Goal: Task Accomplishment & Management: Manage account settings

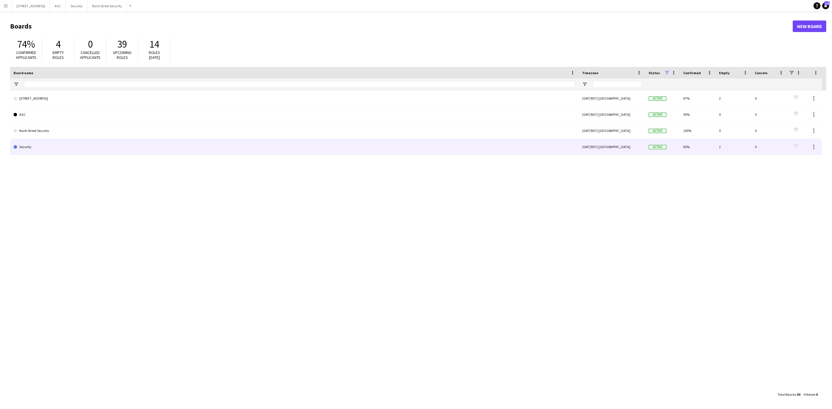
click at [24, 150] on link "Security" at bounding box center [294, 147] width 561 height 16
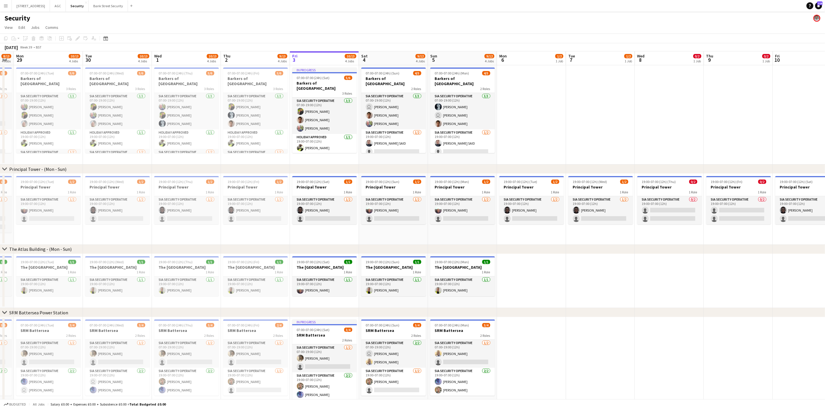
scroll to position [0, 199]
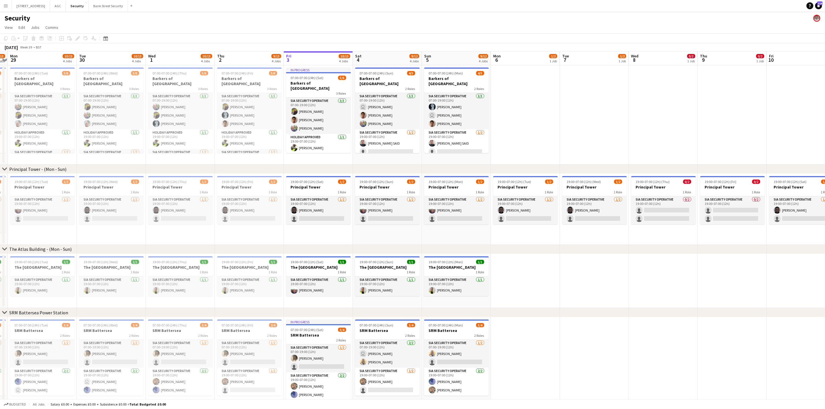
drag, startPoint x: 88, startPoint y: 159, endPoint x: 302, endPoint y: 153, distance: 215.0
click at [302, 153] on app-calendar-viewport "Fri 26 10/14 4 Jobs Sat 27 10/13 4 Jobs Sun 28 8/13 4 Jobs Mon 29 10/13 4 Jobs …" at bounding box center [412, 231] width 825 height 361
click at [46, 70] on app-job-card "07:00-07:00 (24h) (Tue) 5/6 Barkers of Kensington 3 Roles SIA Security Operativ…" at bounding box center [42, 110] width 65 height 85
click at [124, 86] on div "3 Roles" at bounding box center [111, 88] width 65 height 5
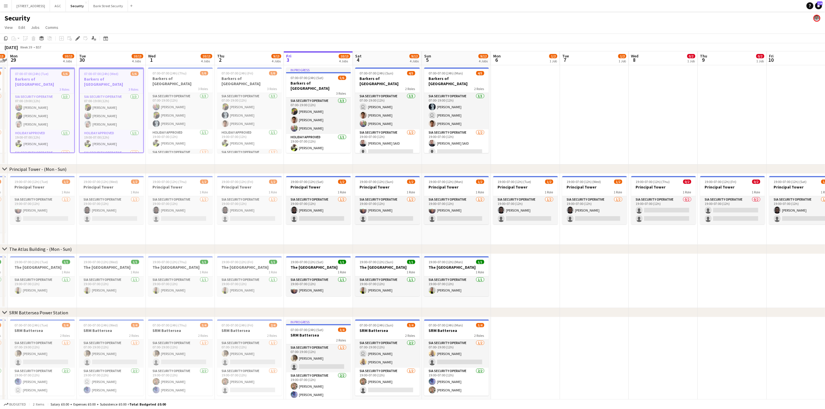
click at [189, 75] on div "07:00-07:00 (24h) (Thu) 5/6" at bounding box center [180, 73] width 65 height 4
click at [244, 76] on h3 "Barkers of [GEOGRAPHIC_DATA]" at bounding box center [249, 81] width 65 height 10
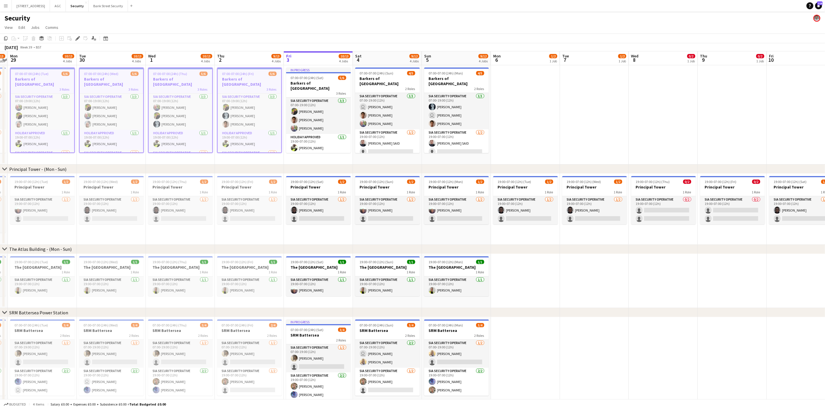
click at [325, 77] on div "07:00-07:00 (24h) (Sat) 5/6" at bounding box center [318, 78] width 65 height 4
click at [388, 86] on div "2 Roles" at bounding box center [387, 88] width 65 height 5
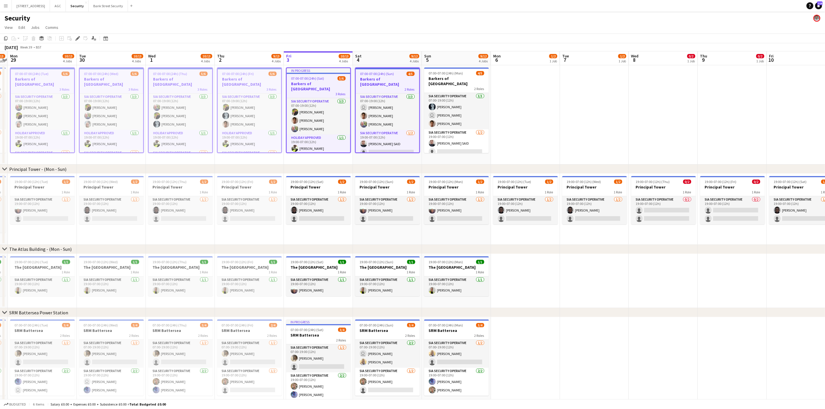
click at [469, 77] on h3 "Barkers of [GEOGRAPHIC_DATA]" at bounding box center [456, 81] width 65 height 10
click at [5, 38] on icon "Copy" at bounding box center [5, 38] width 5 height 5
click at [511, 106] on app-date-cell at bounding box center [525, 114] width 69 height 99
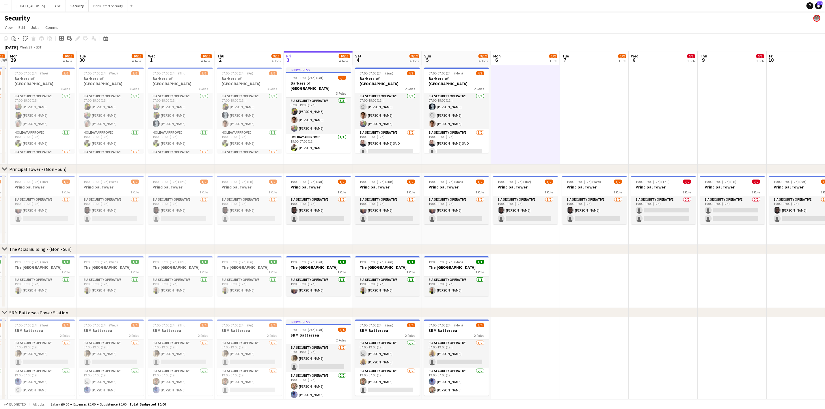
click at [18, 37] on app-action-btn "Paste" at bounding box center [15, 38] width 10 height 7
click at [29, 57] on link "Paste with crew Ctrl+Shift+V" at bounding box center [42, 59] width 54 height 5
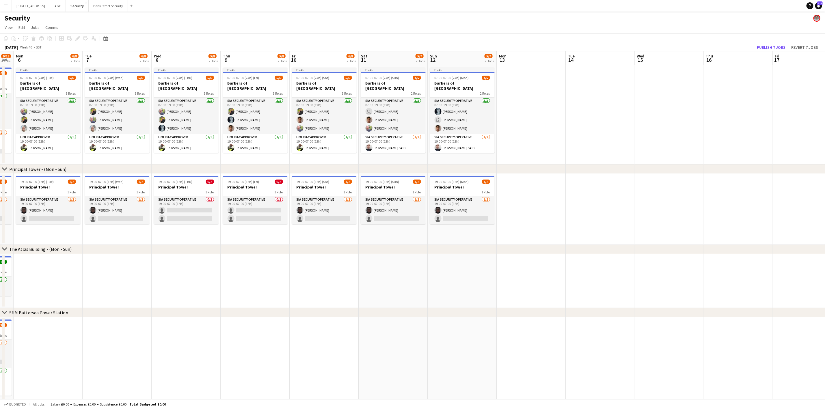
drag, startPoint x: 589, startPoint y: 158, endPoint x: 103, endPoint y: 148, distance: 486.8
click at [107, 148] on app-calendar-viewport "Fri 3 10/13 4 Jobs Sat 4 9/12 4 Jobs Sun 5 9/12 4 Jobs Mon 6 6/8 2 Jobs Tue 7 6…" at bounding box center [412, 231] width 825 height 361
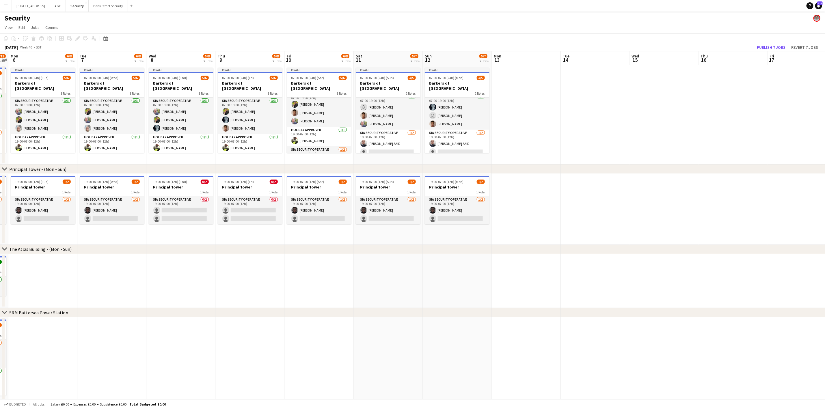
scroll to position [0, 0]
click at [444, 107] on app-card-role "SIA Security Operative 3/3 07:00-19:00 (12h) Núbia Melo user Barry Waple Alejan…" at bounding box center [457, 111] width 65 height 36
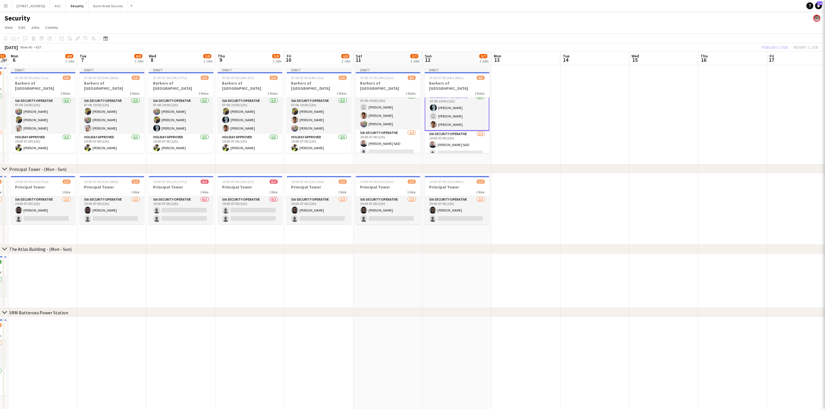
scroll to position [5, 0]
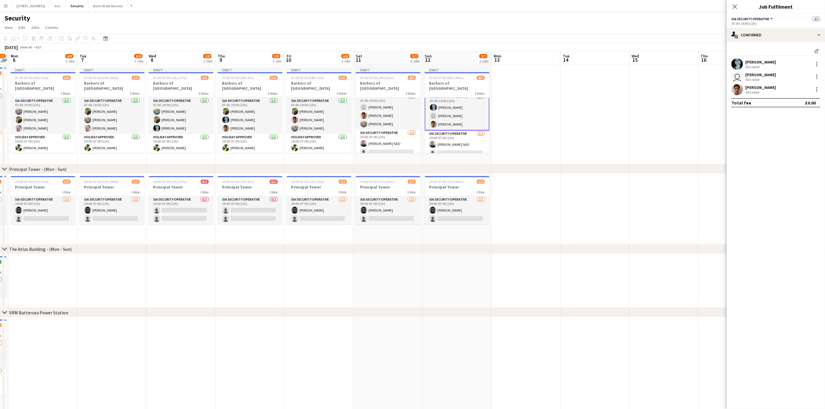
click at [817, 65] on div at bounding box center [817, 64] width 7 height 7
click at [794, 130] on span "Remove" at bounding box center [788, 130] width 17 height 5
click at [759, 88] on input at bounding box center [778, 89] width 67 height 7
type input "*****"
click at [764, 99] on span "[PERSON_NAME]" at bounding box center [766, 98] width 33 height 5
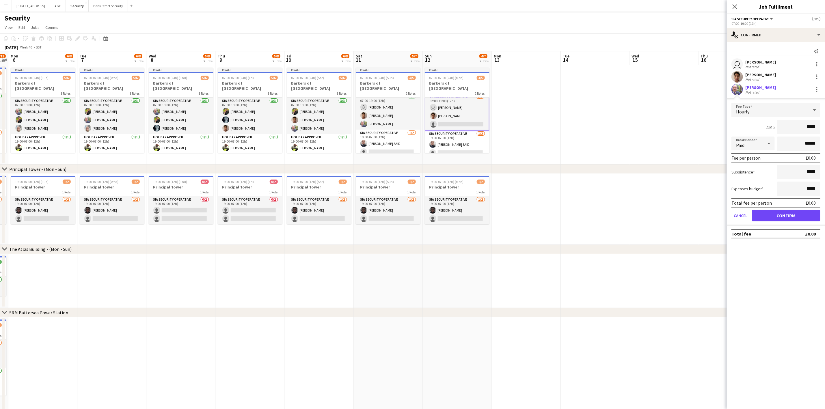
click at [312, 117] on app-card-role "SIA Security Operative 3/3 07:00-19:00 (12h) Majid Ali Alejandro Montoya Mohamm…" at bounding box center [319, 116] width 65 height 36
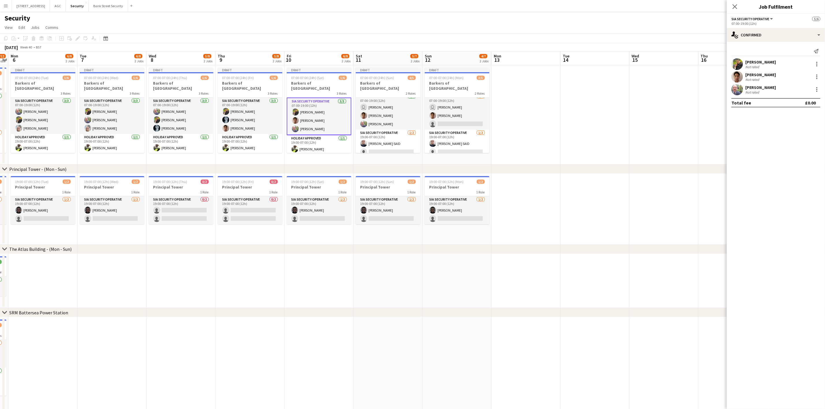
click at [817, 90] on div at bounding box center [817, 89] width 7 height 7
click at [790, 154] on span "Remove" at bounding box center [788, 155] width 17 height 5
click at [448, 112] on app-card-role "SIA Security Operative 2/3 07:00-19:00 (12h) user Barry Waple Alejandro Montoya…" at bounding box center [457, 111] width 65 height 36
click at [761, 88] on input at bounding box center [778, 89] width 67 height 7
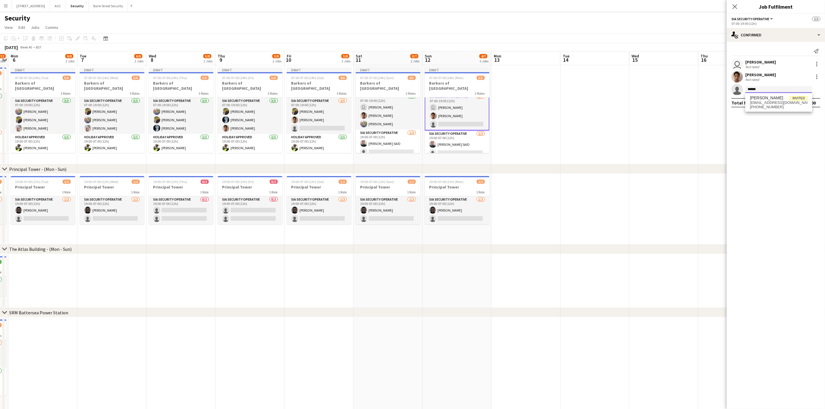
type input "******"
click at [766, 100] on span "[PERSON_NAME]" at bounding box center [766, 98] width 33 height 5
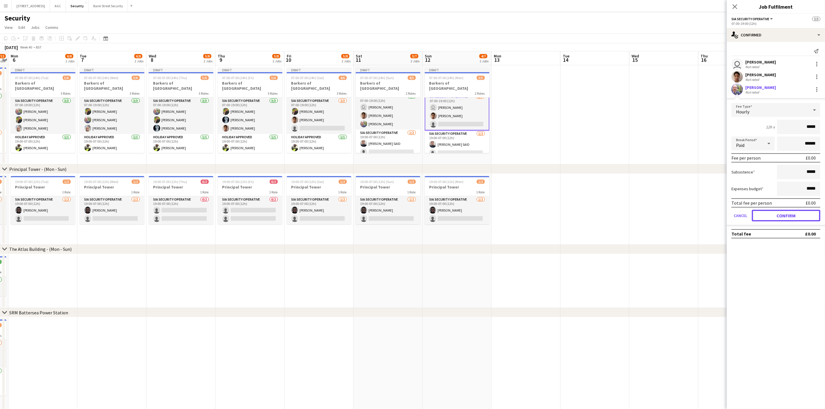
click at [787, 212] on button "Confirm" at bounding box center [786, 216] width 68 height 12
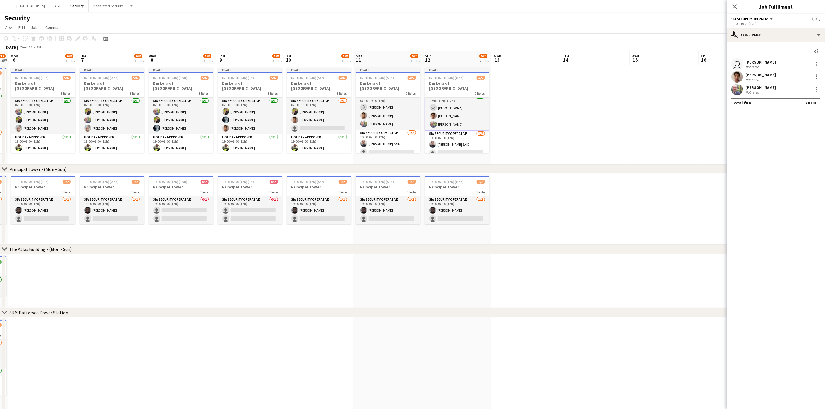
click at [736, 7] on icon "Close pop-in" at bounding box center [735, 6] width 5 height 5
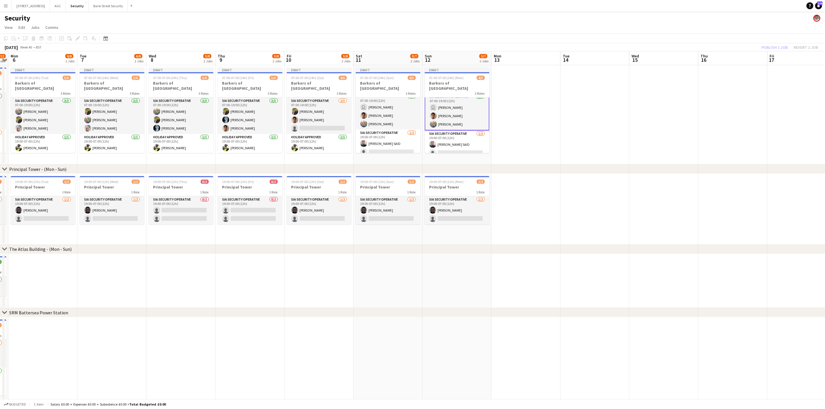
click at [297, 118] on app-user-avatar at bounding box center [294, 119] width 7 height 7
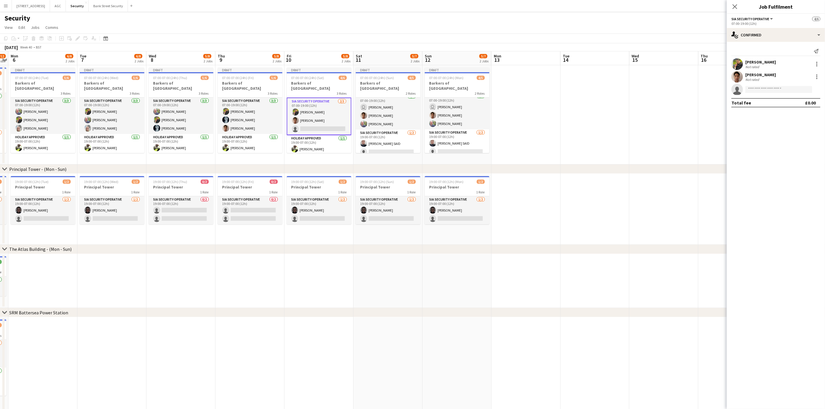
scroll to position [4, 0]
click at [761, 89] on input at bounding box center [778, 89] width 67 height 7
type input "*****"
click at [769, 102] on span "nubinha1809@hotmail.com" at bounding box center [779, 103] width 58 height 5
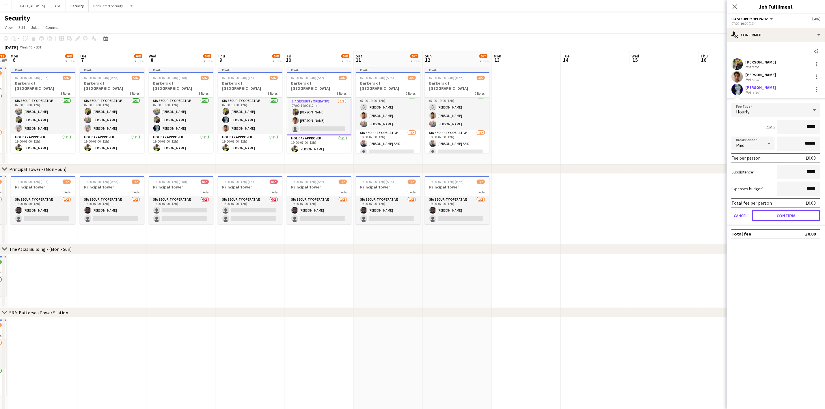
click at [777, 214] on button "Confirm" at bounding box center [786, 216] width 68 height 12
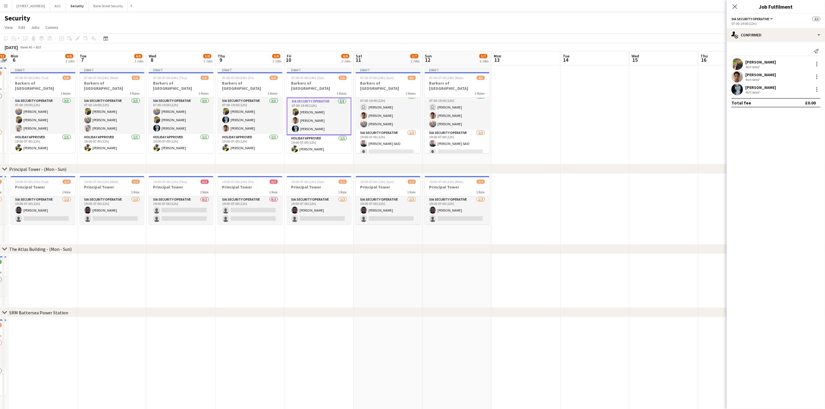
click at [739, 4] on div "Close pop-in" at bounding box center [735, 6] width 16 height 13
click at [734, 5] on icon "Close pop-in" at bounding box center [735, 6] width 5 height 5
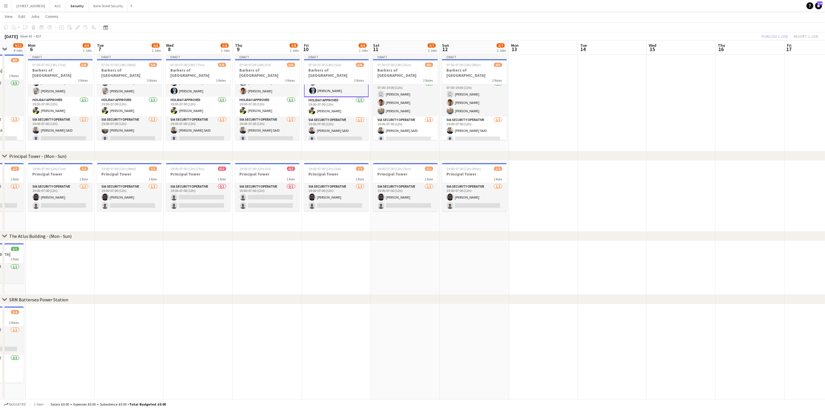
scroll to position [0, 183]
drag, startPoint x: 268, startPoint y: 217, endPoint x: 283, endPoint y: 215, distance: 15.7
click at [283, 215] on app-calendar-viewport "Fri 3 10/13 4 Jobs Sat 4 9/12 4 Jobs Sun 5 9/12 4 Jobs Mon 6 6/8 2 Jobs Tue 7 6…" at bounding box center [412, 205] width 825 height 390
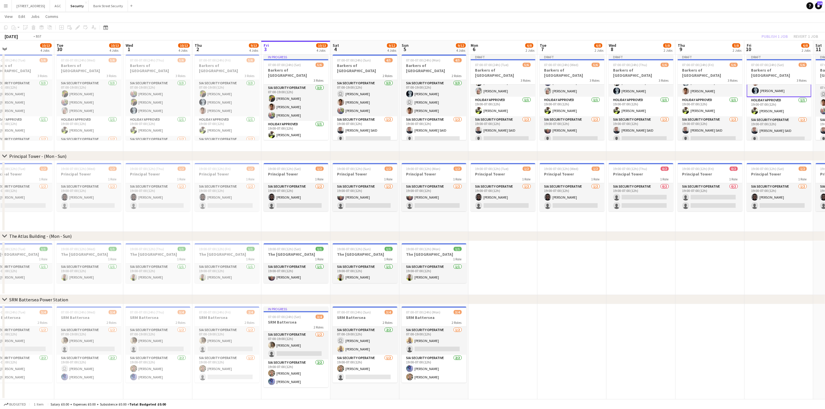
scroll to position [0, 141]
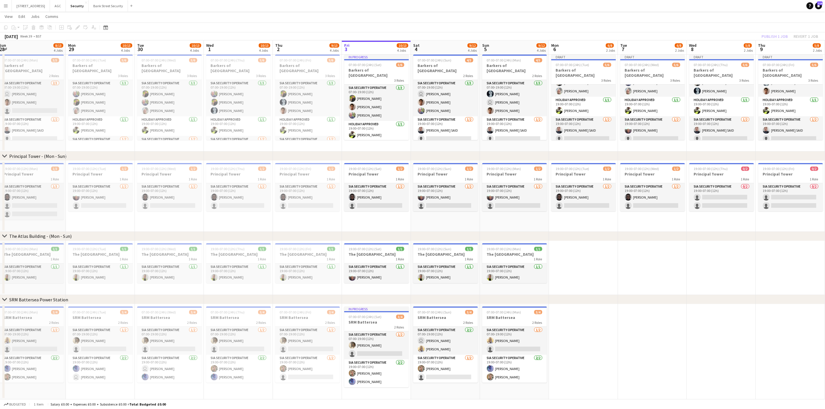
drag, startPoint x: 169, startPoint y: 269, endPoint x: 644, endPoint y: 243, distance: 475.5
click at [644, 243] on app-calendar-viewport "Fri 26 10/14 4 Jobs Sat 27 10/13 4 Jobs Sun 28 8/13 4 Jobs Mon 29 10/13 4 Jobs …" at bounding box center [412, 205] width 825 height 390
click at [101, 250] on span "19:00-07:00 (12h) (Tue)" at bounding box center [90, 249] width 34 height 4
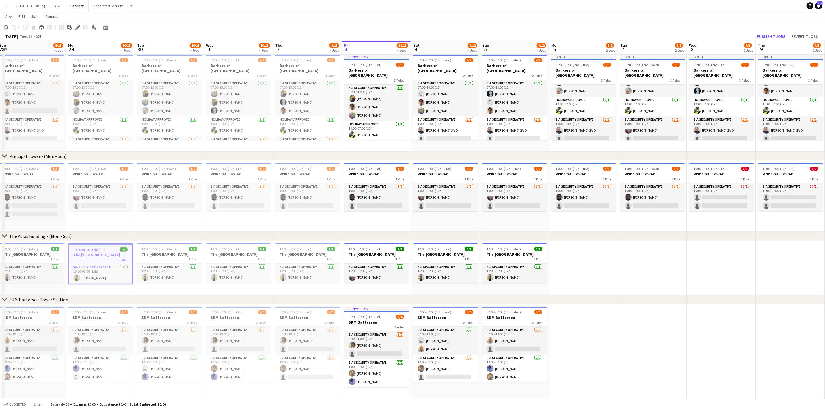
scroll to position [24, 0]
click at [160, 250] on span "19:00-07:00 (12h) (Wed)" at bounding box center [159, 249] width 34 height 4
click at [242, 251] on span "19:00-07:00 (12h) (Thu)" at bounding box center [228, 249] width 34 height 4
click at [307, 252] on h3 "The [GEOGRAPHIC_DATA]" at bounding box center [307, 254] width 65 height 5
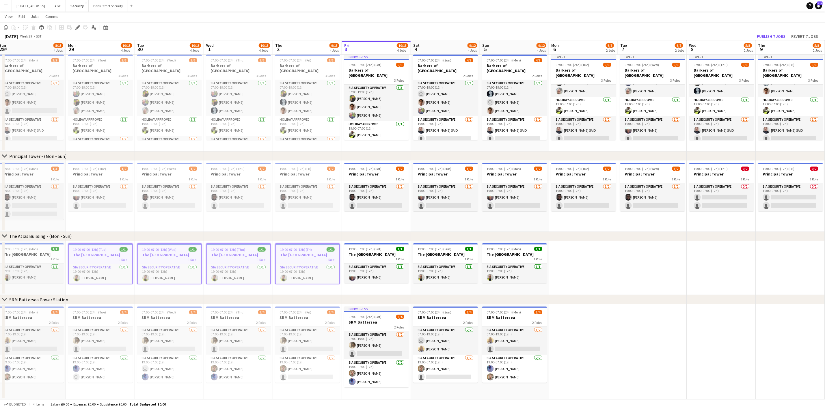
click at [369, 252] on h3 "The [GEOGRAPHIC_DATA]" at bounding box center [376, 254] width 65 height 5
click at [453, 255] on h3 "The [GEOGRAPHIC_DATA]" at bounding box center [445, 254] width 65 height 5
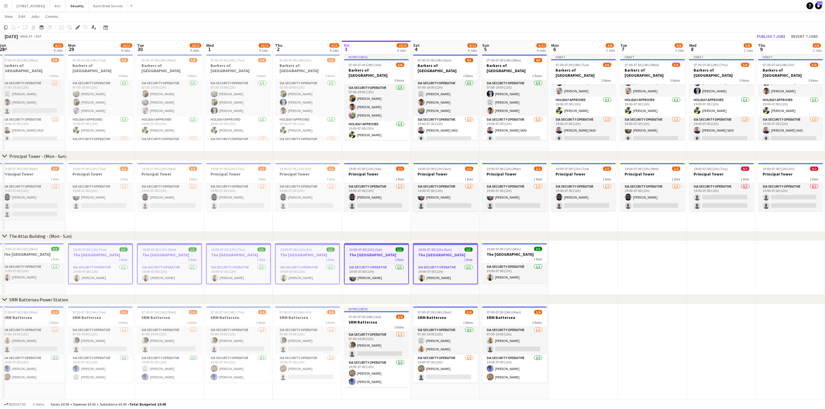
click at [505, 256] on h3 "The [GEOGRAPHIC_DATA]" at bounding box center [514, 254] width 65 height 5
click at [7, 25] on icon "Copy" at bounding box center [5, 27] width 5 height 5
click at [570, 266] on app-date-cell at bounding box center [583, 268] width 69 height 54
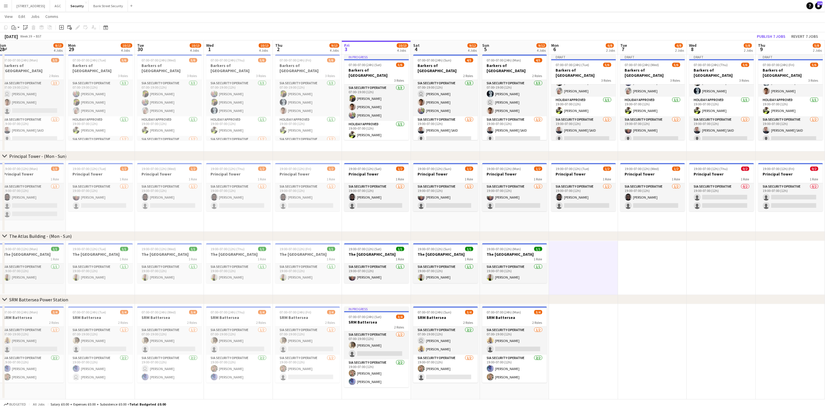
click at [18, 29] on app-action-btn "Paste" at bounding box center [15, 27] width 10 height 7
click at [23, 47] on link "Paste with crew Ctrl+Shift+V" at bounding box center [42, 48] width 54 height 5
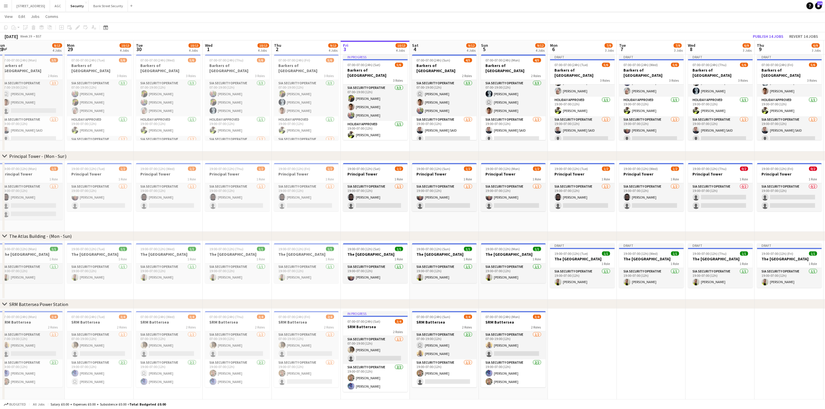
scroll to position [0, 143]
drag, startPoint x: 554, startPoint y: 370, endPoint x: 552, endPoint y: 245, distance: 125.4
click at [552, 245] on app-calendar-viewport "Fri 26 10/14 4 Jobs Sat 27 10/13 4 Jobs Sun 28 8/13 4 Jobs Mon 29 10/13 4 Jobs …" at bounding box center [412, 207] width 825 height 394
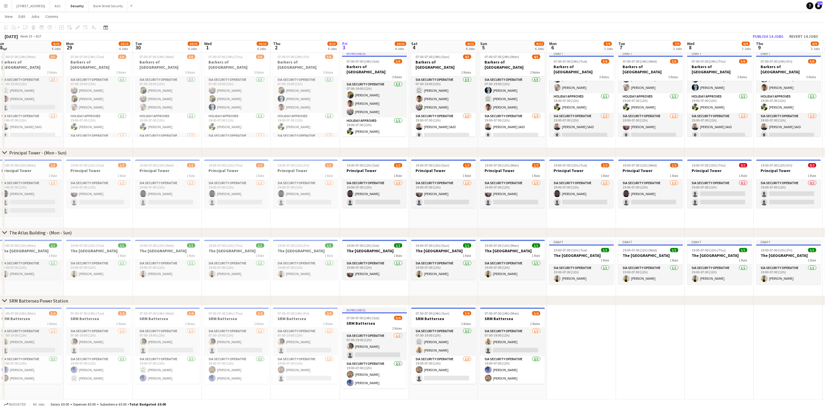
scroll to position [17, 0]
click at [107, 315] on h3 "SRM Battersea" at bounding box center [98, 317] width 65 height 5
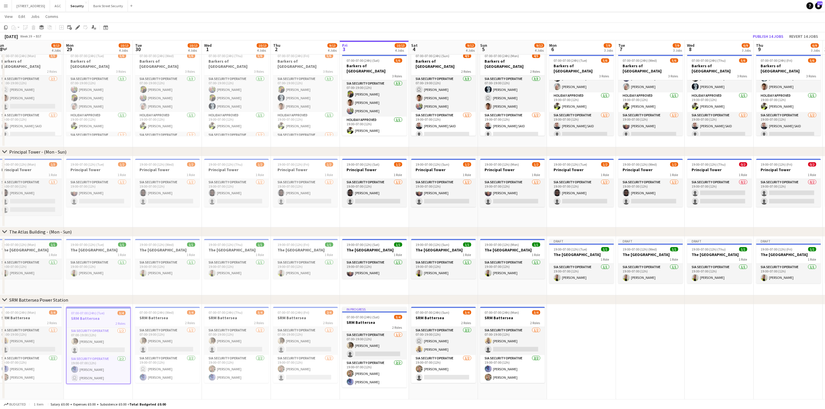
click at [176, 316] on h3 "SRM Battersea" at bounding box center [167, 317] width 65 height 5
click at [235, 314] on span "07:00-07:00 (24h) (Thu)" at bounding box center [226, 312] width 34 height 4
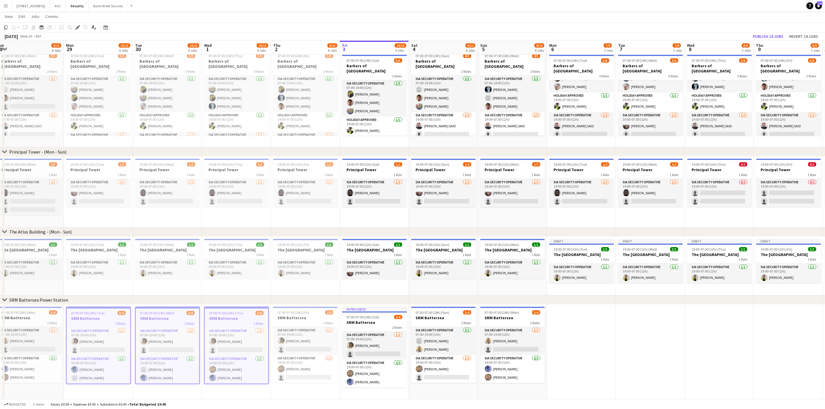
click at [300, 315] on h3 "SRM Battersea" at bounding box center [305, 317] width 65 height 5
click at [379, 321] on h3 "SRM Battersea" at bounding box center [374, 322] width 65 height 5
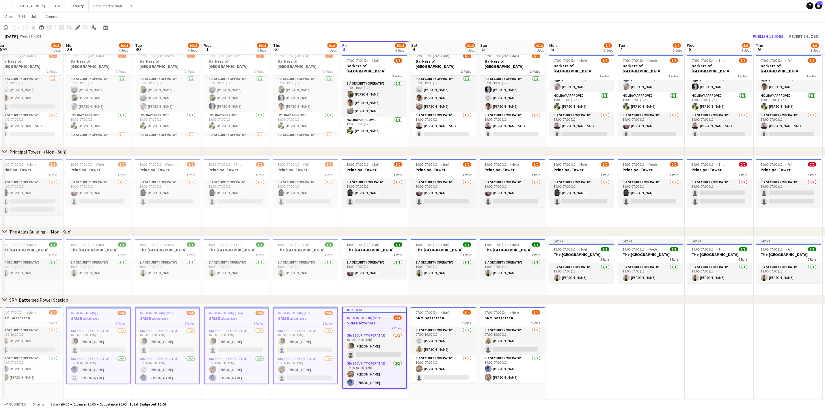
click at [437, 319] on h3 "SRM Battersea" at bounding box center [443, 317] width 65 height 5
click at [501, 311] on span "07:00-07:00 (24h) (Mon)" at bounding box center [502, 312] width 34 height 4
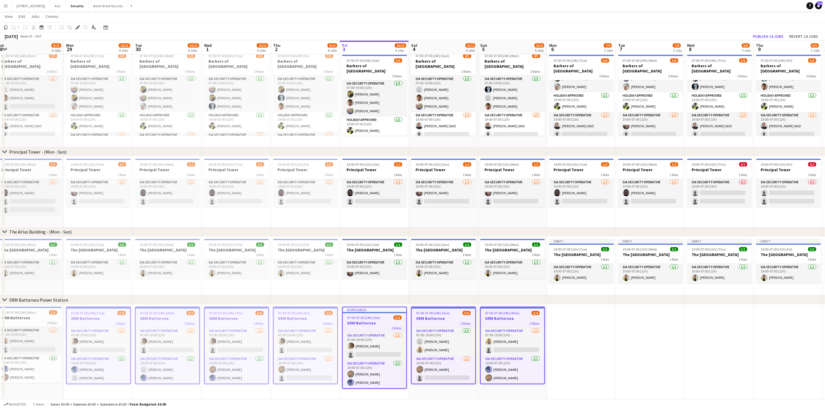
click at [6, 25] on div "Copy" at bounding box center [5, 27] width 7 height 7
click at [587, 336] on app-date-cell at bounding box center [581, 352] width 69 height 95
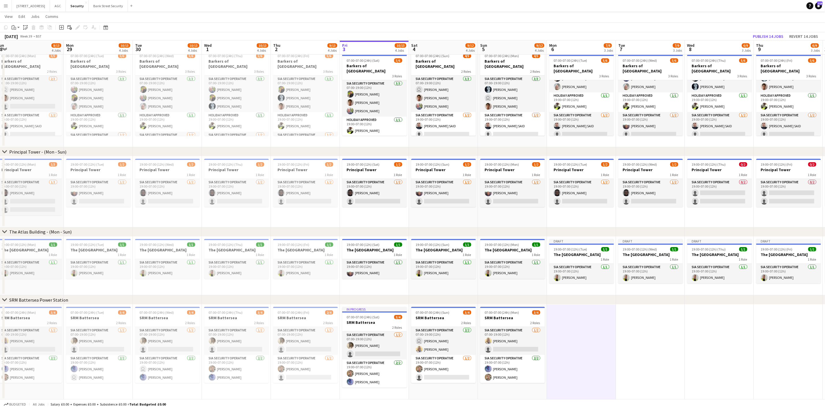
click at [17, 25] on app-action-btn "Paste" at bounding box center [15, 27] width 10 height 7
click at [29, 49] on link "Paste with crew Ctrl+Shift+V" at bounding box center [42, 48] width 54 height 5
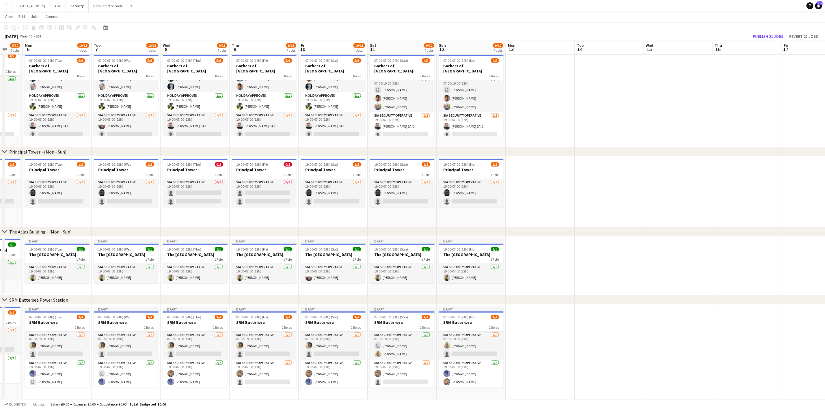
scroll to position [0, 187]
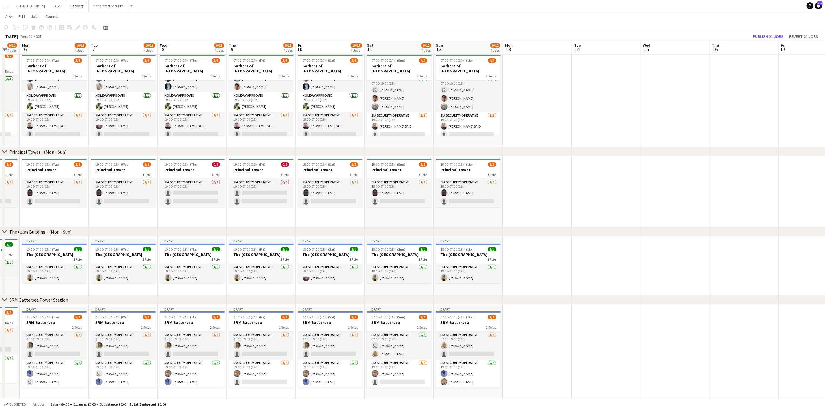
drag, startPoint x: 647, startPoint y: 393, endPoint x: 120, endPoint y: 357, distance: 528.6
click at [120, 357] on app-calendar-viewport "Fri 3 10/13 4 Jobs Sat 4 9/12 4 Jobs Sun 5 9/12 4 Jobs Mon 6 10/13 4 Jobs Tue 7…" at bounding box center [412, 203] width 825 height 394
click at [61, 379] on app-card-role "SIA Security Operative 2/2 19:00-07:00 (12h) Yahye ali Mohamed user Ugochukwu N…" at bounding box center [54, 374] width 65 height 28
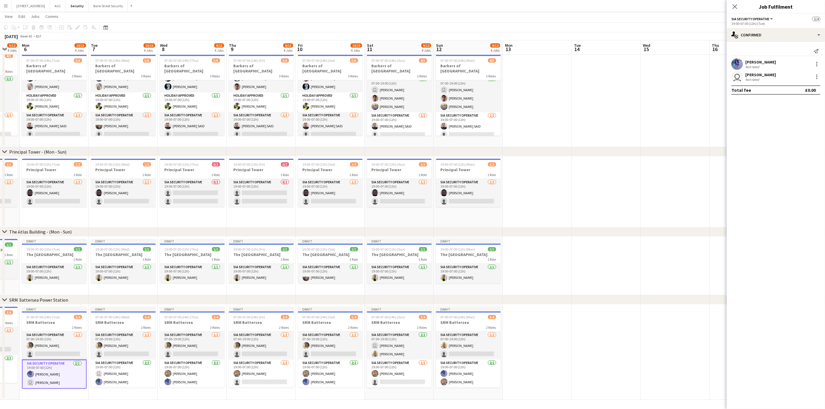
click at [816, 77] on div at bounding box center [817, 76] width 7 height 7
click at [792, 142] on span "Remove" at bounding box center [788, 142] width 17 height 5
click at [121, 376] on app-card-role "SIA Security Operative 2/2 19:00-07:00 (12h) user Ugochukwu Nwogwugwu Yahye ali…" at bounding box center [123, 374] width 65 height 28
click at [816, 64] on div at bounding box center [817, 64] width 7 height 7
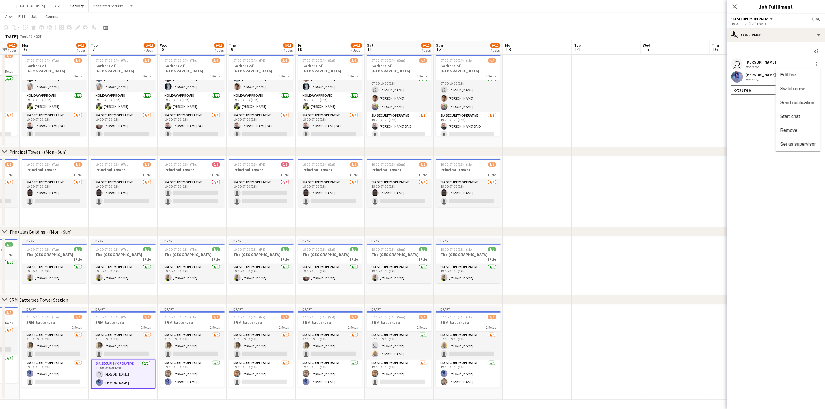
click at [802, 124] on button "Remove" at bounding box center [798, 131] width 45 height 14
click at [191, 376] on app-card-role "SIA Security Operative 2/2 19:00-07:00 (12h) Alex Manole Yahye ali Mohamed" at bounding box center [192, 374] width 65 height 28
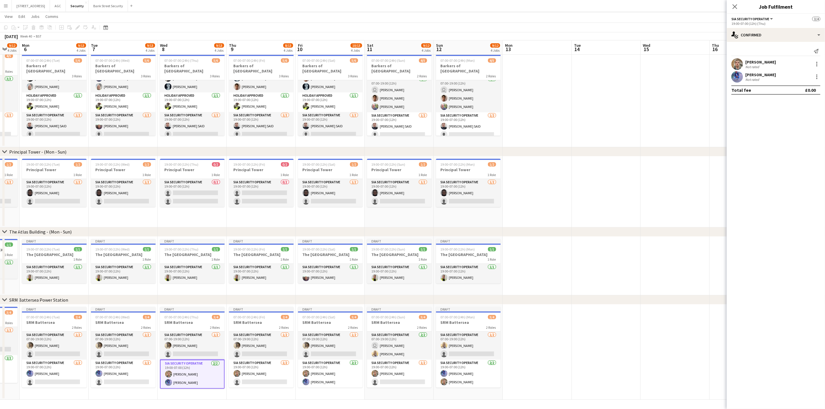
click at [816, 77] on div at bounding box center [817, 76] width 7 height 7
click at [789, 141] on span "Remove" at bounding box center [788, 142] width 17 height 5
click at [338, 378] on app-card-role "SIA Security Operative 2/2 19:00-07:00 (12h) Alex Manole Yahye ali Mohamed" at bounding box center [330, 374] width 65 height 28
click at [815, 75] on div at bounding box center [817, 76] width 7 height 7
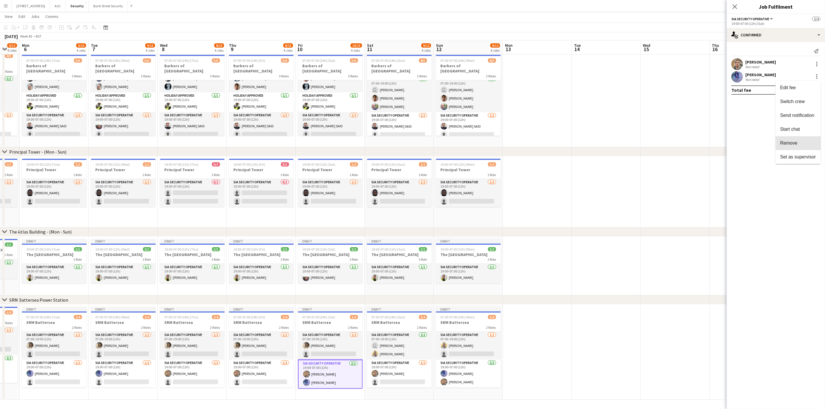
click at [789, 143] on span "Remove" at bounding box center [788, 142] width 17 height 5
click at [474, 375] on app-card-role "SIA Security Operative 2/2 19:00-07:00 (12h) Yahye ali Mohamed Alex Manole" at bounding box center [468, 374] width 65 height 28
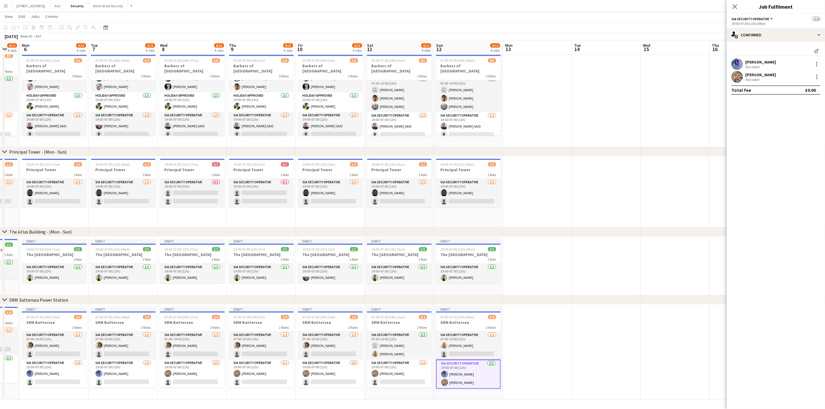
click at [817, 64] on div at bounding box center [817, 64] width 1 height 1
click at [785, 127] on button "Remove" at bounding box center [798, 131] width 45 height 14
click at [608, 339] on app-date-cell at bounding box center [606, 352] width 69 height 95
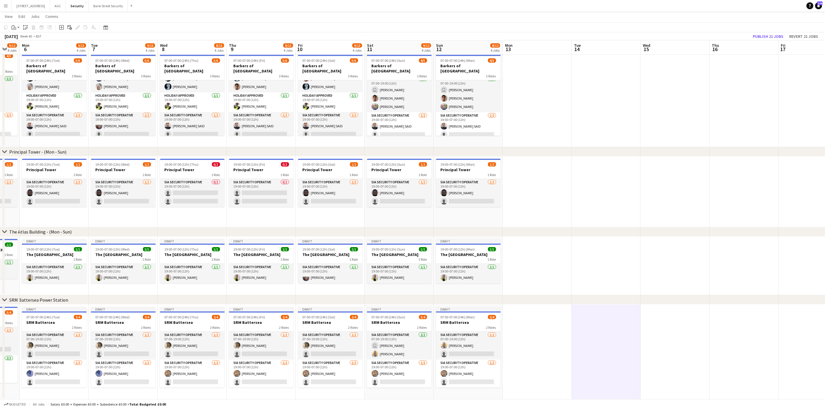
click at [408, 351] on app-card-role "SIA Security Operative [DATE] 07:00-19:00 (12h) user [PERSON_NAME] [PERSON_NAME]" at bounding box center [399, 346] width 65 height 28
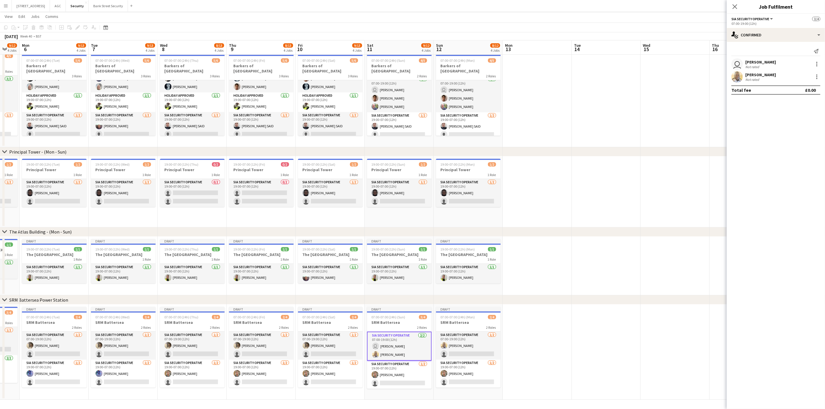
click at [815, 79] on div at bounding box center [817, 76] width 7 height 7
click at [802, 144] on span "Remove" at bounding box center [798, 142] width 36 height 5
click at [814, 61] on div at bounding box center [817, 64] width 7 height 7
click at [796, 126] on button "Remove" at bounding box center [798, 131] width 45 height 14
click at [483, 340] on app-card-role "SIA Security Operative 1/2 07:00-19:00 (12h) Osman Jabbie single-neutral-actions" at bounding box center [468, 346] width 65 height 28
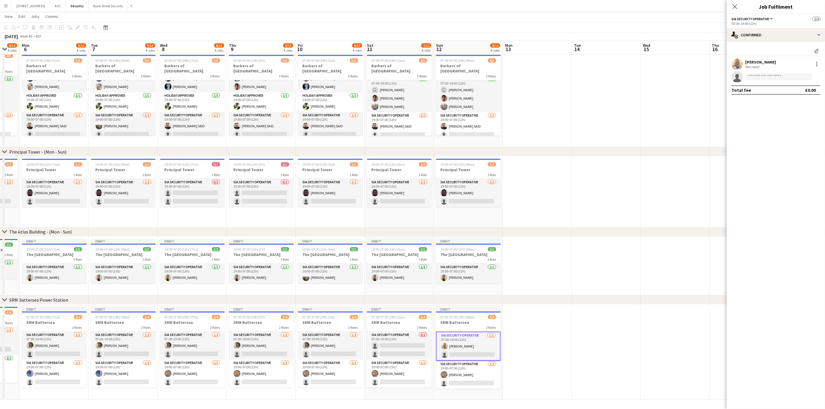
click at [818, 63] on div at bounding box center [817, 64] width 7 height 7
click at [787, 131] on span "Remove" at bounding box center [788, 130] width 17 height 5
click at [39, 326] on div "2 Roles" at bounding box center [54, 327] width 65 height 5
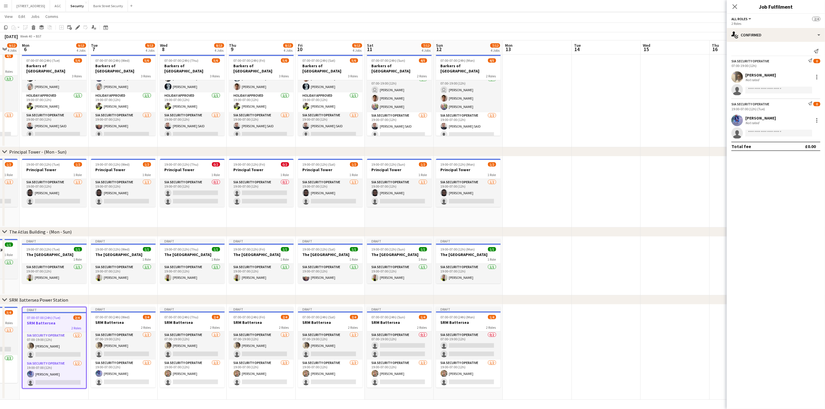
click at [107, 321] on h3 "SRM Battersea" at bounding box center [123, 322] width 65 height 5
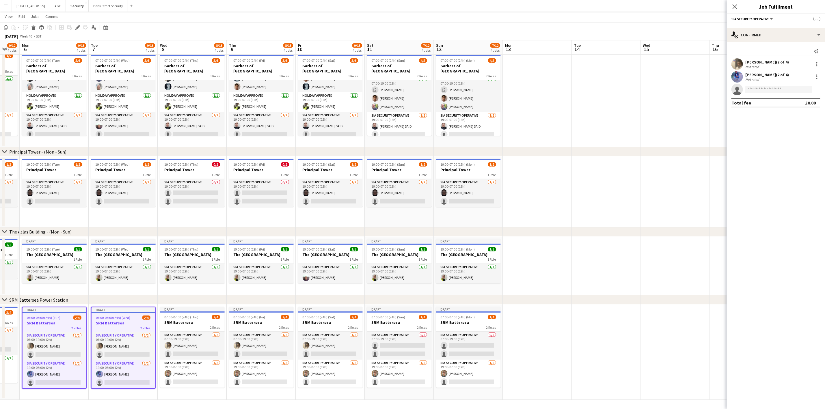
click at [177, 323] on h3 "SRM Battersea" at bounding box center [192, 322] width 65 height 5
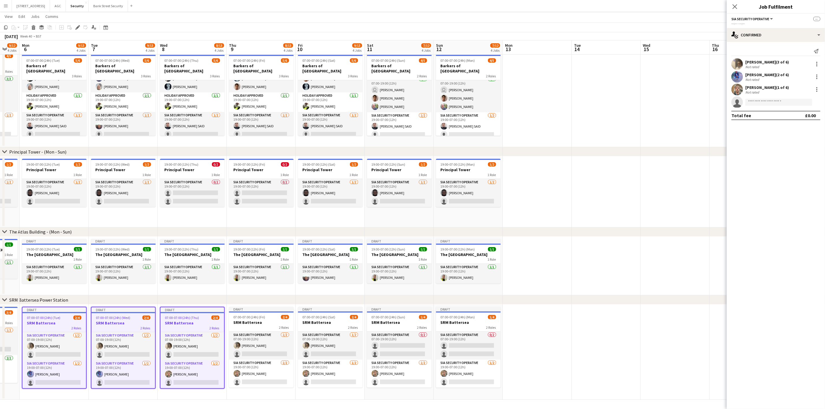
click at [246, 326] on div "2 Roles" at bounding box center [261, 327] width 65 height 5
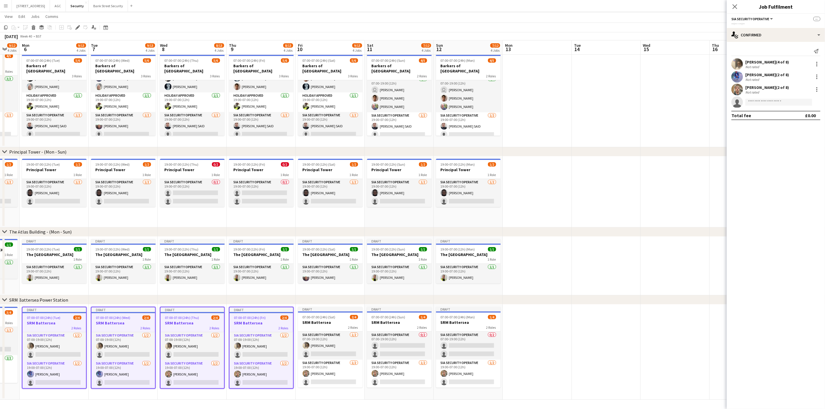
click at [324, 330] on app-job-card "Draft 07:00-07:00 (24h) (Sat) 2/4 SRM Battersea 2 Roles SIA Security Operative …" at bounding box center [330, 347] width 65 height 81
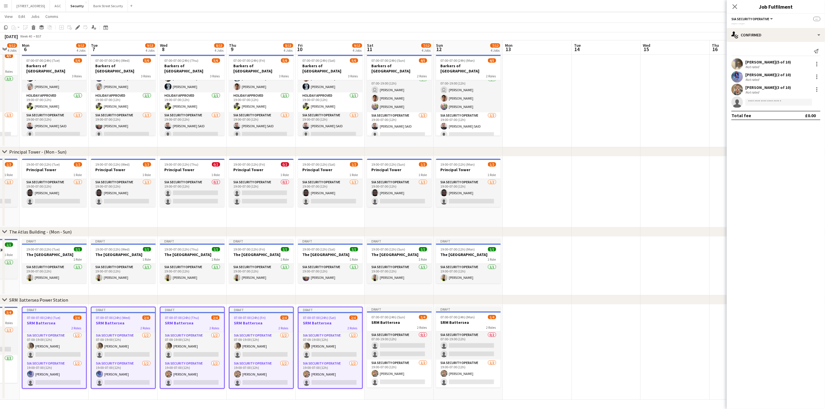
click at [393, 325] on div "2 Roles" at bounding box center [399, 327] width 65 height 5
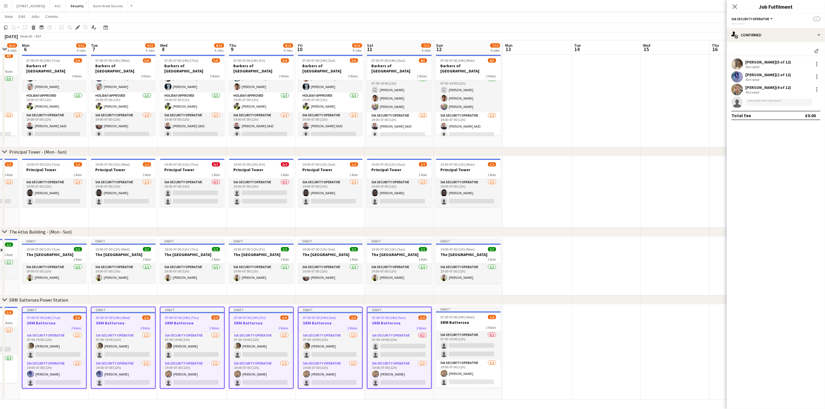
click at [478, 324] on h3 "SRM Battersea" at bounding box center [468, 322] width 65 height 5
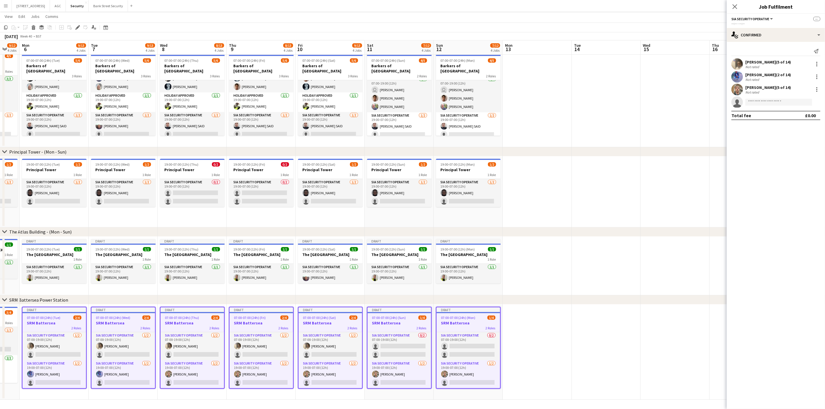
click at [75, 28] on icon "Edit" at bounding box center [77, 27] width 5 height 5
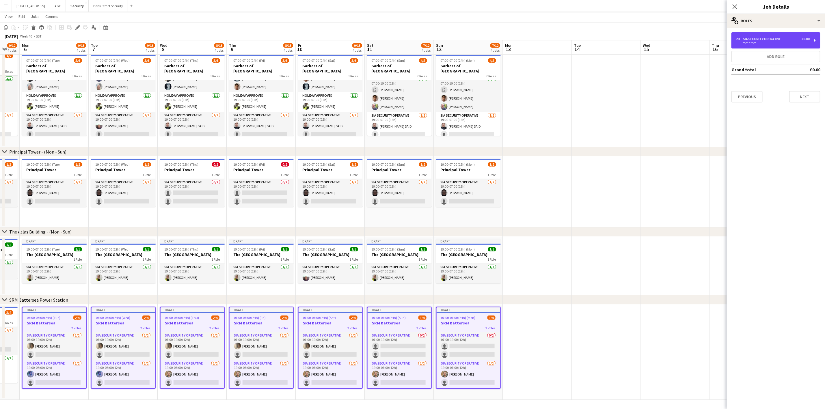
click at [816, 41] on div "2 x SIA Security Operative £0.00 --:-- - --:--" at bounding box center [776, 40] width 89 height 16
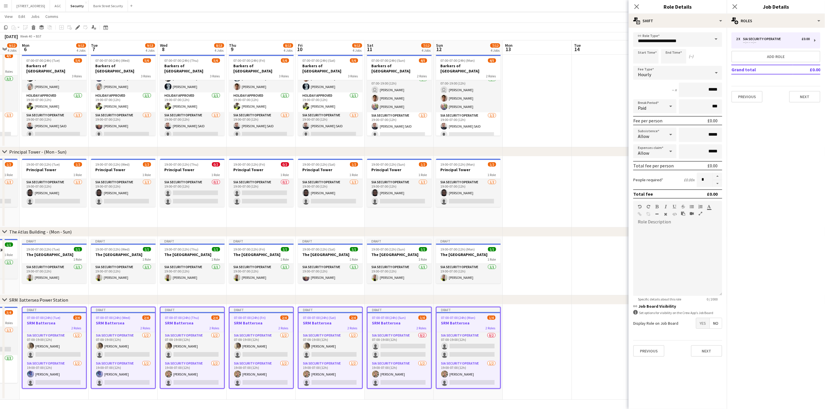
click at [719, 174] on button "button" at bounding box center [717, 177] width 9 height 8
click at [716, 182] on button "button" at bounding box center [717, 183] width 9 height 7
type input "*"
click at [635, 8] on icon "Close pop-in" at bounding box center [637, 6] width 5 height 5
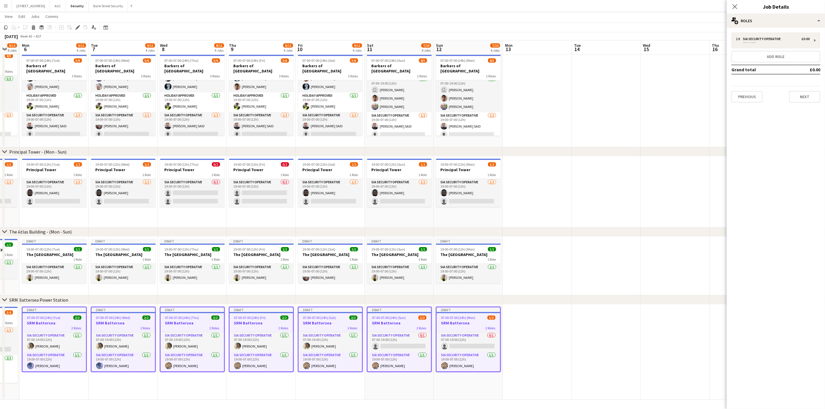
click at [547, 338] on app-date-cell at bounding box center [537, 352] width 69 height 95
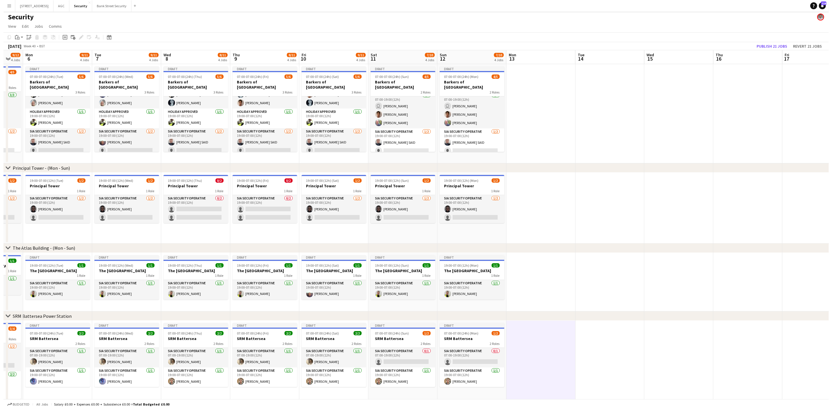
scroll to position [0, 0]
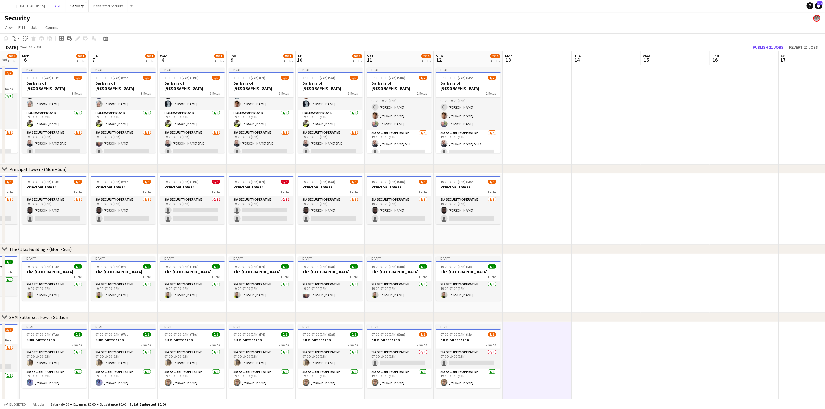
click at [66, 7] on button "AGC Close" at bounding box center [58, 5] width 16 height 11
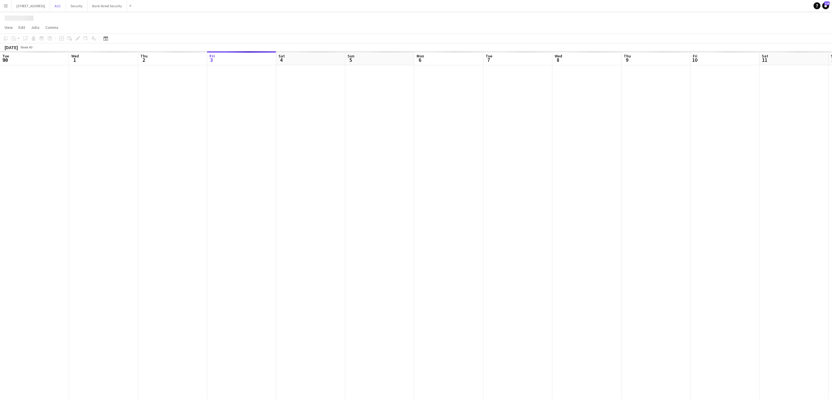
scroll to position [0, 138]
drag, startPoint x: 72, startPoint y: 144, endPoint x: 342, endPoint y: 136, distance: 269.6
click at [342, 136] on app-calendar-viewport "Fri 26 Sat 27 Sun 28 Mon 29 Tue 30 Wed 1 Thu 2 Fri 3 Sat 4 Sun 5 Mon 6 Tue 7 We…" at bounding box center [416, 225] width 832 height 348
drag, startPoint x: 309, startPoint y: 173, endPoint x: 804, endPoint y: 176, distance: 495.4
click at [804, 176] on app-calendar-viewport "Wed 17 Thu 18 Fri 19 Sat 20 Sun 21 Mon 22 Tue 23 Wed 24 Thu 25 Fri 26 Sat 27 Su…" at bounding box center [416, 225] width 832 height 348
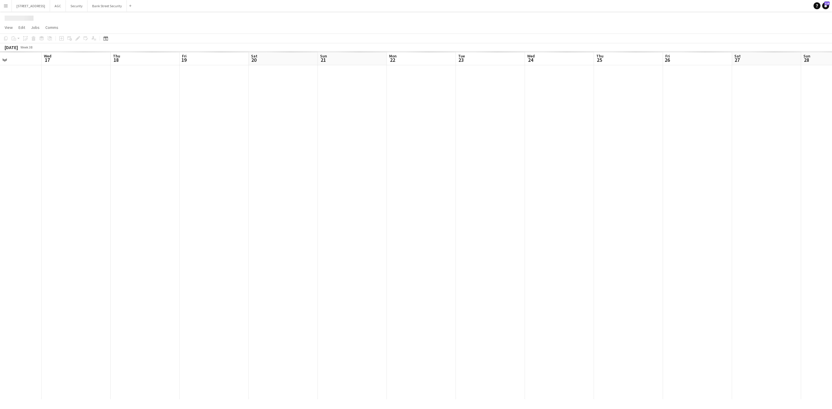
drag, startPoint x: 392, startPoint y: 188, endPoint x: 594, endPoint y: 214, distance: 204.4
click at [594, 214] on app-calendar-viewport "Mon 15 Tue 16 Wed 17 Thu 18 Fri 19 Sat 20 Sun 21 Mon 22 Tue 23 Wed 24 Thu 25 Fr…" at bounding box center [416, 225] width 832 height 348
drag, startPoint x: 546, startPoint y: 216, endPoint x: 682, endPoint y: 213, distance: 136.3
click at [704, 215] on app-calendar-viewport "Wed 10 Thu 11 Fri 12 Sat 13 Sun 14 Mon 15 Tue 16 Wed 17 Thu 18 Fri 19 Sat 20 Su…" at bounding box center [416, 225] width 832 height 348
drag, startPoint x: 278, startPoint y: 207, endPoint x: 457, endPoint y: 211, distance: 179.1
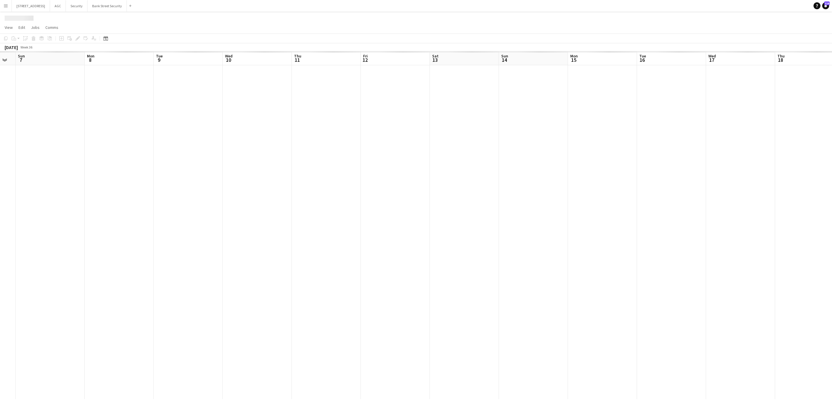
click at [474, 213] on app-calendar-viewport "Fri 5 Sat 6 Sun 7 Mon 8 Tue 9 Wed 10 Thu 11 Fri 12 Sat 13 Sun 14 Mon 15 Tue 16 …" at bounding box center [416, 225] width 832 height 348
drag, startPoint x: 334, startPoint y: 203, endPoint x: 419, endPoint y: 205, distance: 84.9
click at [418, 206] on app-calendar-viewport "Fri 5 Sat 6 Sun 7 Mon 8 Tue 9 Wed 10 Thu 11 Fri 12 Sat 13 Sun 14 Mon 15 Tue 16 …" at bounding box center [416, 225] width 832 height 348
click at [413, 205] on div at bounding box center [414, 232] width 1177 height 334
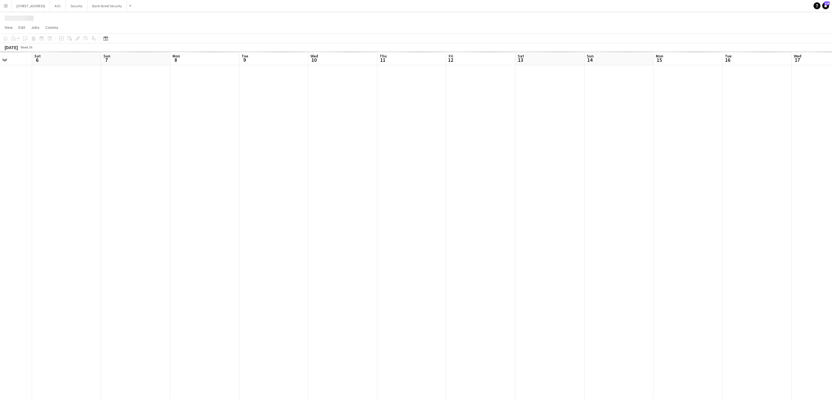
click at [413, 205] on div at bounding box center [413, 232] width 1177 height 334
click at [31, 4] on button "1217 London Square NEP Close" at bounding box center [31, 5] width 38 height 11
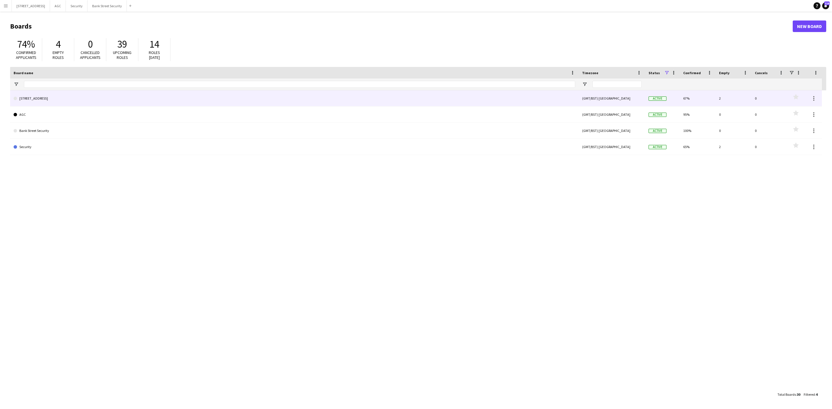
click at [54, 97] on link "[STREET_ADDRESS]" at bounding box center [294, 98] width 561 height 16
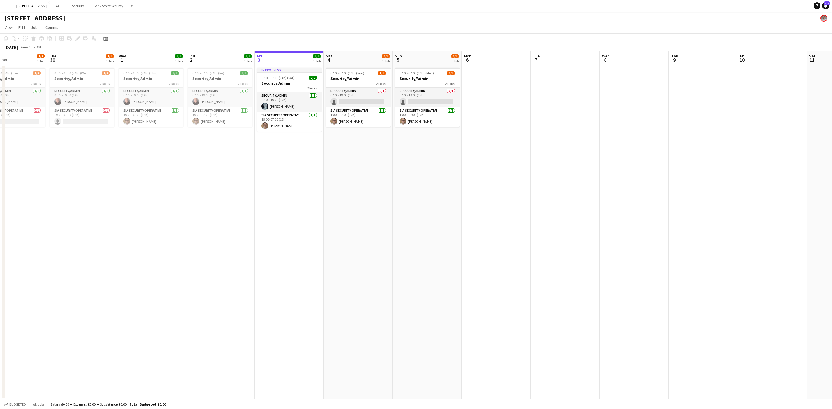
scroll to position [0, 159]
drag, startPoint x: 117, startPoint y: 240, endPoint x: 303, endPoint y: 252, distance: 186.1
click at [303, 252] on app-calendar-viewport "Sat 27 1/2 1 Job Sun 28 1/2 1 Job Mon 29 1/2 1 Job Tue 30 1/2 1 Job Wed 1 2/2 1…" at bounding box center [416, 225] width 832 height 348
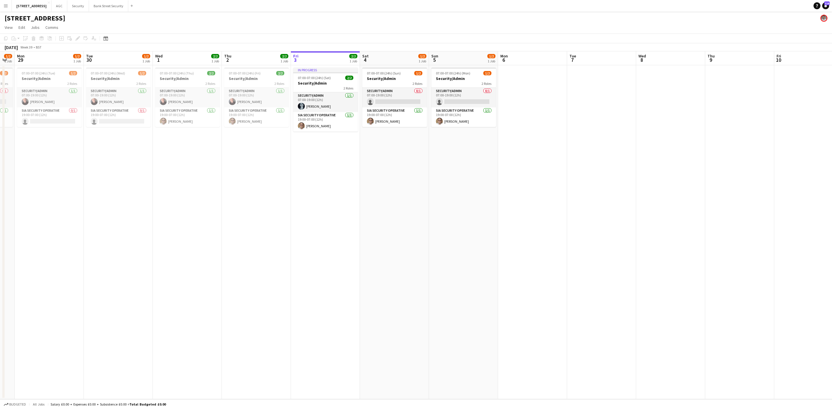
drag, startPoint x: 242, startPoint y: 252, endPoint x: 275, endPoint y: 249, distance: 32.8
click at [276, 250] on app-calendar-viewport "Sat 27 1/2 1 Job Sun 28 1/2 1 Job Mon 29 1/2 1 Job Tue 30 1/2 1 Job Wed 1 2/2 1…" at bounding box center [416, 225] width 832 height 348
click at [50, 73] on span "07:00-07:00 (24h) (Tue)" at bounding box center [36, 73] width 34 height 4
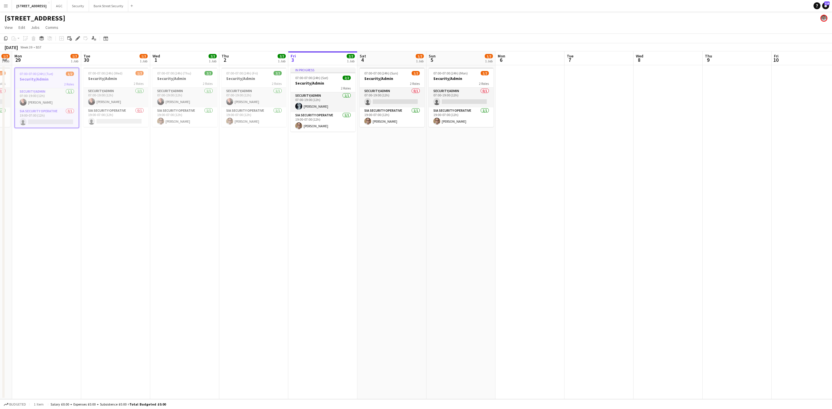
click at [102, 70] on app-job-card "07:00-07:00 (24h) (Wed) 1/2 Security/Admin 2 Roles Security/Admin [DATE] 07:00-…" at bounding box center [115, 97] width 65 height 59
click at [179, 75] on span "07:00-07:00 (24h) (Thu)" at bounding box center [174, 73] width 34 height 4
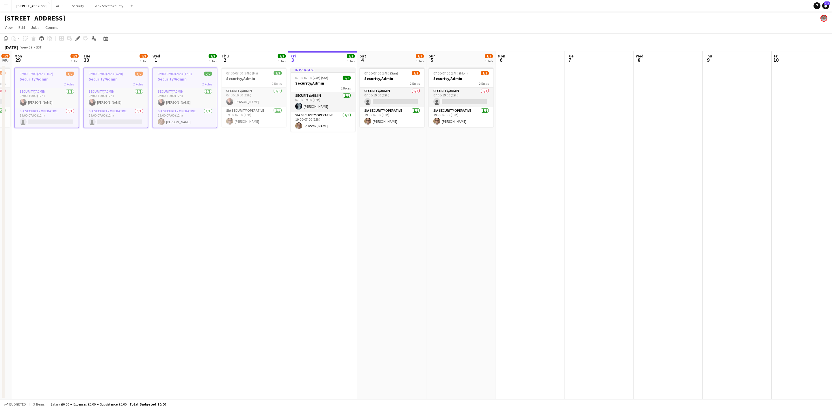
click at [245, 69] on app-job-card "07:00-07:00 (24h) (Fri) 2/2 Security/Admin 2 Roles Security/Admin [DATE] 07:00-…" at bounding box center [254, 97] width 65 height 59
click at [310, 76] on span "07:00-07:00 (24h) (Sat)" at bounding box center [311, 78] width 33 height 4
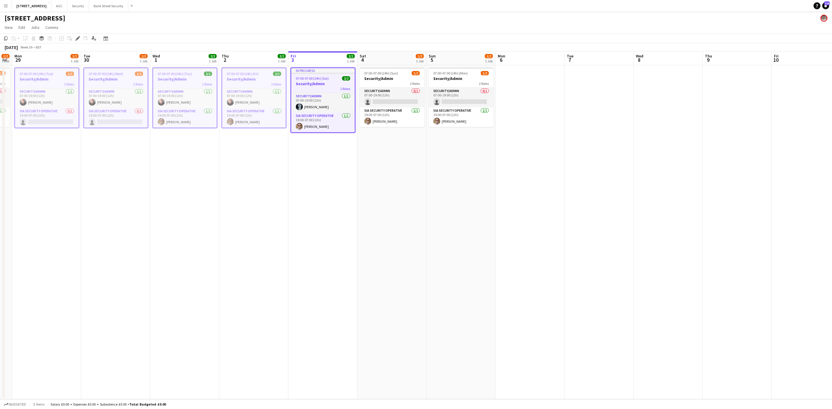
click at [370, 75] on span "07:00-07:00 (24h) (Sun)" at bounding box center [381, 73] width 34 height 4
click at [445, 70] on app-job-card "07:00-07:00 (24h) (Mon) 1/2 Security/Admin 2 Roles Security/Admin 0/1 07:00-19:…" at bounding box center [461, 97] width 65 height 59
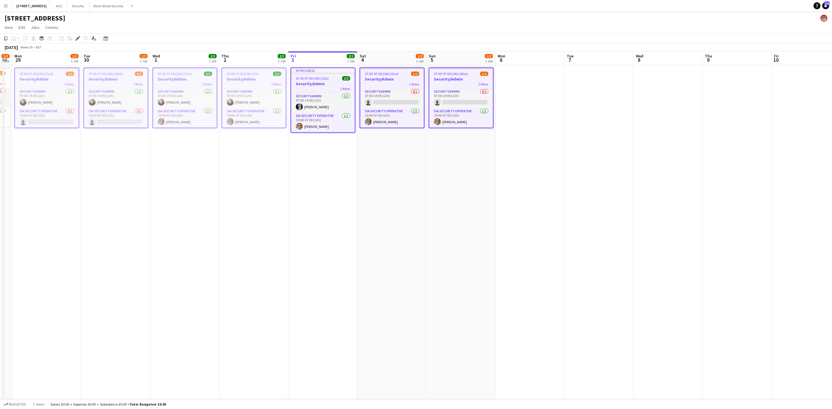
click at [7, 39] on icon at bounding box center [5, 38] width 3 height 4
click at [543, 102] on app-date-cell at bounding box center [529, 232] width 69 height 334
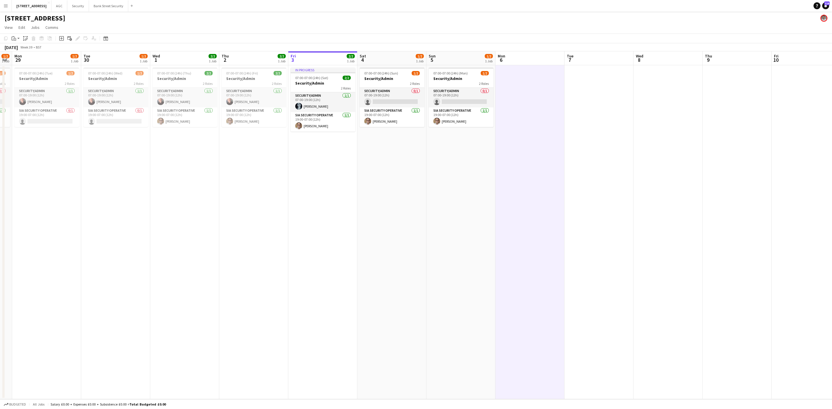
click at [18, 39] on app-action-btn "Paste" at bounding box center [15, 38] width 10 height 7
click at [31, 60] on link "Paste with crew Ctrl+Shift+V" at bounding box center [42, 59] width 54 height 5
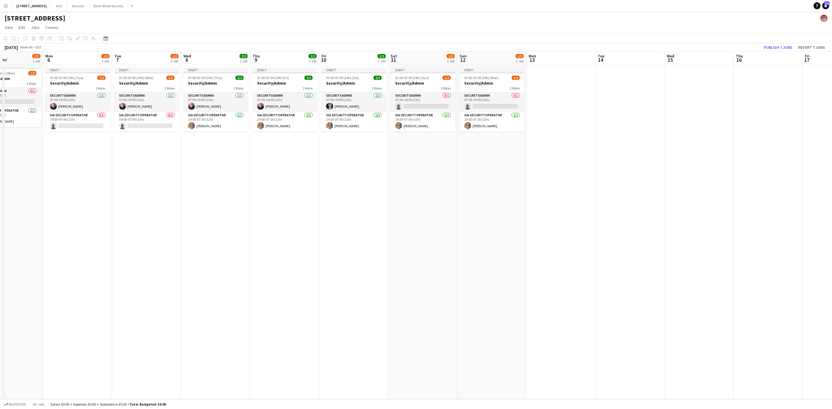
scroll to position [0, 175]
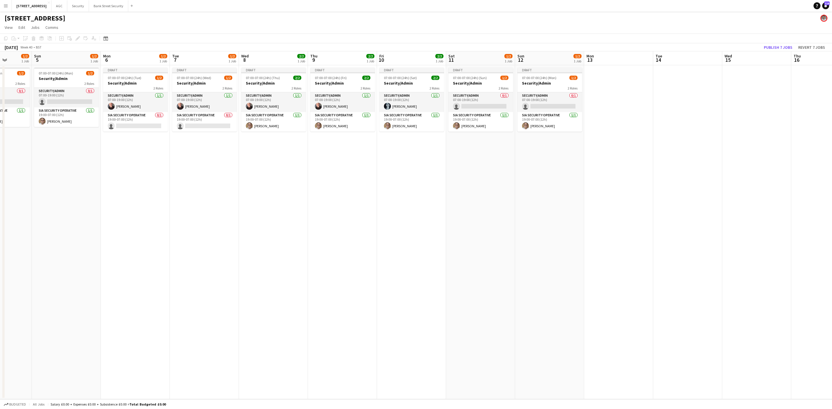
drag, startPoint x: 574, startPoint y: 189, endPoint x: 115, endPoint y: 179, distance: 459.3
click at [115, 179] on app-calendar-viewport "Thu 2 2/2 1 Job Fri 3 2/2 1 Job Sat 4 1/2 1 Job Sun 5 1/2 1 Job Mon 6 1/2 1 Job…" at bounding box center [416, 225] width 832 height 348
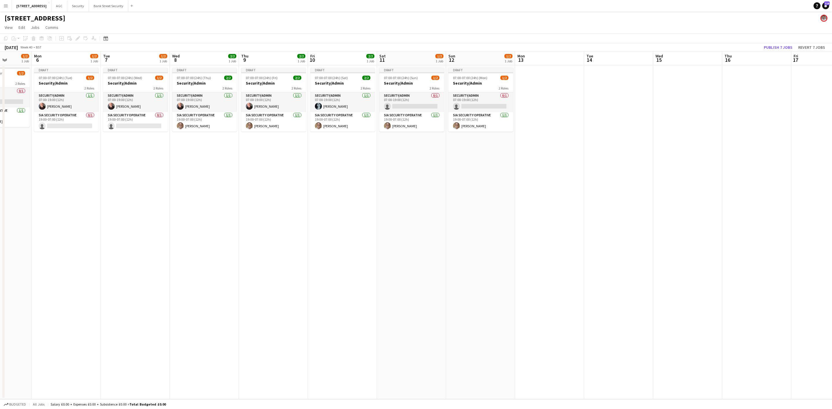
click at [345, 101] on app-card-role "Security/Admin [DATE] 07:00-19:00 (12h) [PERSON_NAME]" at bounding box center [342, 102] width 65 height 20
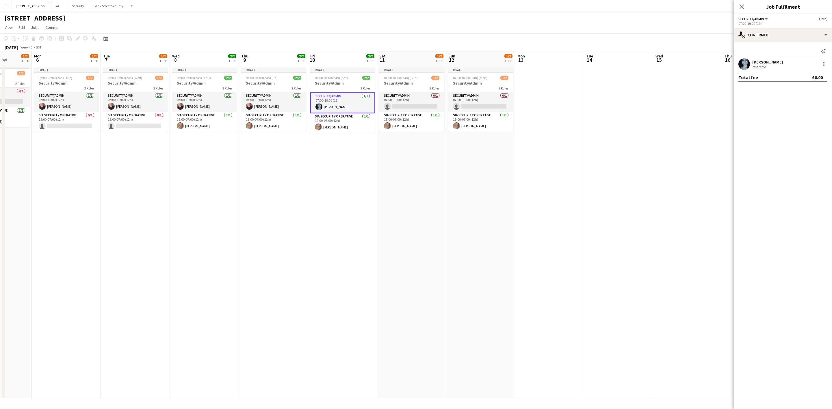
click at [825, 66] on div at bounding box center [823, 64] width 7 height 7
click at [799, 127] on button "Remove" at bounding box center [804, 131] width 45 height 14
click at [777, 53] on input at bounding box center [785, 52] width 67 height 7
type input "****"
click at [777, 61] on span "[PERSON_NAME]" at bounding box center [773, 60] width 33 height 5
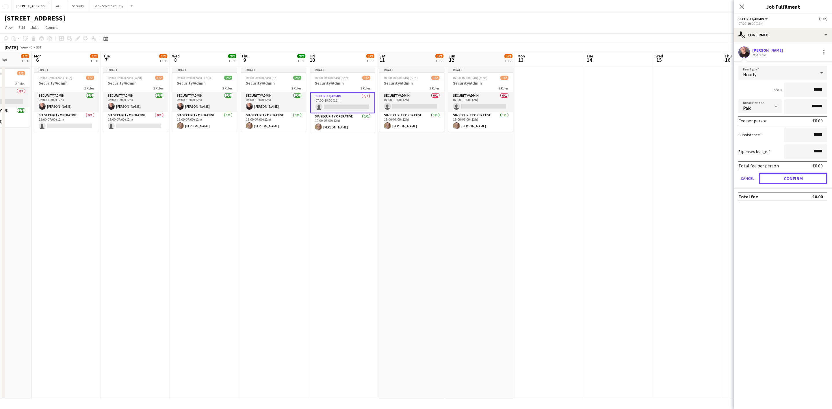
click at [804, 173] on button "Confirm" at bounding box center [793, 179] width 68 height 12
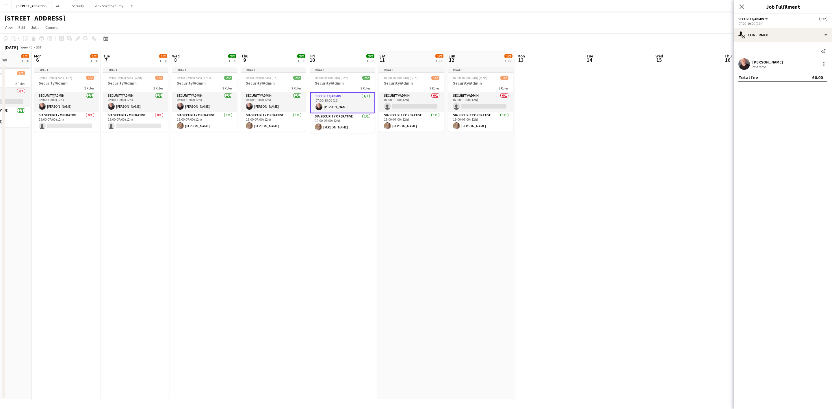
click at [743, 6] on icon at bounding box center [741, 6] width 5 height 5
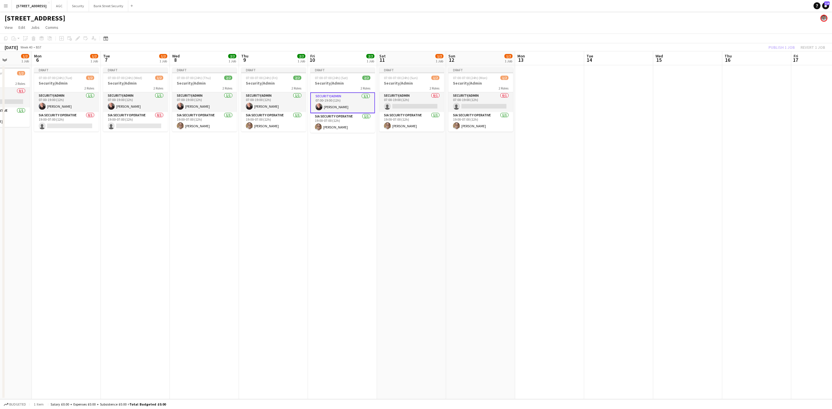
click at [773, 46] on div "Publish 1 job Revert 1 job" at bounding box center [796, 48] width 70 height 8
click at [773, 46] on button "Publish 7 jobs" at bounding box center [777, 48] width 33 height 8
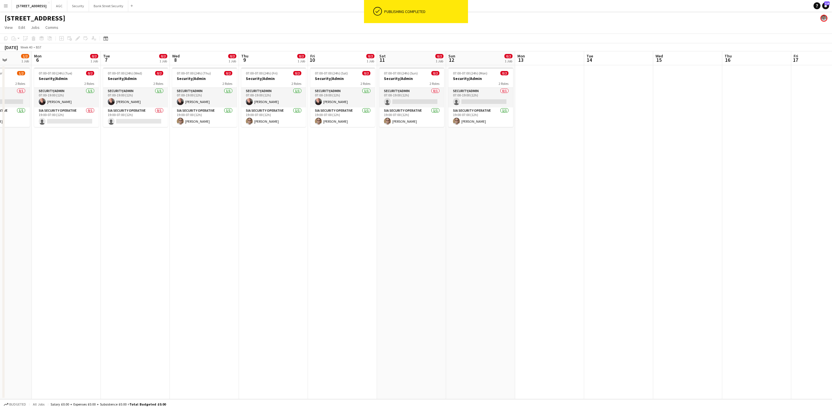
click at [69, 94] on app-card-role "Security/Admin [DATE] 07:00-19:00 (12h) [PERSON_NAME]" at bounding box center [66, 98] width 65 height 20
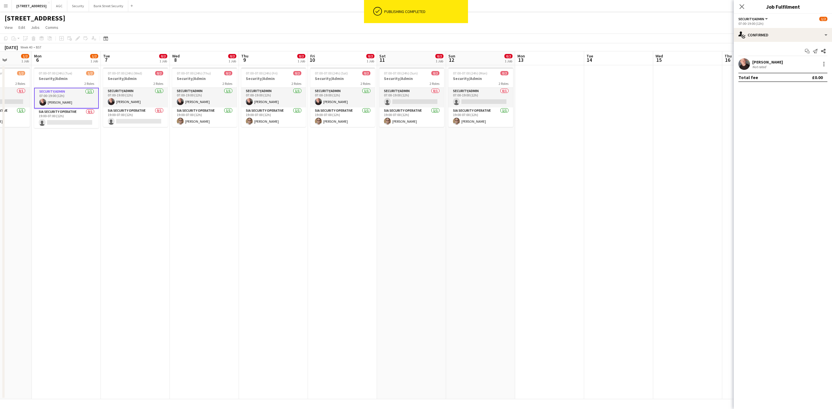
click at [142, 103] on app-card-role "Security/Admin [DATE] 07:00-19:00 (12h) [PERSON_NAME]" at bounding box center [135, 98] width 65 height 20
click at [204, 99] on app-card-role "Security/Admin [DATE] 07:00-19:00 (12h) [PERSON_NAME]" at bounding box center [204, 98] width 65 height 20
click at [270, 100] on app-card-role "Security/Admin [DATE] 07:00-19:00 (12h) [PERSON_NAME]" at bounding box center [273, 98] width 65 height 20
click at [334, 101] on app-card-role "Security/Admin [DATE] 07:00-19:00 (12h) [PERSON_NAME]" at bounding box center [342, 98] width 65 height 20
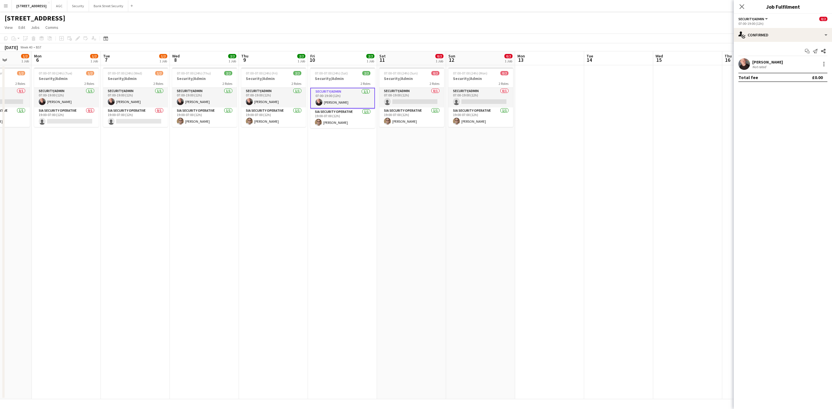
click at [396, 104] on app-card-role "Security/Admin 0/1 07:00-19:00 (12h) single-neutral-actions" at bounding box center [411, 98] width 65 height 20
click at [474, 96] on app-card-role "Security/Admin 0/1 07:00-19:00 (12h) single-neutral-actions" at bounding box center [480, 98] width 65 height 20
click at [448, 168] on app-date-cell "07:00-07:00 (24h) (Mon) 1/2 Security/Admin 2 Roles Security/Admin 0/1 07:00-19:…" at bounding box center [480, 232] width 69 height 334
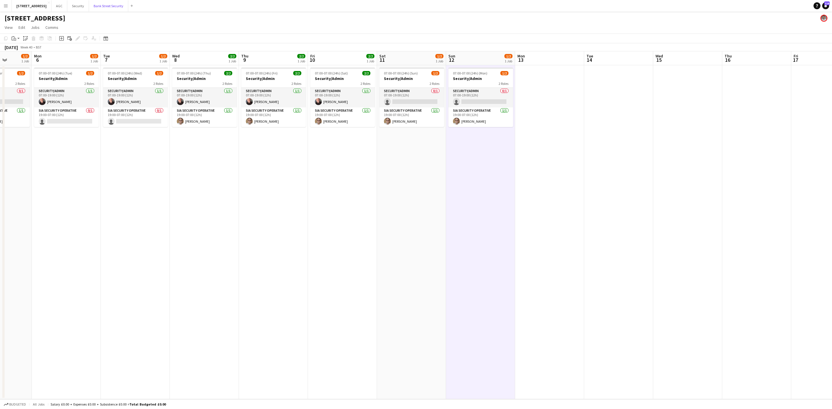
click at [114, 7] on button "Bank Street Security Close" at bounding box center [108, 5] width 39 height 11
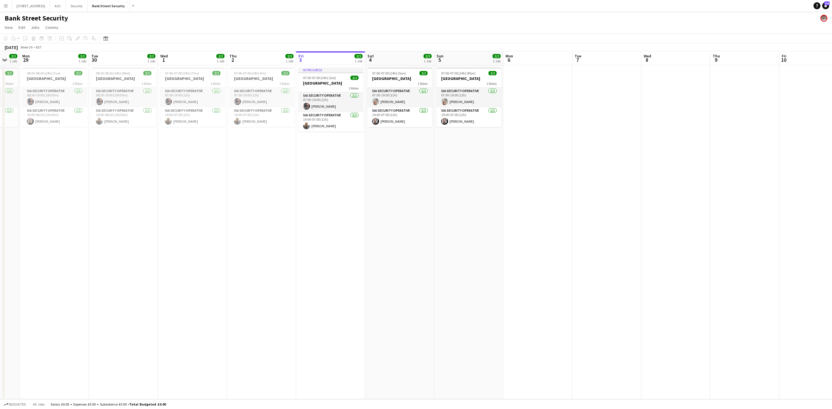
scroll to position [0, 188]
drag, startPoint x: 109, startPoint y: 144, endPoint x: 336, endPoint y: 163, distance: 227.0
click at [336, 163] on app-calendar-viewport "Fri 26 2/2 1 Job Sat 27 2/2 1 Job Sun 28 2/2 1 Job Mon 29 2/2 1 Job Tue 30 2/2 …" at bounding box center [416, 225] width 832 height 348
click at [51, 76] on h3 "[GEOGRAPHIC_DATA]" at bounding box center [53, 78] width 65 height 5
click at [104, 78] on h3 "[GEOGRAPHIC_DATA]" at bounding box center [122, 78] width 65 height 5
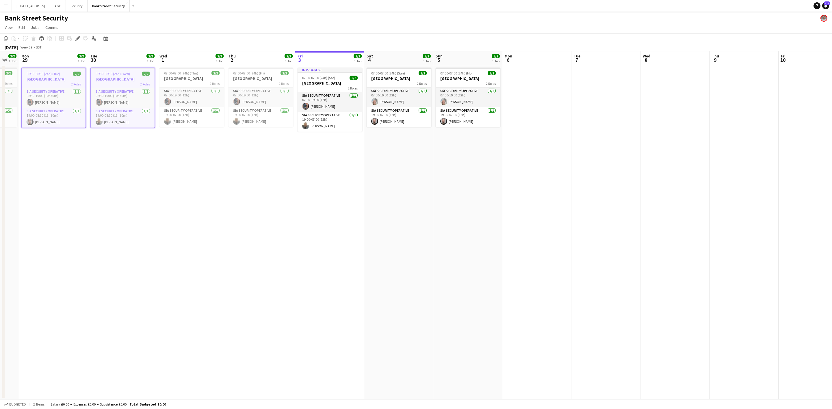
click at [176, 80] on h3 "[GEOGRAPHIC_DATA]" at bounding box center [191, 78] width 65 height 5
click at [267, 76] on h3 "[GEOGRAPHIC_DATA]" at bounding box center [260, 78] width 65 height 5
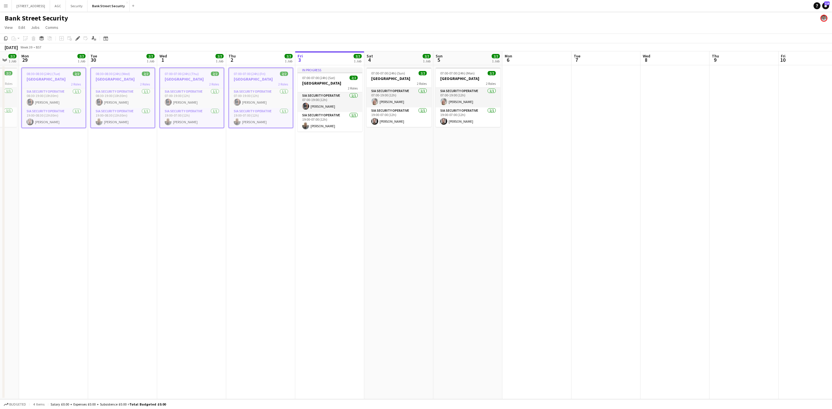
click at [323, 75] on app-job-card "In progress 07:00-07:00 (24h) (Sat) 2/2 Bank Street 2 Roles SIA Security Operat…" at bounding box center [329, 100] width 65 height 64
click at [386, 75] on span "07:00-07:00 (24h) (Sun)" at bounding box center [388, 73] width 34 height 4
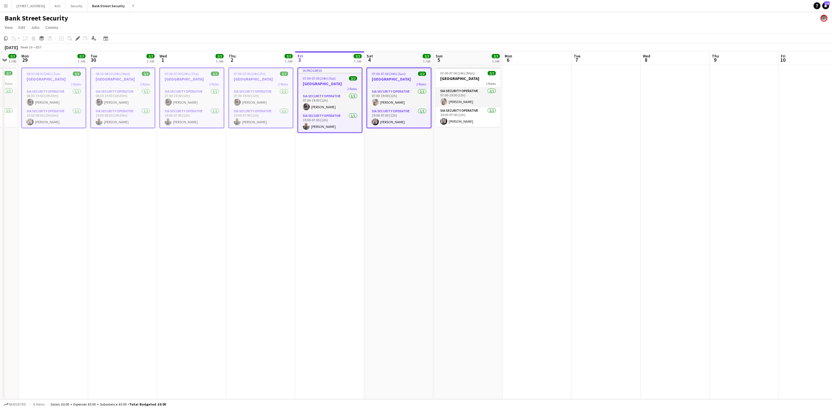
click at [468, 75] on span "07:00-07:00 (24h) (Mon)" at bounding box center [457, 73] width 34 height 4
click at [5, 38] on icon "Copy" at bounding box center [5, 38] width 5 height 5
click at [534, 104] on app-date-cell at bounding box center [536, 232] width 69 height 334
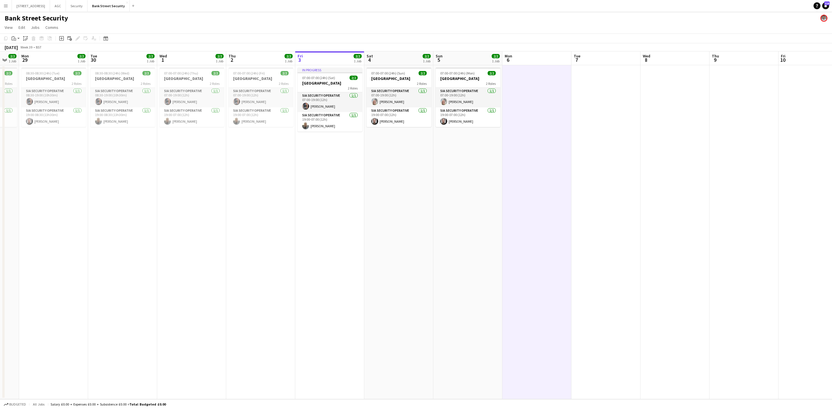
click at [16, 38] on div "Paste" at bounding box center [13, 38] width 7 height 7
click at [27, 61] on link "Paste with crew Ctrl+Shift+V" at bounding box center [42, 59] width 54 height 5
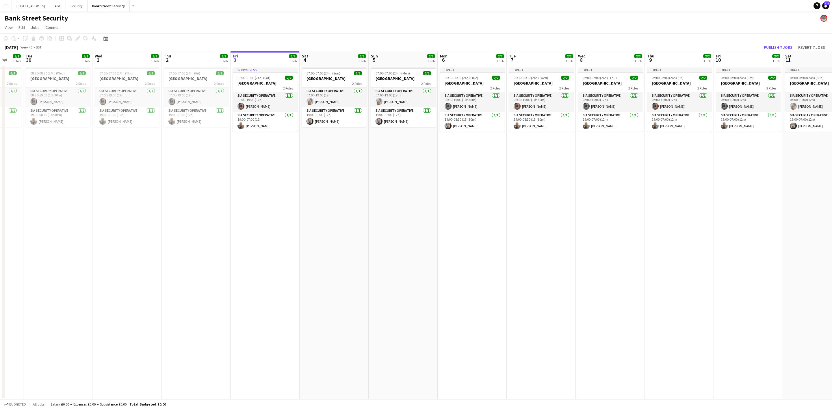
scroll to position [0, 225]
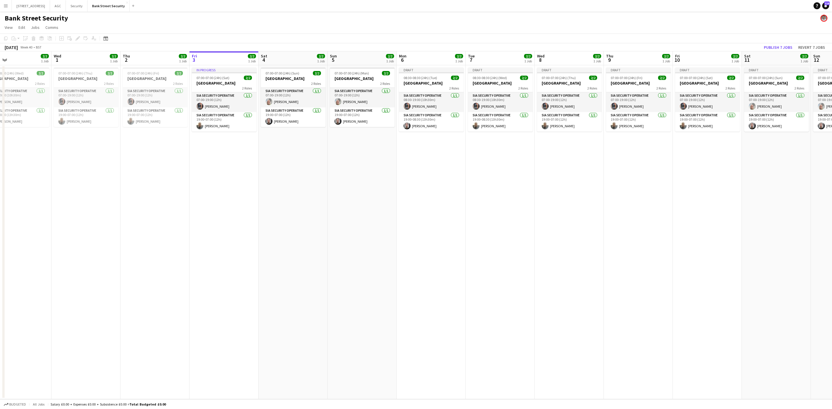
drag, startPoint x: 535, startPoint y: 239, endPoint x: 360, endPoint y: 236, distance: 175.1
click at [360, 236] on app-calendar-viewport "Sat 27 2/2 1 Job Sun 28 2/2 1 Job Mon 29 2/2 1 Job Tue 30 2/2 1 Job Wed 1 2/2 1…" at bounding box center [416, 225] width 832 height 348
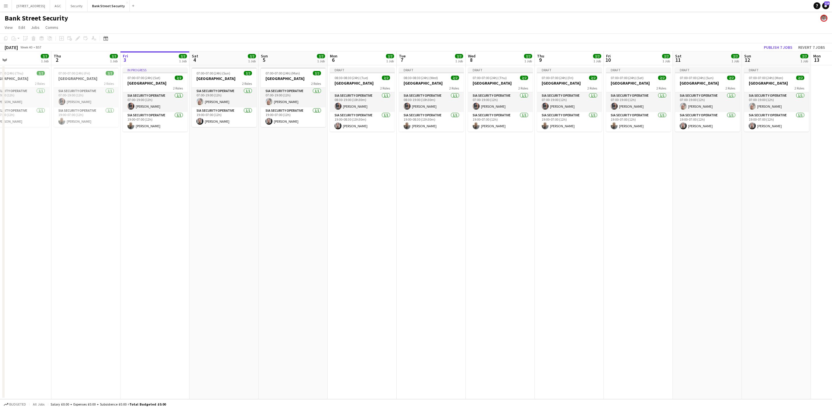
click at [432, 119] on app-card-role "SIA Security Operative [DATE] 19:00-08:30 (13h30m) [PERSON_NAME]" at bounding box center [431, 122] width 65 height 20
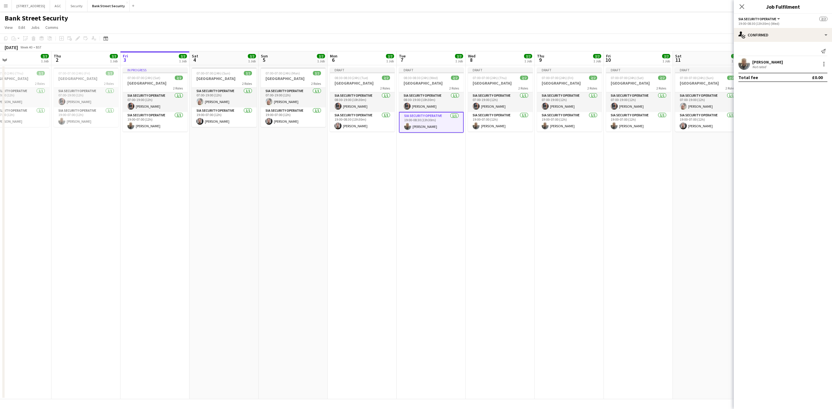
click at [823, 62] on div at bounding box center [823, 62] width 1 height 1
click at [796, 127] on button "Remove" at bounding box center [804, 131] width 45 height 14
click at [782, 51] on input at bounding box center [785, 52] width 67 height 7
type input "*****"
click at [771, 63] on span "[EMAIL_ADDRESS][DOMAIN_NAME]" at bounding box center [786, 65] width 58 height 5
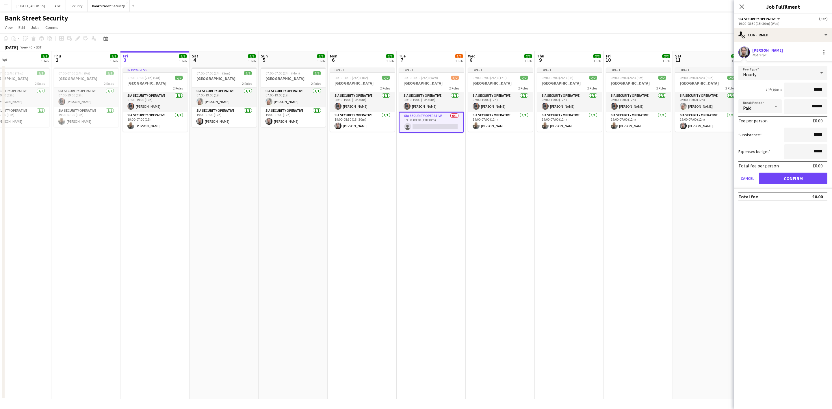
click at [799, 169] on form "Fee Type Hourly 13h30m x ***** Break Period Paid ****** Fee per person £0.00 Su…" at bounding box center [783, 127] width 98 height 123
click at [794, 175] on button "Confirm" at bounding box center [793, 179] width 68 height 12
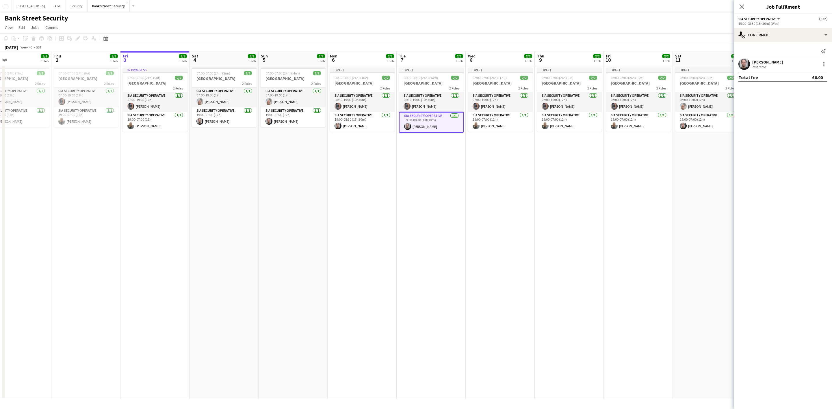
click at [709, 127] on app-card-role "SIA Security Operative [DATE] 19:00-07:00 (12h) [PERSON_NAME]" at bounding box center [707, 122] width 65 height 20
click at [826, 66] on div at bounding box center [823, 64] width 7 height 7
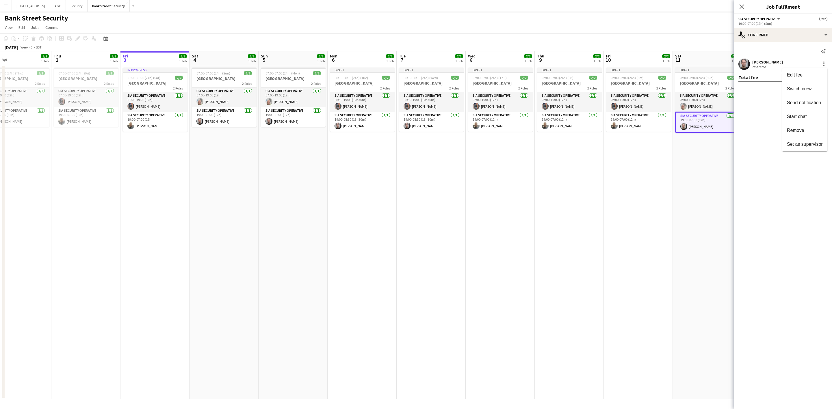
drag, startPoint x: 791, startPoint y: 126, endPoint x: 781, endPoint y: 100, distance: 27.9
click at [791, 125] on button "Remove" at bounding box center [804, 131] width 45 height 14
click at [772, 50] on input at bounding box center [785, 52] width 67 height 7
type input "*****"
click at [767, 66] on span "[EMAIL_ADDRESS][DOMAIN_NAME]" at bounding box center [786, 65] width 58 height 5
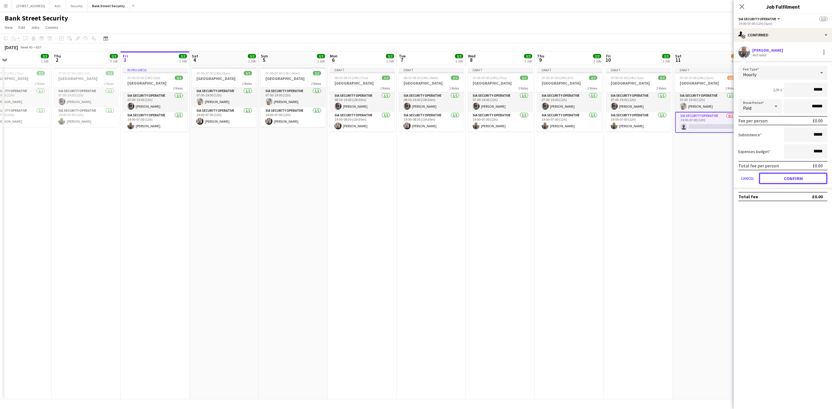
click at [787, 178] on button "Confirm" at bounding box center [793, 179] width 68 height 12
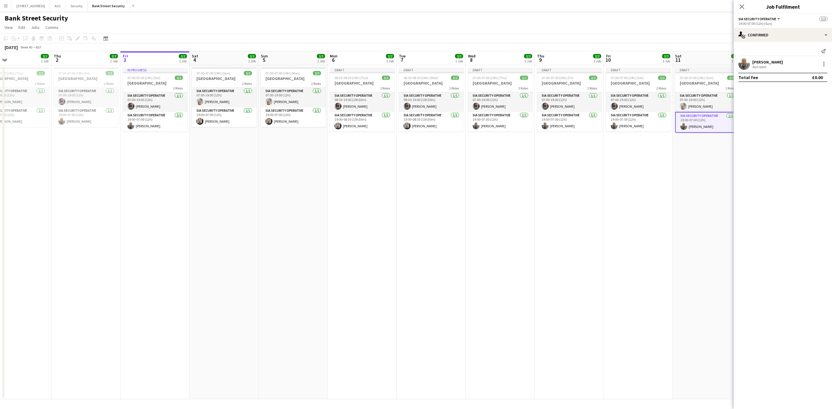
click at [741, 3] on app-icon "Close pop-in" at bounding box center [741, 6] width 7 height 7
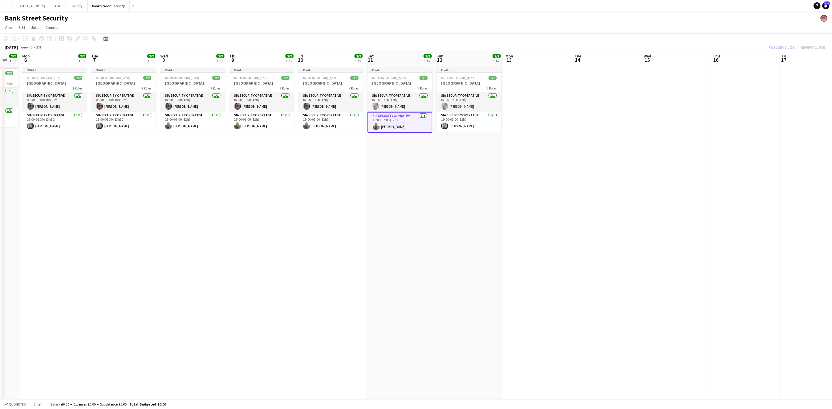
scroll to position [0, 189]
drag, startPoint x: 610, startPoint y: 226, endPoint x: 315, endPoint y: 234, distance: 295.6
click at [315, 234] on app-calendar-viewport "Fri 3 2/2 1 Job Sat 4 2/2 1 Job Sun 5 2/2 1 Job Mon 6 2/2 1 Job Tue 7 2/2 1 Job…" at bounding box center [416, 225] width 832 height 348
click at [779, 44] on div "Publish 1 job Revert 1 job" at bounding box center [796, 48] width 70 height 8
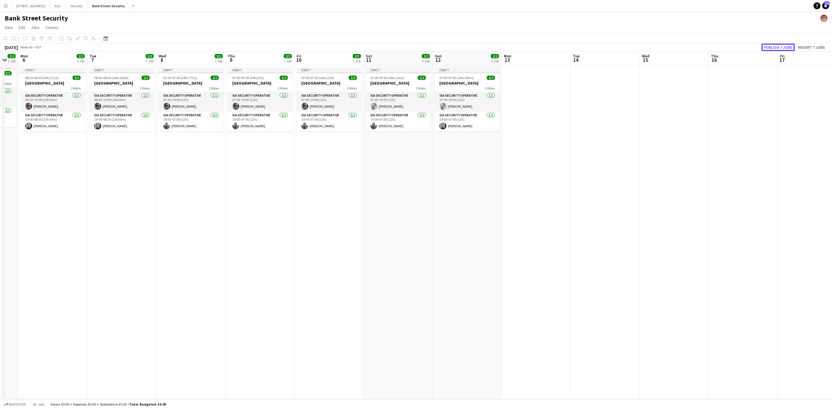
click at [779, 44] on button "Publish 7 jobs" at bounding box center [777, 48] width 33 height 8
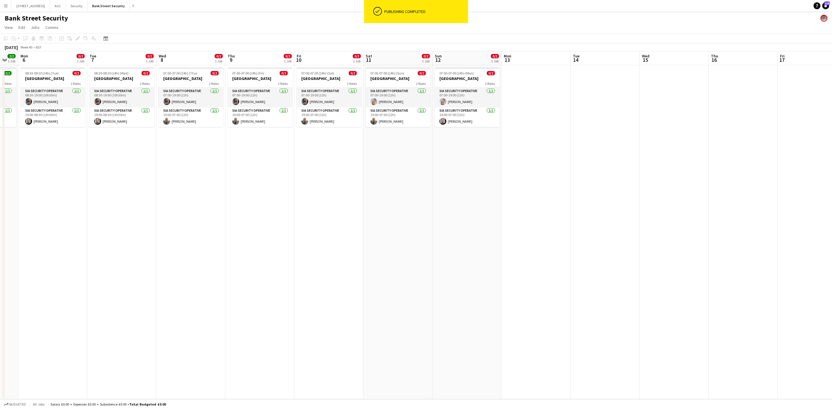
click at [27, 90] on app-card-role "SIA Security Operative [DATE] 08:30-19:00 (10h30m) [PERSON_NAME]" at bounding box center [53, 98] width 65 height 20
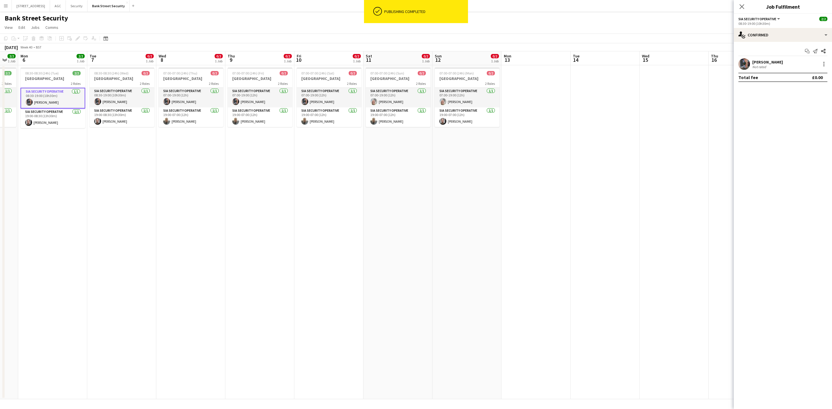
click at [125, 98] on app-card-role "SIA Security Operative [DATE] 08:30-19:00 (10h30m) [PERSON_NAME]" at bounding box center [122, 98] width 65 height 20
click at [191, 96] on app-card-role "SIA Security Operative [DATE] 07:00-19:00 (12h) [PERSON_NAME]" at bounding box center [191, 98] width 65 height 20
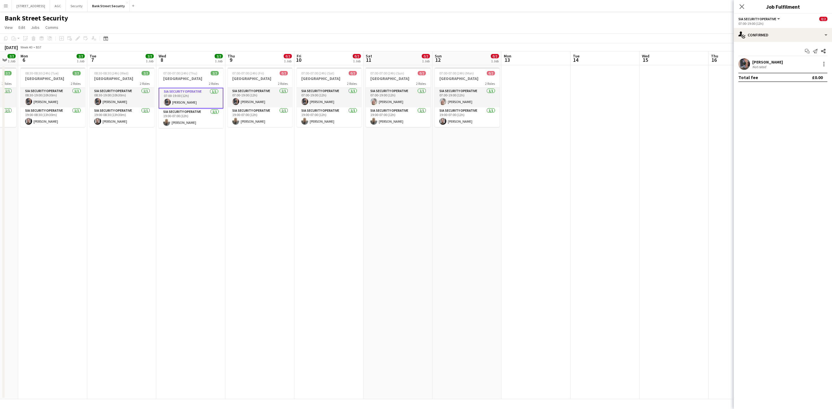
click at [263, 96] on app-card-role "SIA Security Operative [DATE] 07:00-19:00 (12h) [PERSON_NAME]" at bounding box center [260, 98] width 65 height 20
click at [331, 100] on app-card-role "SIA Security Operative [DATE] 07:00-19:00 (12h) [PERSON_NAME]" at bounding box center [329, 98] width 65 height 20
click at [386, 99] on app-card-role "SIA Security Operative [DATE] 07:00-19:00 (12h) [PERSON_NAME]" at bounding box center [398, 98] width 65 height 20
click at [471, 96] on app-card-role "SIA Security Operative [DATE] 07:00-19:00 (12h) [PERSON_NAME]" at bounding box center [467, 98] width 65 height 20
click at [718, 23] on app-page-menu "View Day view expanded Day view collapsed Month view Date picker Jump to [DATE]…" at bounding box center [416, 28] width 832 height 11
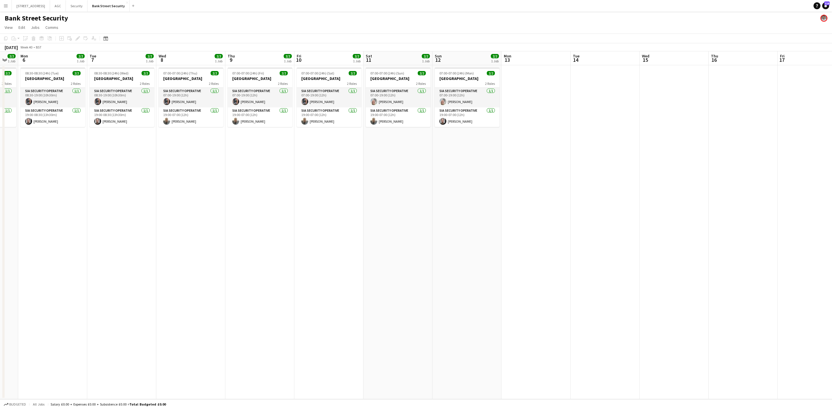
click at [359, 168] on app-date-cell "07:00-07:00 (24h) (Sat) 2/2 Bank Street 2 Roles SIA Security Operative [DATE] 0…" at bounding box center [328, 232] width 69 height 334
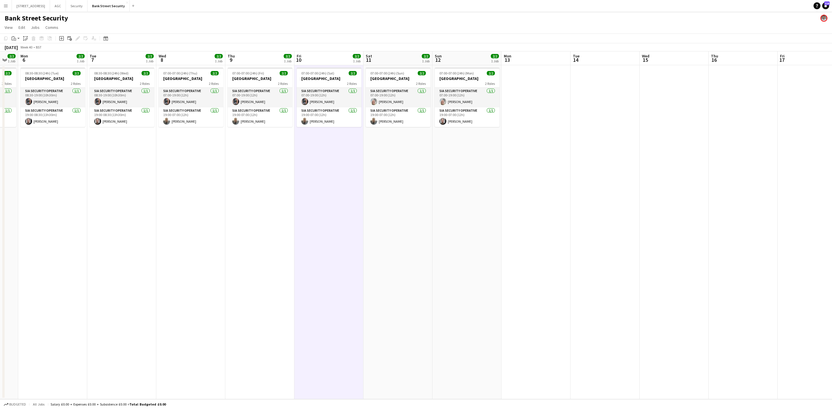
click at [179, 214] on app-date-cell "07:00-07:00 (24h) (Thu) 2/2 Bank Street 2 Roles SIA Security Operative [DATE] 0…" at bounding box center [190, 232] width 69 height 334
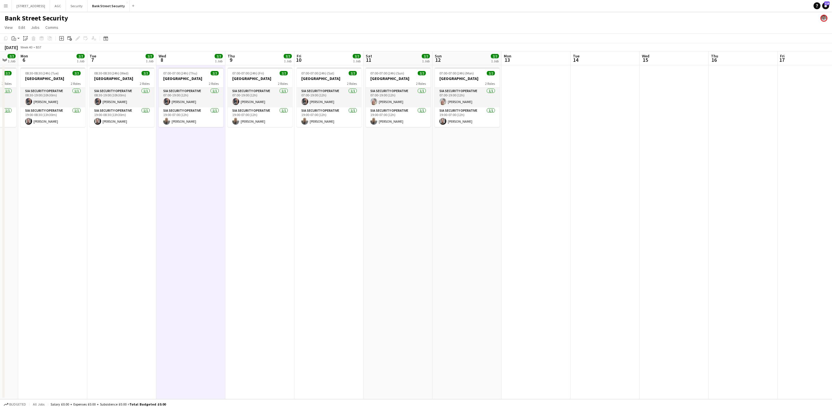
click at [89, 201] on app-date-cell "08:30-08:30 (24h) (Wed) 2/2 Bank Street 2 Roles SIA Security Operative [DATE] 0…" at bounding box center [121, 232] width 69 height 334
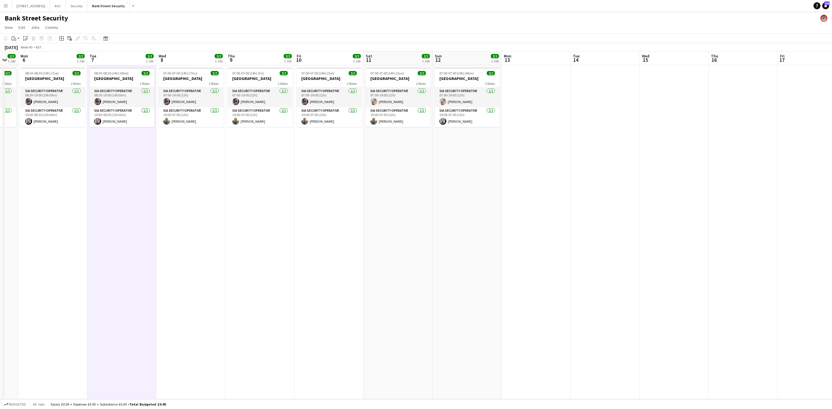
click at [53, 78] on h3 "[GEOGRAPHIC_DATA]" at bounding box center [53, 78] width 65 height 5
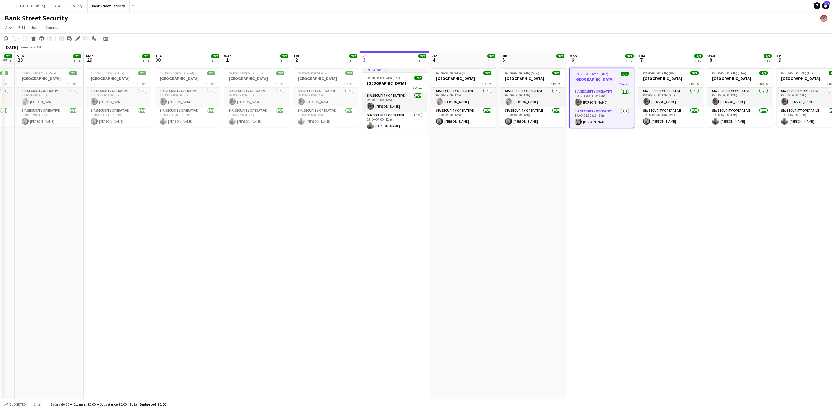
scroll to position [0, 191]
drag, startPoint x: 183, startPoint y: 280, endPoint x: 732, endPoint y: 208, distance: 554.3
click at [732, 208] on app-calendar-viewport "Thu 25 2/2 1 Job Fri 26 2/2 1 Job Sat 27 2/2 1 Job Sun 28 2/2 1 Job Mon 29 2/2 …" at bounding box center [416, 225] width 832 height 348
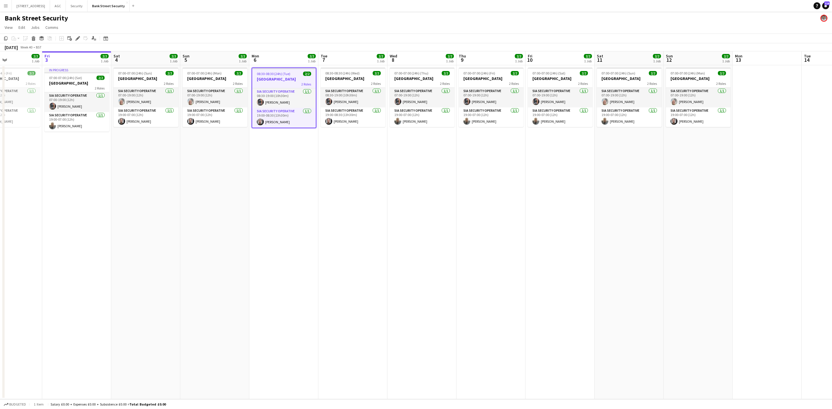
drag, startPoint x: 419, startPoint y: 213, endPoint x: 18, endPoint y: 197, distance: 402.1
click at [12, 192] on app-calendar-viewport "Tue 30 2/2 1 Job Wed 1 2/2 1 Job Thu 2 2/2 1 Job Fri 3 2/2 1 Job Sat 4 2/2 1 Jo…" at bounding box center [416, 225] width 832 height 348
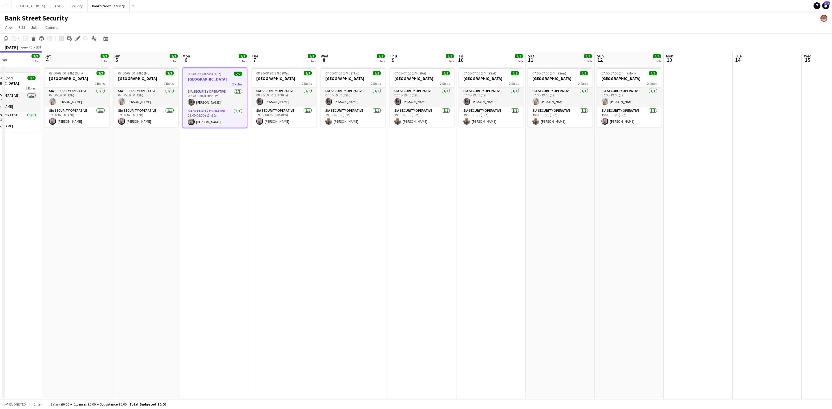
scroll to position [0, 195]
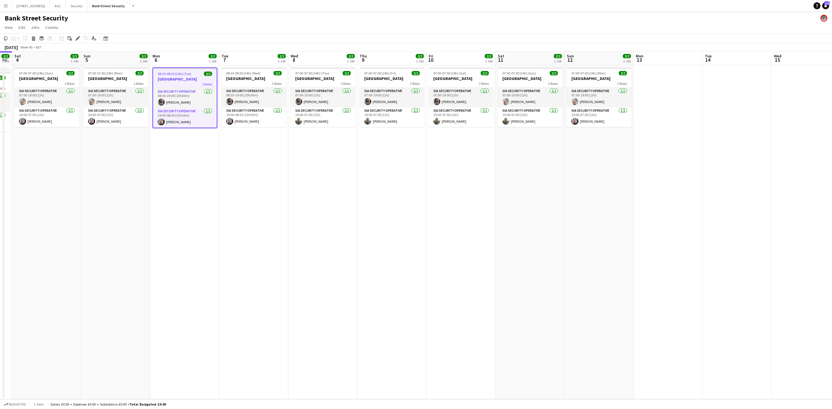
drag, startPoint x: 13, startPoint y: 188, endPoint x: -164, endPoint y: 187, distance: 177.1
click at [0, 187] on html "Menu Boards Boards Boards All jobs Status Workforce Workforce My Workforce Recr…" at bounding box center [416, 204] width 832 height 409
click at [181, 79] on h3 "[GEOGRAPHIC_DATA]" at bounding box center [185, 79] width 64 height 5
click at [185, 75] on span "08:30-08:30 (24h) (Tue)" at bounding box center [174, 73] width 34 height 4
click at [239, 81] on div "2 Roles" at bounding box center [254, 83] width 65 height 5
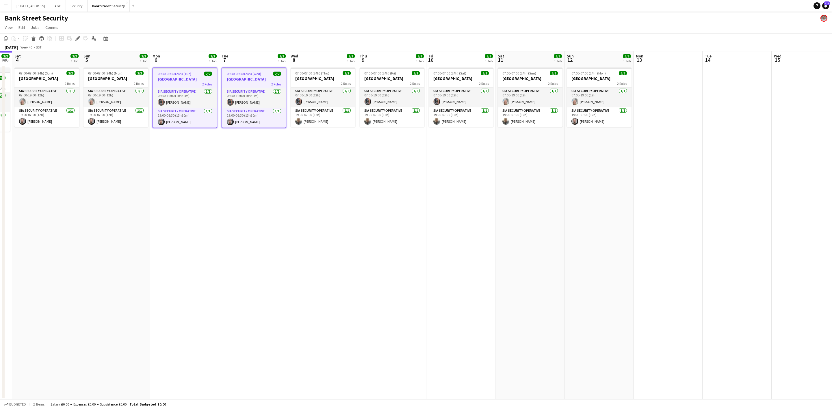
drag, startPoint x: 313, startPoint y: 77, endPoint x: 395, endPoint y: 78, distance: 82.0
click at [314, 77] on h3 "[GEOGRAPHIC_DATA]" at bounding box center [323, 78] width 65 height 5
click at [399, 77] on h3 "[GEOGRAPHIC_DATA]" at bounding box center [392, 78] width 65 height 5
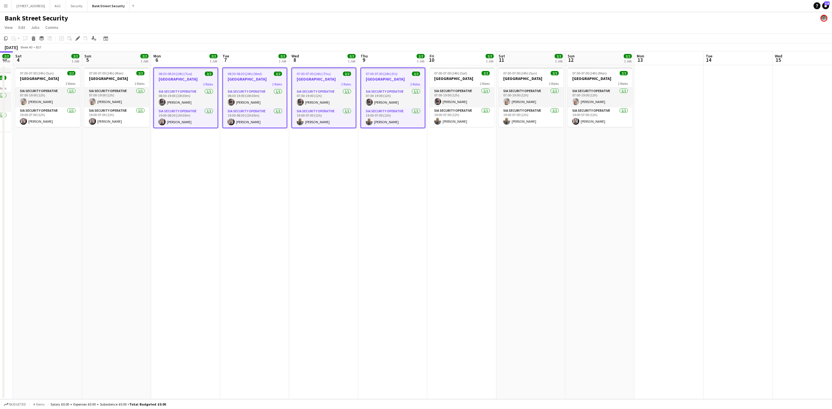
click at [452, 76] on h3 "[GEOGRAPHIC_DATA]" at bounding box center [461, 78] width 65 height 5
drag, startPoint x: 508, startPoint y: 76, endPoint x: 592, endPoint y: 75, distance: 84.3
click at [508, 76] on h3 "[GEOGRAPHIC_DATA]" at bounding box center [531, 78] width 65 height 5
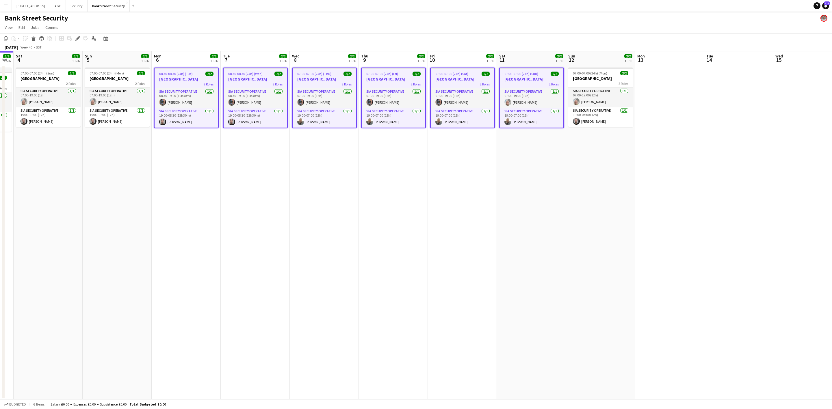
click at [592, 75] on span "07:00-07:00 (24h) (Mon)" at bounding box center [590, 73] width 34 height 4
click at [8, 40] on icon "Copy" at bounding box center [5, 38] width 5 height 5
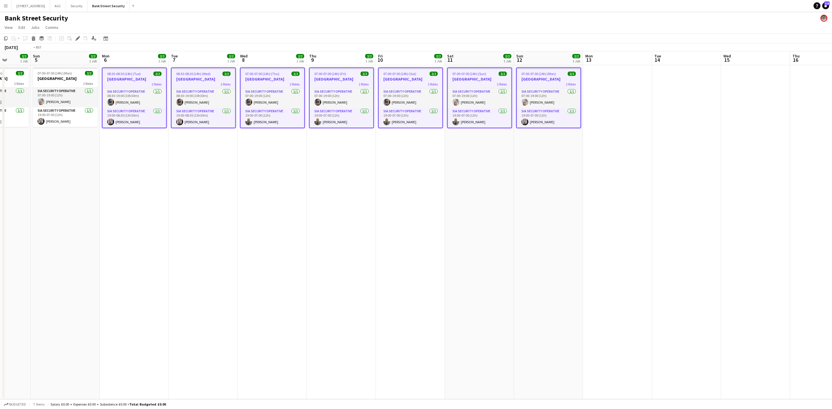
scroll to position [0, 165]
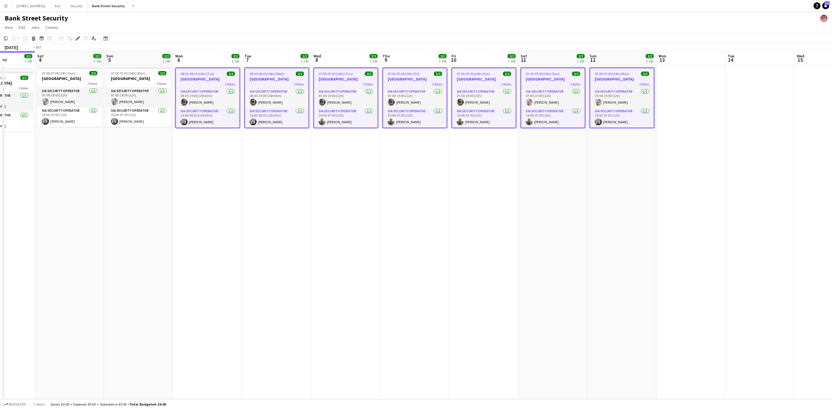
drag, startPoint x: 471, startPoint y: 170, endPoint x: 252, endPoint y: 153, distance: 219.6
click at [159, 170] on app-calendar-viewport "Wed 1 2/2 1 Job Thu 2 2/2 1 Job Fri 3 2/2 1 Job Sat 4 2/2 1 Job Sun 5 2/2 1 Job…" at bounding box center [416, 225] width 832 height 348
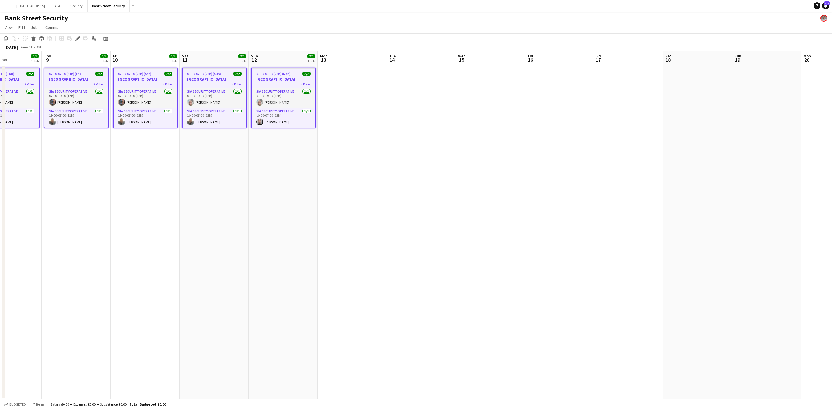
click at [356, 97] on app-date-cell at bounding box center [352, 232] width 69 height 334
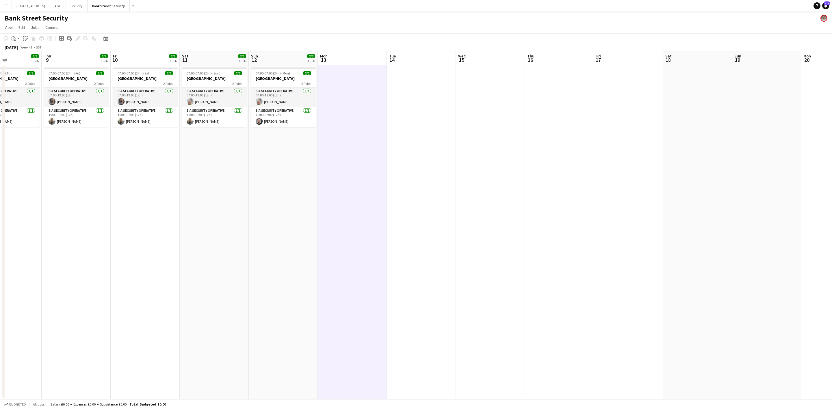
click at [19, 39] on app-action-btn "Paste" at bounding box center [15, 38] width 10 height 7
click at [35, 61] on link "Paste with crew Ctrl+Shift+V" at bounding box center [42, 59] width 54 height 5
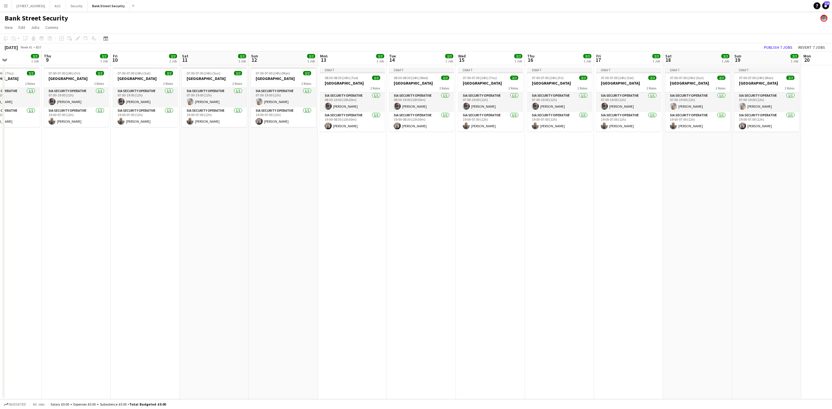
click at [485, 123] on app-card-role "SIA Security Operative [DATE] 19:00-07:00 (12h) [PERSON_NAME]" at bounding box center [490, 122] width 65 height 20
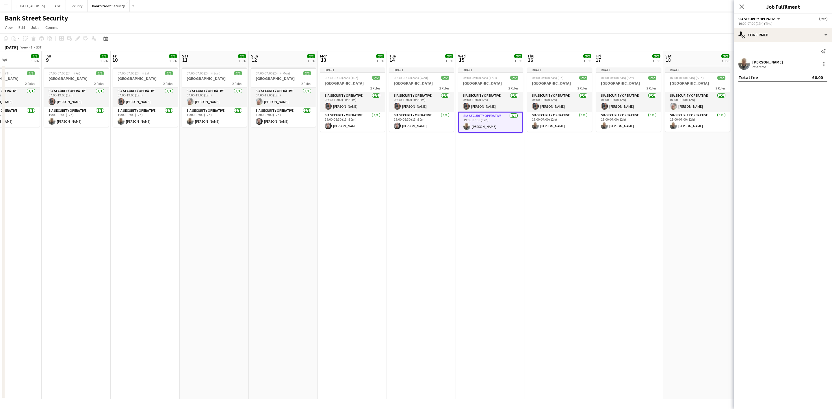
click at [824, 65] on div at bounding box center [823, 64] width 7 height 7
click at [802, 130] on span "Remove" at bounding box center [795, 130] width 17 height 5
click at [763, 53] on input at bounding box center [785, 52] width 67 height 7
type input "*****"
click at [770, 62] on span "[PERSON_NAME]" at bounding box center [773, 60] width 33 height 5
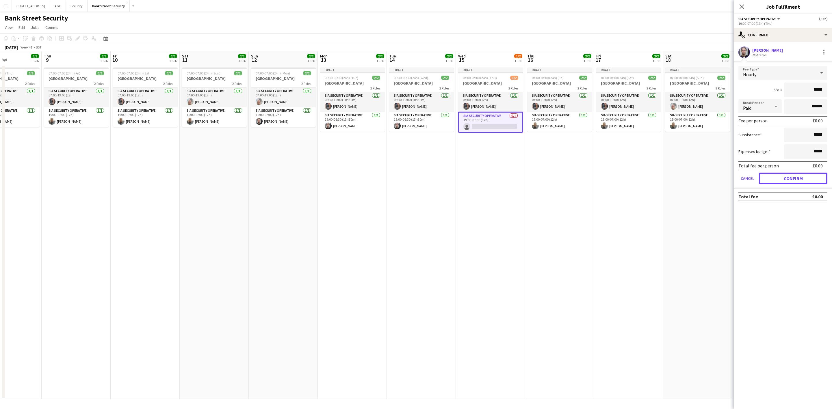
click at [807, 175] on button "Confirm" at bounding box center [793, 179] width 68 height 12
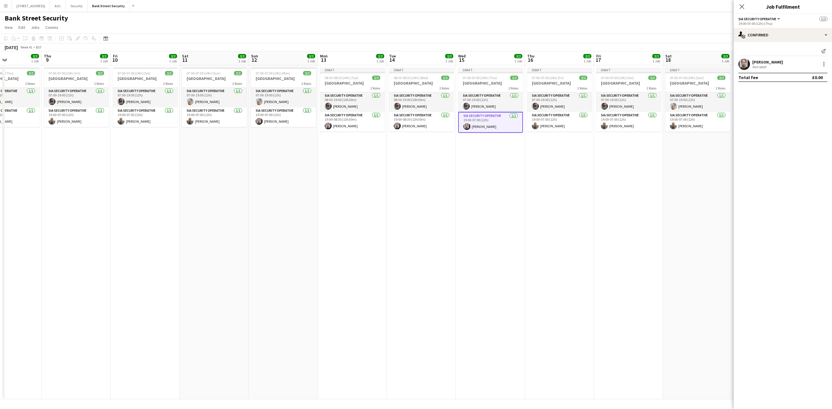
click at [740, 6] on icon "Close pop-in" at bounding box center [741, 6] width 5 height 5
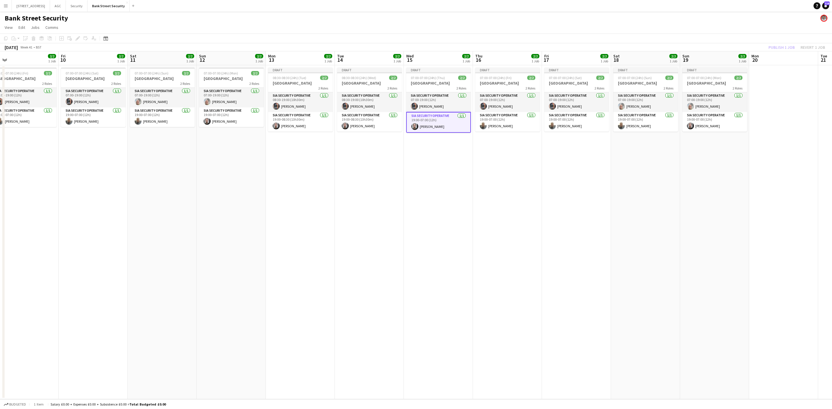
drag, startPoint x: 705, startPoint y: 185, endPoint x: 694, endPoint y: 130, distance: 56.2
click at [651, 198] on app-calendar-viewport "Mon 6 2/2 1 Job Tue 7 2/2 1 Job Wed 8 2/2 1 Job Thu 9 2/2 1 Job Fri 10 2/2 1 Jo…" at bounding box center [416, 225] width 832 height 348
click at [701, 120] on app-card-role "SIA Security Operative [DATE] 19:00-07:00 (12h) [PERSON_NAME]" at bounding box center [712, 122] width 65 height 20
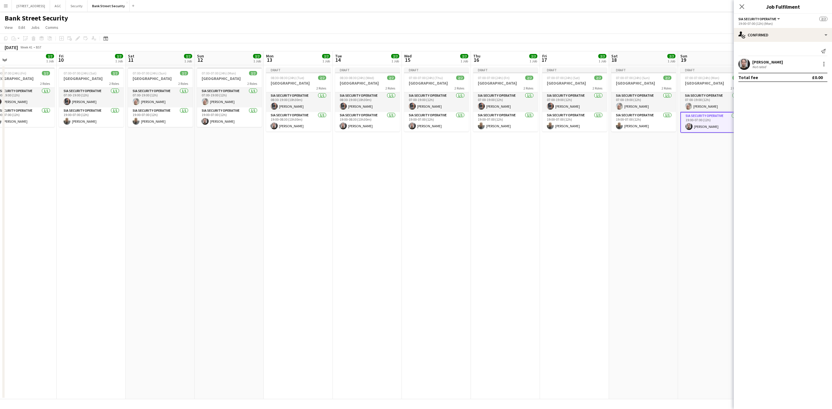
click at [823, 63] on div at bounding box center [823, 62] width 1 height 1
click at [805, 129] on span "Remove" at bounding box center [805, 130] width 36 height 5
click at [772, 52] on input at bounding box center [785, 52] width 67 height 7
type input "*****"
click at [772, 64] on span "[EMAIL_ADDRESS][DOMAIN_NAME]" at bounding box center [786, 65] width 58 height 5
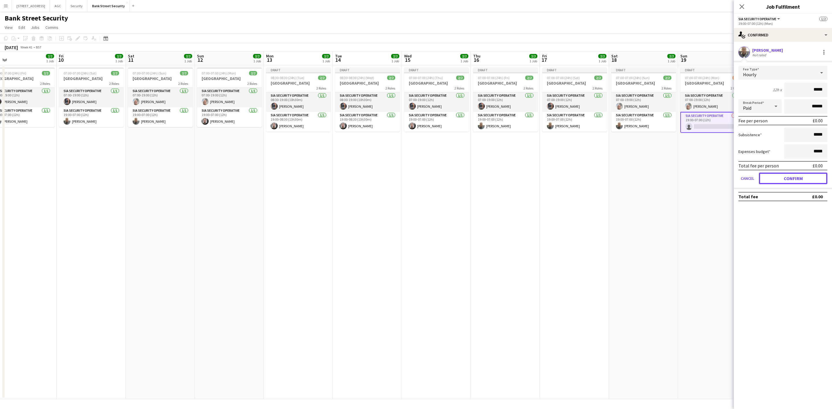
click at [796, 178] on button "Confirm" at bounding box center [793, 179] width 68 height 12
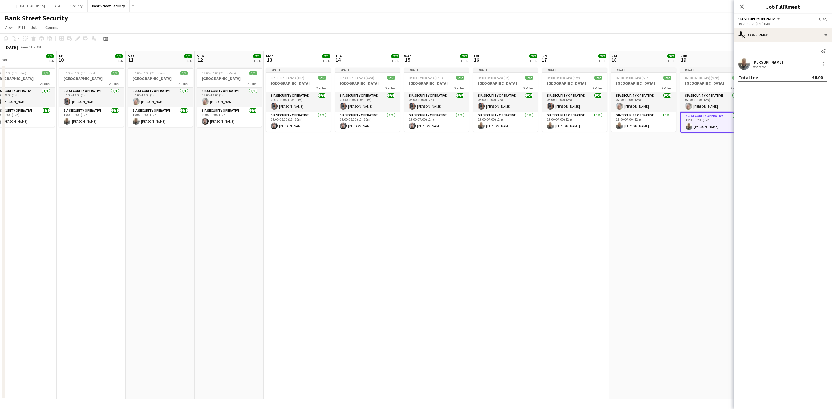
click at [739, 6] on icon "Close pop-in" at bounding box center [741, 6] width 5 height 5
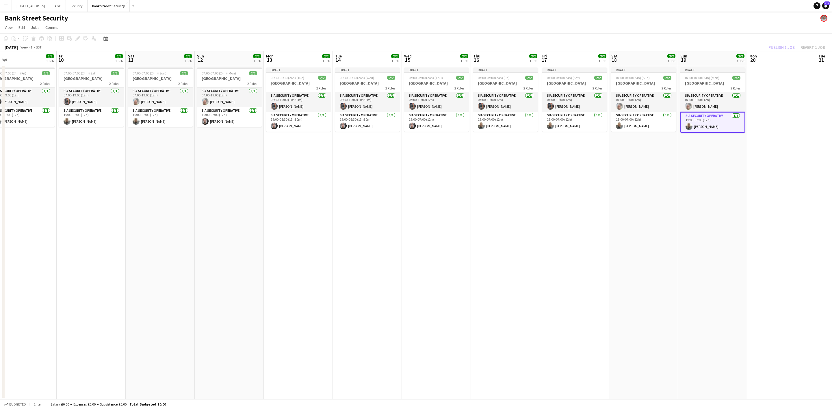
click at [787, 45] on div "Publish 1 job Revert 1 job" at bounding box center [796, 48] width 70 height 8
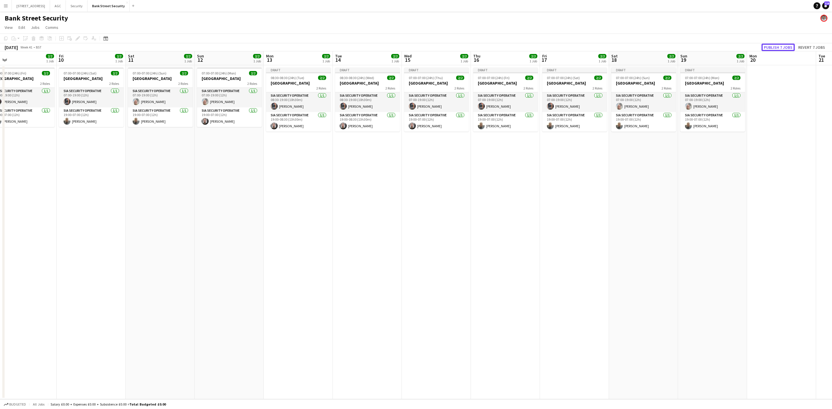
click at [787, 45] on button "Publish 7 jobs" at bounding box center [777, 48] width 33 height 8
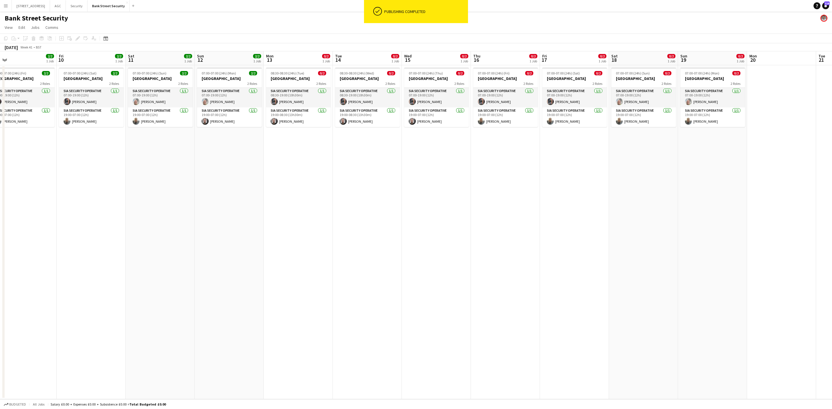
click at [297, 76] on h3 "[GEOGRAPHIC_DATA]" at bounding box center [298, 78] width 65 height 5
click at [343, 73] on span "08:30-08:30 (24h) (Wed)" at bounding box center [357, 73] width 34 height 4
click at [420, 75] on span "07:00-07:00 (24h) (Thu)" at bounding box center [426, 73] width 34 height 4
drag, startPoint x: 478, startPoint y: 75, endPoint x: 545, endPoint y: 76, distance: 67.0
click at [487, 75] on app-calendar-viewport "Mon 6 2/2 1 Job Tue 7 2/2 1 Job Wed 8 2/2 1 Job Thu 9 2/2 1 Job Fri 10 2/2 1 Jo…" at bounding box center [416, 225] width 832 height 348
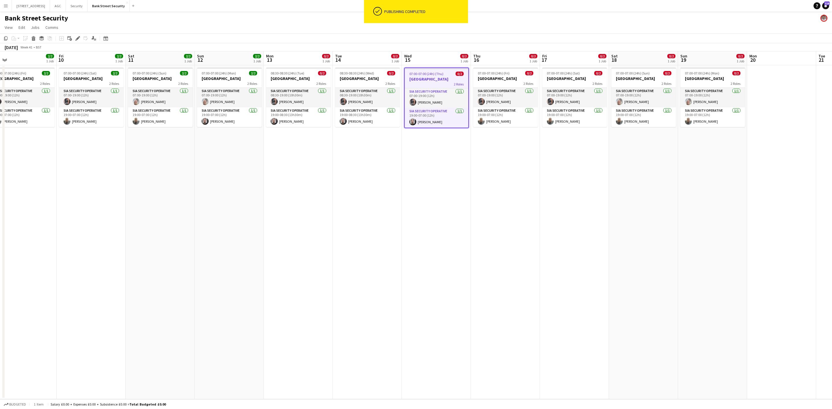
scroll to position [0, 211]
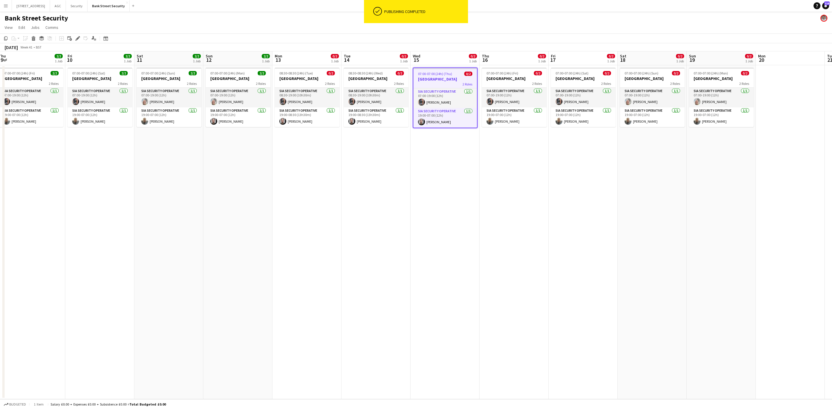
click at [575, 79] on h3 "[GEOGRAPHIC_DATA]" at bounding box center [583, 78] width 65 height 5
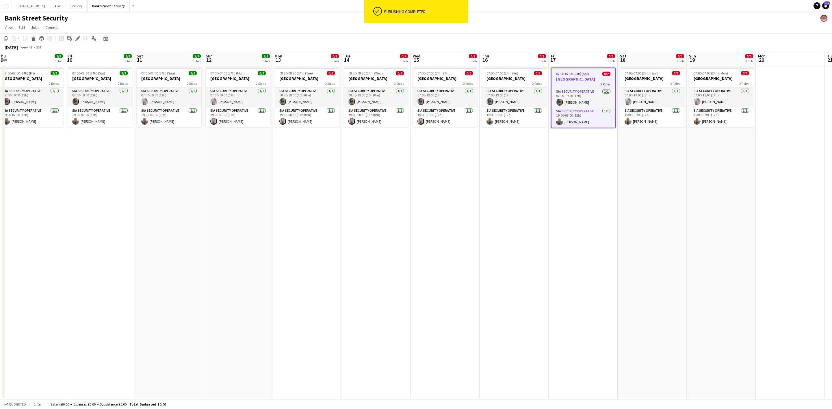
click at [643, 80] on h3 "[GEOGRAPHIC_DATA]" at bounding box center [652, 78] width 65 height 5
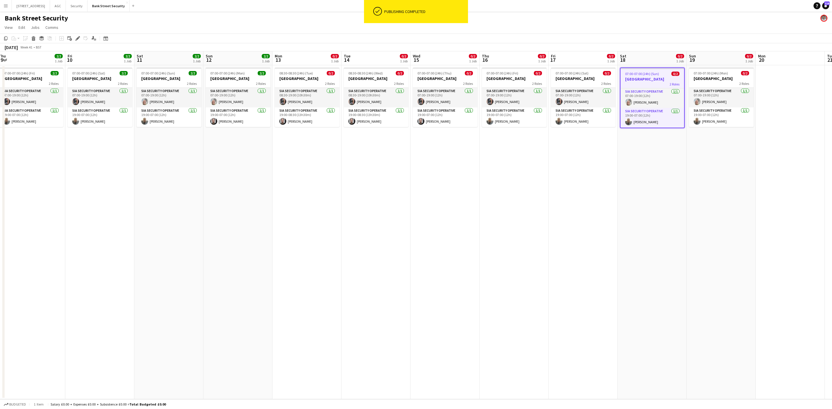
click at [732, 81] on h3 "[GEOGRAPHIC_DATA]" at bounding box center [721, 78] width 65 height 5
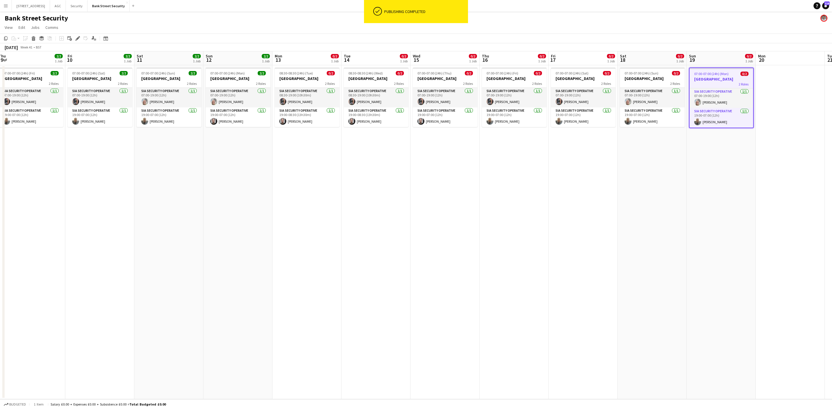
click at [571, 84] on div "2 Roles" at bounding box center [583, 83] width 65 height 5
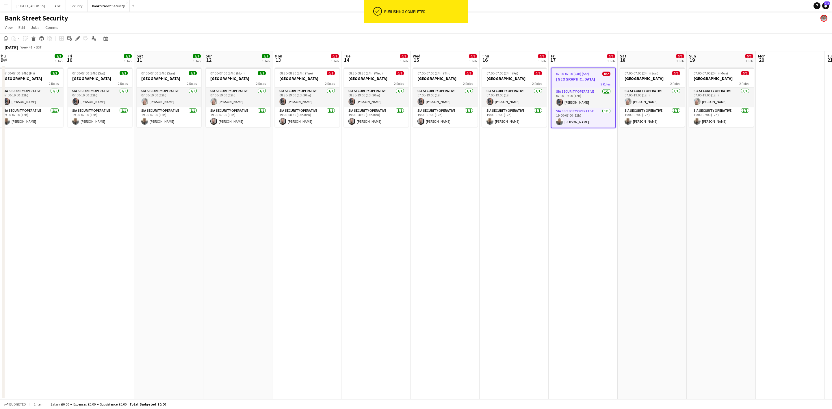
click at [520, 79] on h3 "[GEOGRAPHIC_DATA]" at bounding box center [514, 78] width 65 height 5
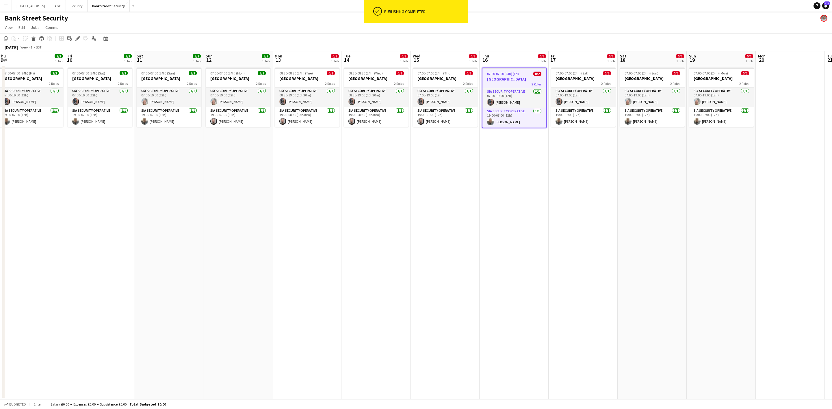
click at [444, 79] on h3 "[GEOGRAPHIC_DATA]" at bounding box center [445, 78] width 65 height 5
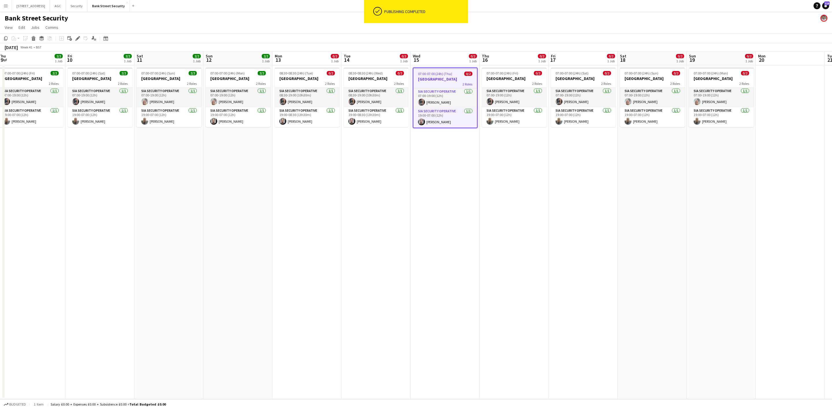
click at [375, 80] on h3 "[GEOGRAPHIC_DATA]" at bounding box center [376, 78] width 65 height 5
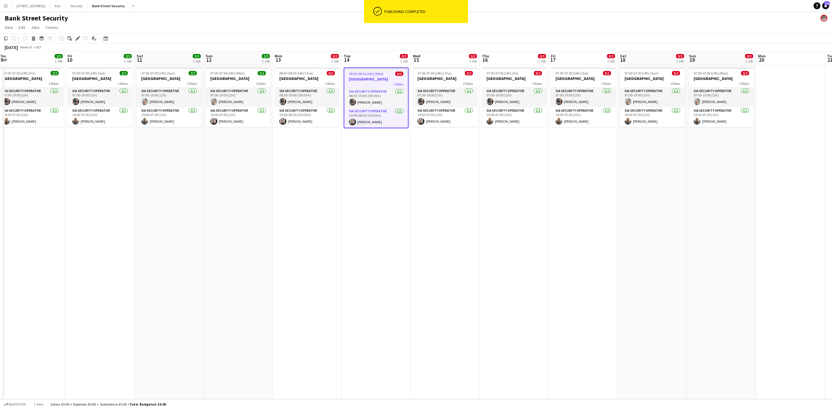
click at [320, 79] on h3 "[GEOGRAPHIC_DATA]" at bounding box center [307, 78] width 65 height 5
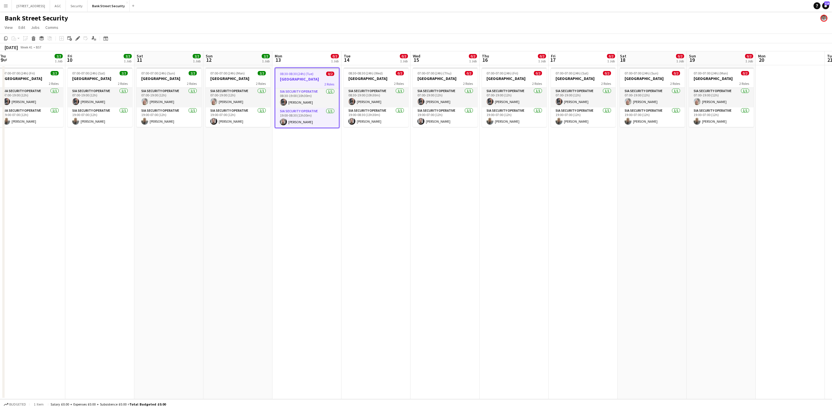
click at [320, 79] on h3 "[GEOGRAPHIC_DATA]" at bounding box center [307, 79] width 64 height 5
click at [374, 78] on h3 "[GEOGRAPHIC_DATA]" at bounding box center [376, 78] width 65 height 5
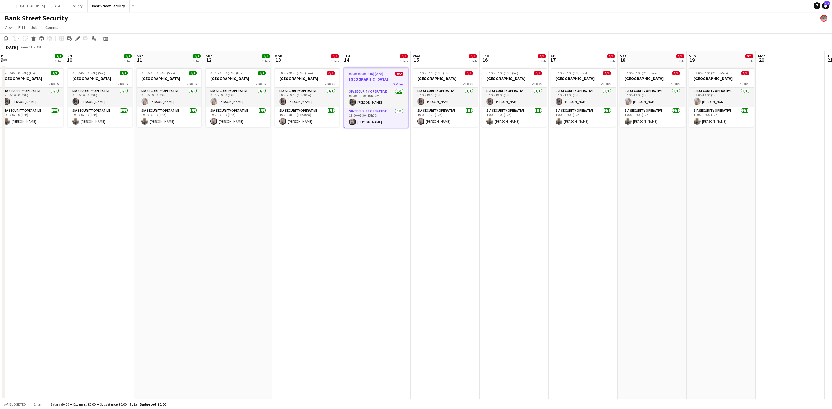
click at [431, 79] on h3 "[GEOGRAPHIC_DATA]" at bounding box center [445, 78] width 65 height 5
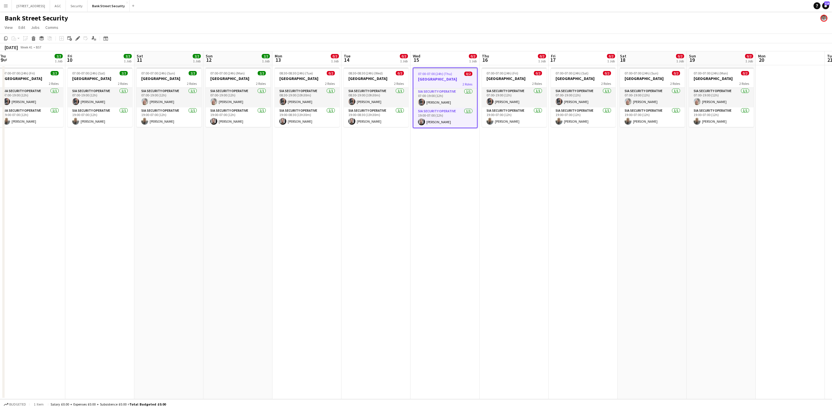
click at [505, 81] on div "2 Roles" at bounding box center [514, 83] width 65 height 5
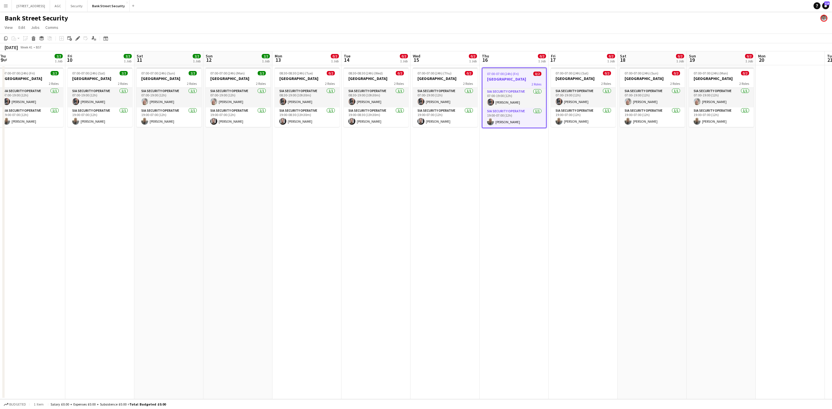
click at [574, 77] on h3 "[GEOGRAPHIC_DATA]" at bounding box center [583, 78] width 65 height 5
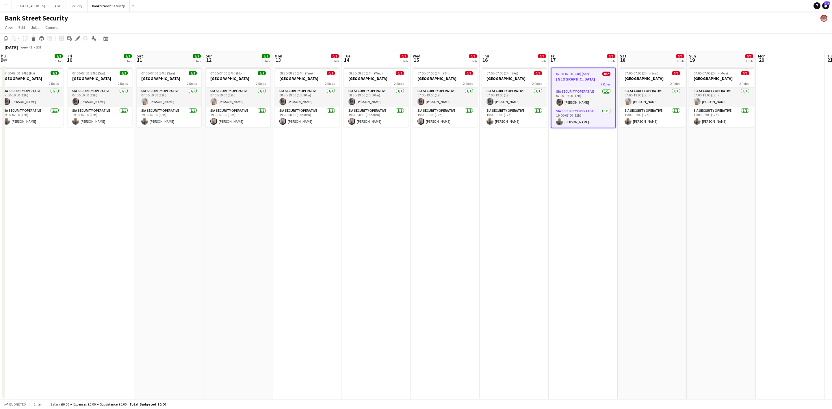
click at [650, 77] on h3 "[GEOGRAPHIC_DATA]" at bounding box center [652, 78] width 65 height 5
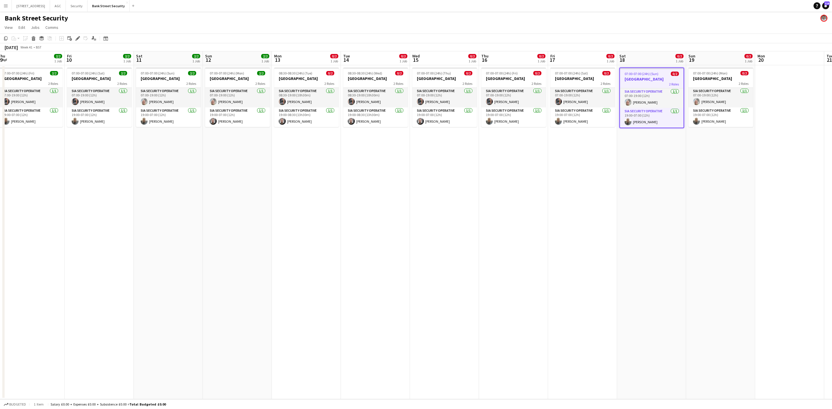
click at [743, 77] on h3 "[GEOGRAPHIC_DATA]" at bounding box center [720, 78] width 65 height 5
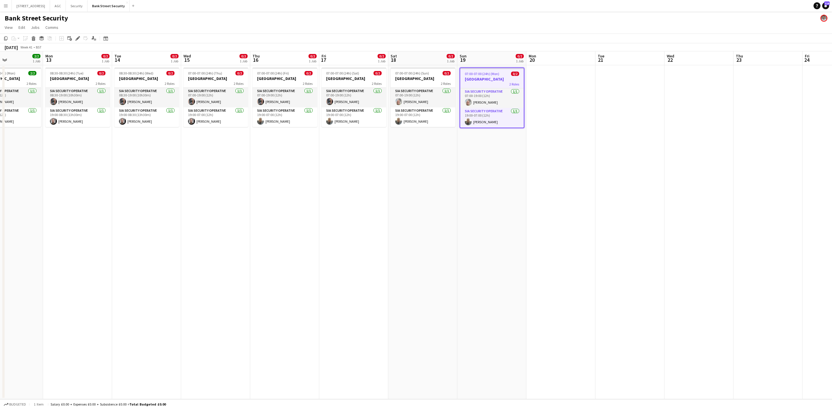
drag, startPoint x: 553, startPoint y: 204, endPoint x: 349, endPoint y: 210, distance: 203.7
click at [349, 210] on app-calendar-viewport "Fri 10 2/2 1 Job Sat 11 2/2 1 Job Sun 12 2/2 1 Job Mon 13 0/2 1 Job Tue 14 0/2 …" at bounding box center [416, 225] width 832 height 348
click at [419, 104] on app-card-role "SIA Security Operative [DATE] 07:00-19:00 (12h) [PERSON_NAME]" at bounding box center [422, 98] width 65 height 20
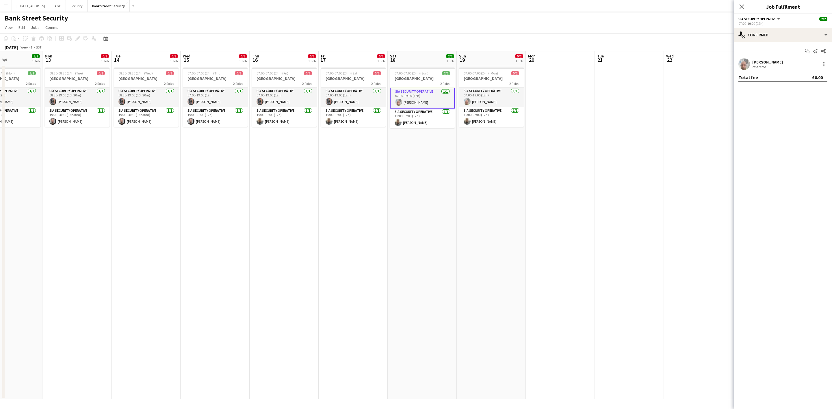
click at [376, 103] on app-card-role "SIA Security Operative [DATE] 07:00-19:00 (12h) [PERSON_NAME]" at bounding box center [353, 98] width 65 height 20
click at [300, 105] on app-card-role "SIA Security Operative [DATE] 07:00-19:00 (12h) [PERSON_NAME]" at bounding box center [284, 98] width 65 height 20
click at [235, 103] on app-card-role "SIA Security Operative [DATE] 07:00-19:00 (12h) [PERSON_NAME]" at bounding box center [215, 98] width 65 height 20
click at [131, 104] on app-card-role "SIA Security Operative [DATE] 08:30-19:00 (10h30m) [PERSON_NAME]" at bounding box center [146, 98] width 65 height 20
click at [70, 98] on app-card-role "SIA Security Operative [DATE] 08:30-19:00 (10h30m) [PERSON_NAME]" at bounding box center [77, 98] width 65 height 20
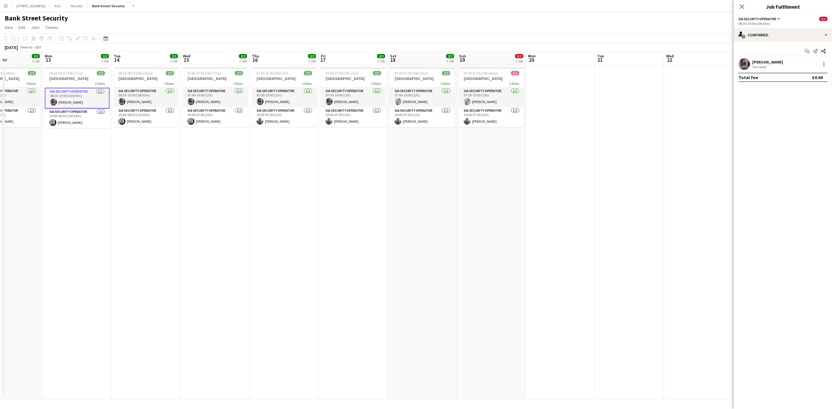
click at [119, 172] on app-date-cell "08:30-08:30 (24h) (Wed) 2/2 Bank Street 2 Roles SIA Security Operative [DATE] 0…" at bounding box center [145, 232] width 69 height 334
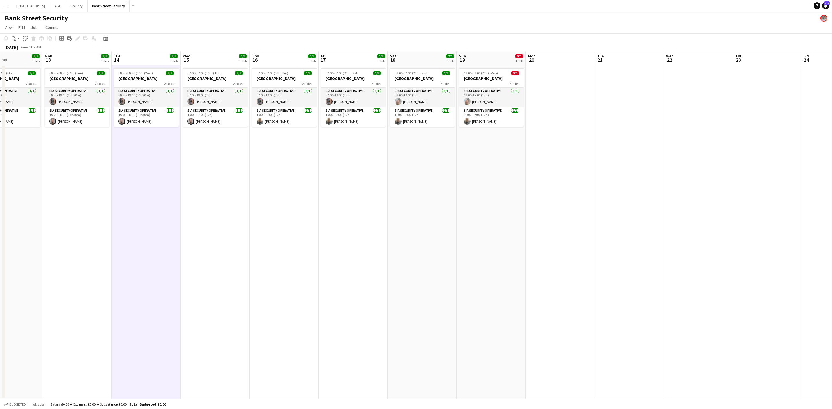
click at [79, 70] on app-job-card "08:30-08:30 (24h) (Tue) 2/2 Bank Street 2 Roles SIA Security Operative [DATE] 0…" at bounding box center [77, 97] width 65 height 59
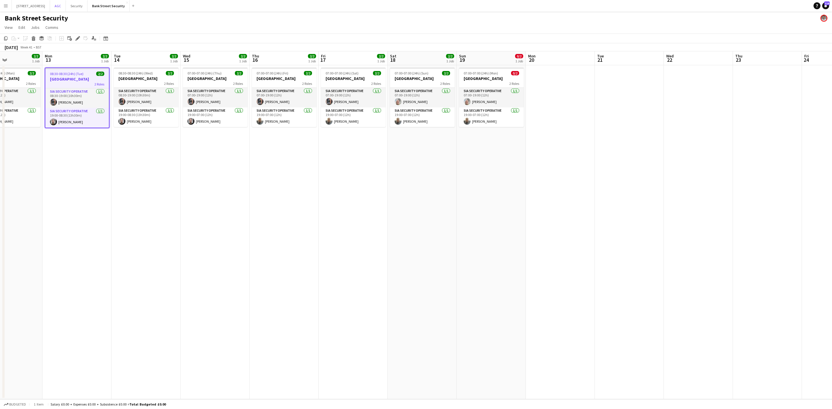
click at [64, 3] on button "AGC Close" at bounding box center [58, 5] width 16 height 11
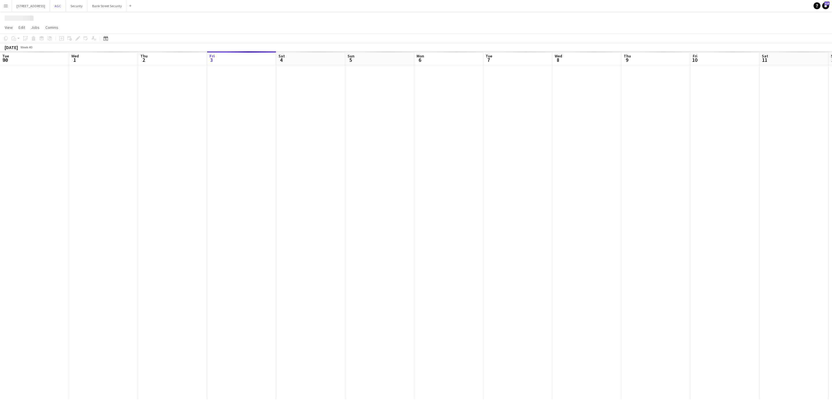
scroll to position [0, 138]
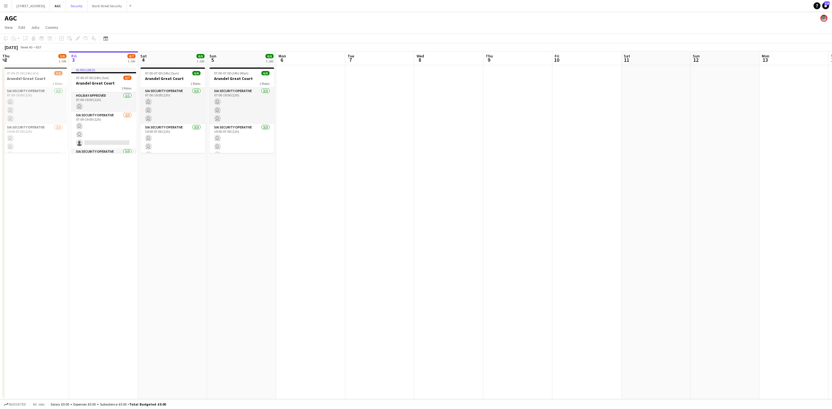
click at [88, 3] on button "Security Close" at bounding box center [77, 5] width 22 height 11
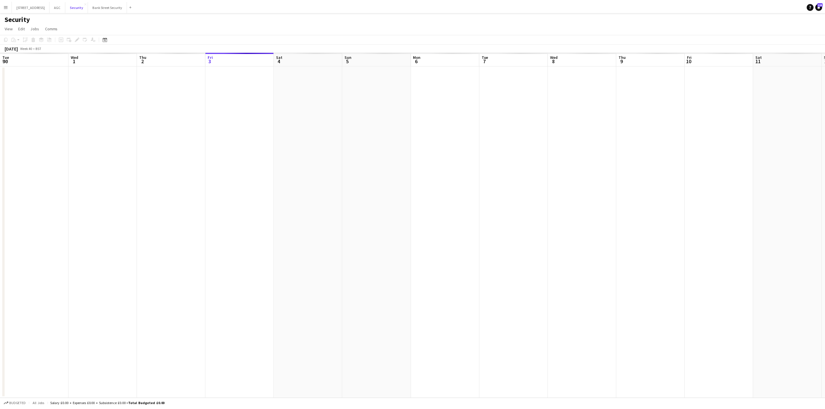
scroll to position [0, 138]
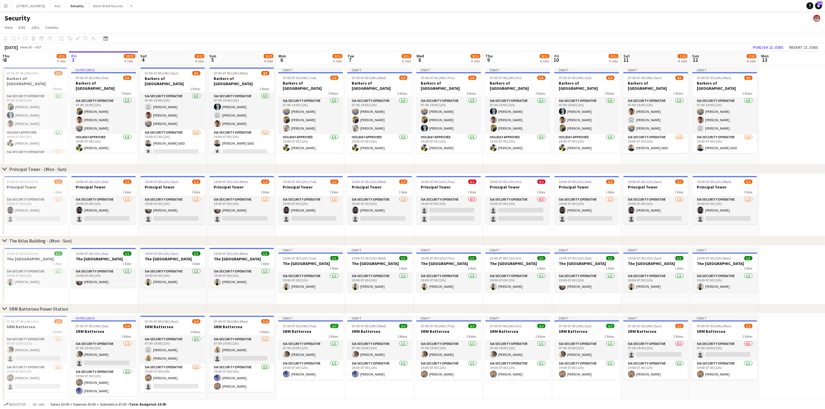
drag, startPoint x: 381, startPoint y: 165, endPoint x: 351, endPoint y: 165, distance: 29.7
click at [351, 165] on div "chevron-right Principal Tower - ([GEOGRAPHIC_DATA])" at bounding box center [412, 169] width 825 height 9
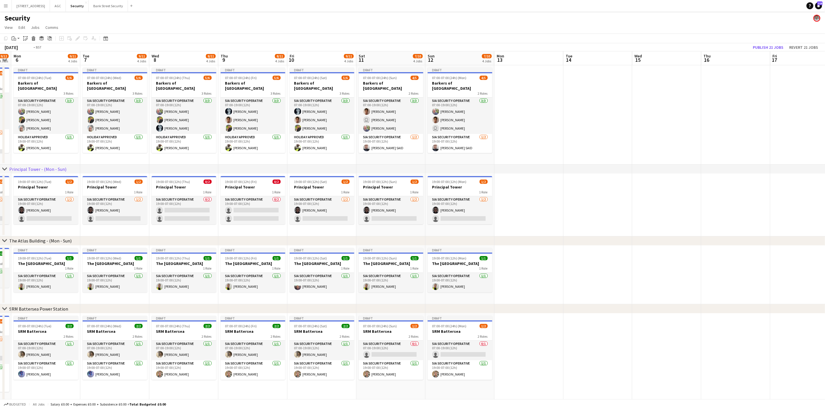
scroll to position [0, 211]
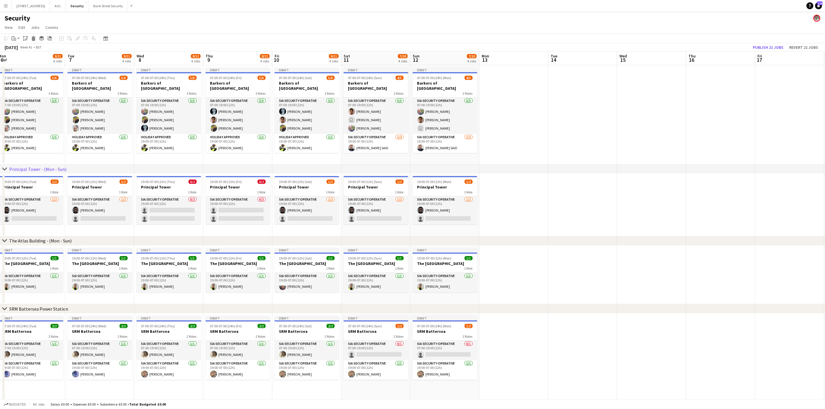
drag, startPoint x: 407, startPoint y: 157, endPoint x: 140, endPoint y: 162, distance: 266.9
click at [140, 162] on app-calendar-viewport "Fri 3 10/13 4 Jobs Sat 4 9/12 4 Jobs Sun 5 9/12 4 Jobs Mon 6 9/11 4 Jobs Tue 7 …" at bounding box center [412, 230] width 825 height 358
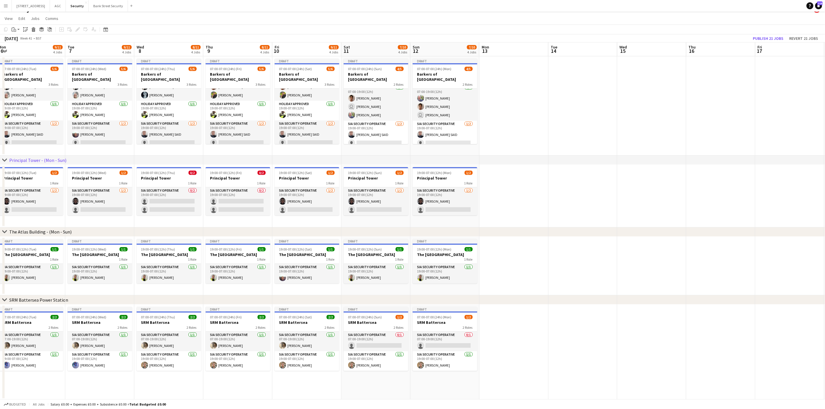
scroll to position [0, 0]
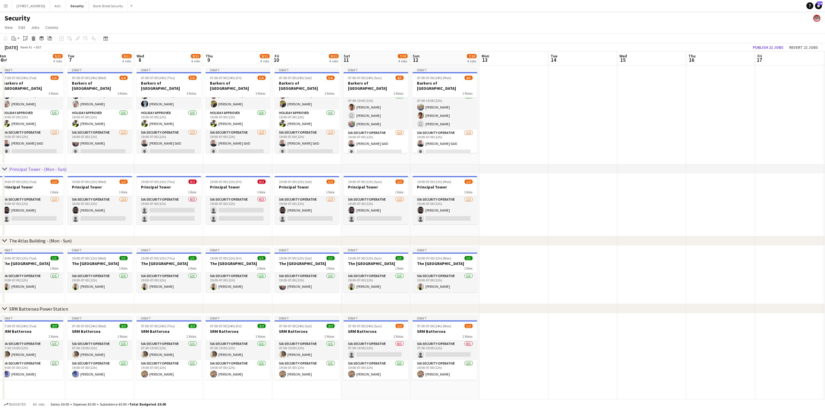
click at [158, 212] on app-card-role "SIA Security Operative 0/2 19:00-07:00 (12h) single-neutral-actions single-neut…" at bounding box center [169, 210] width 65 height 28
click at [229, 210] on app-card-role "SIA Security Operative 0/2 19:00-07:00 (12h) single-neutral-actions single-neut…" at bounding box center [238, 210] width 65 height 28
click at [182, 211] on app-card-role "SIA Security Operative 0/2 19:00-07:00 (12h) single-neutral-actions single-neut…" at bounding box center [169, 210] width 65 height 28
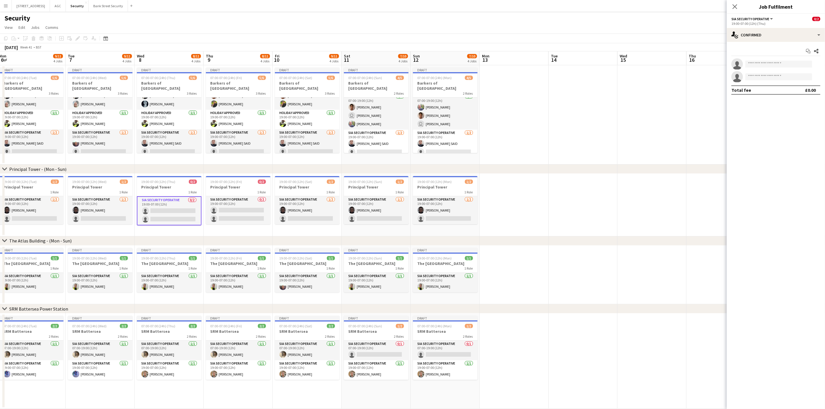
click at [237, 210] on app-card-role "SIA Security Operative 0/2 19:00-07:00 (12h) single-neutral-actions single-neut…" at bounding box center [238, 210] width 65 height 28
click at [772, 65] on input at bounding box center [778, 64] width 67 height 7
type input "***"
click at [770, 70] on span "[PERSON_NAME]" at bounding box center [766, 72] width 33 height 5
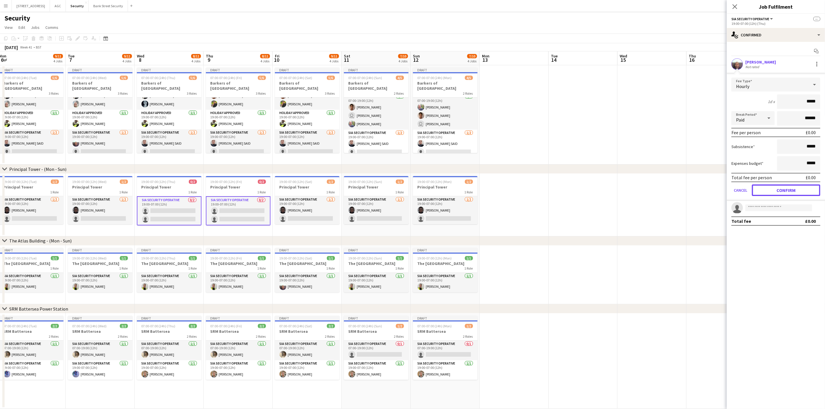
click at [799, 187] on button "Confirm" at bounding box center [786, 191] width 68 height 12
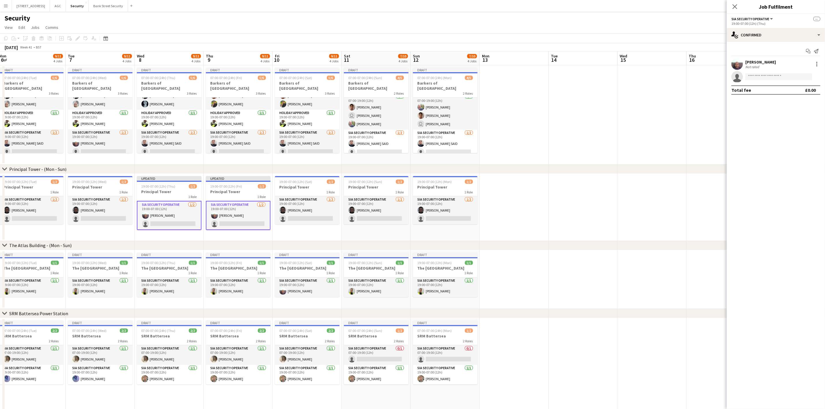
click at [736, 5] on icon "Close pop-in" at bounding box center [735, 6] width 5 height 5
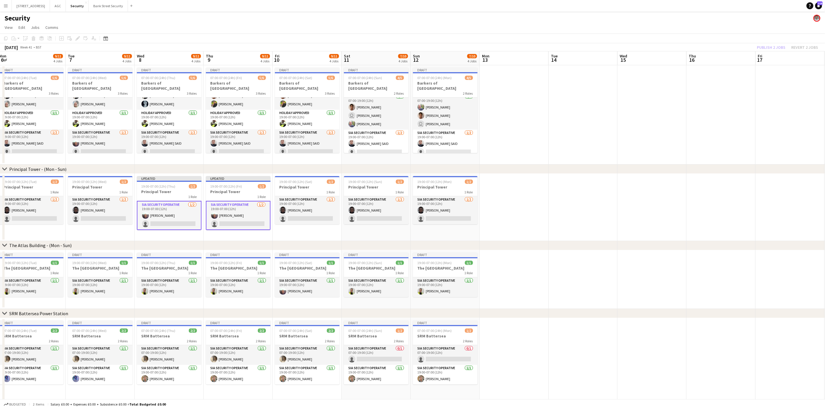
click at [312, 218] on app-card-role "SIA Security Operative [DATE] 19:00-07:00 (12h) [PERSON_NAME] single-neutral-ac…" at bounding box center [307, 210] width 65 height 28
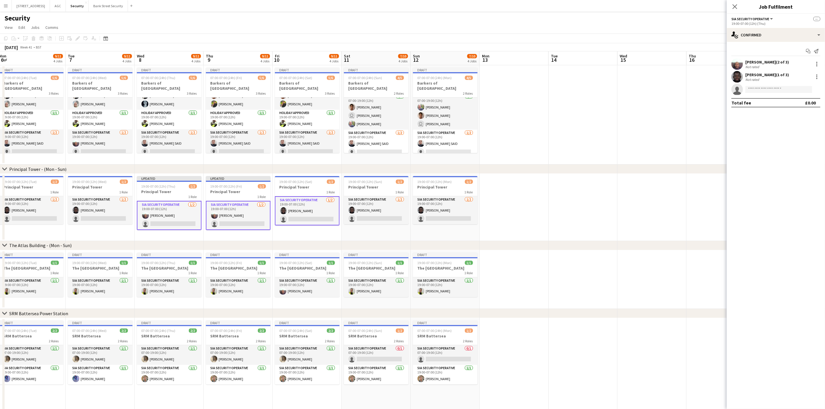
click at [361, 212] on app-card-role "SIA Security Operative [DATE] 19:00-07:00 (12h) [PERSON_NAME] single-neutral-ac…" at bounding box center [376, 210] width 65 height 28
click at [424, 211] on app-user-avatar at bounding box center [421, 210] width 7 height 7
click at [757, 88] on input at bounding box center [778, 89] width 67 height 7
type input "***"
click at [423, 235] on app-date-cell "19:00-07:00 (12h) (Mon) 1/2 Principal Tower 1 Role SIA Security Operative [DATE…" at bounding box center [445, 207] width 69 height 67
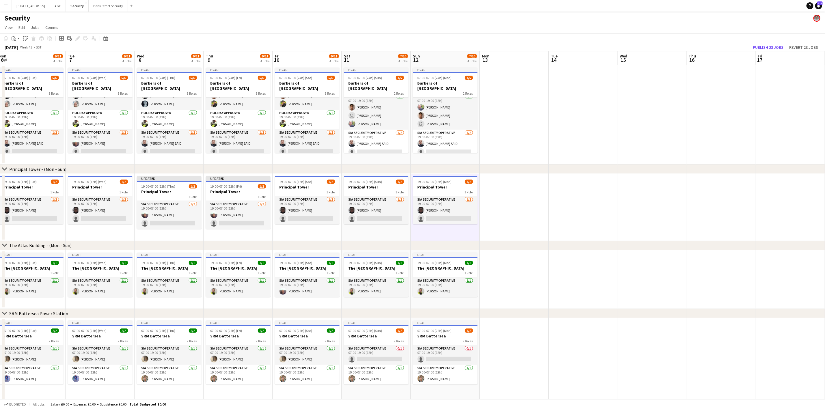
click at [381, 217] on app-card-role "SIA Security Operative [DATE] 19:00-07:00 (12h) [PERSON_NAME] single-neutral-ac…" at bounding box center [376, 210] width 65 height 28
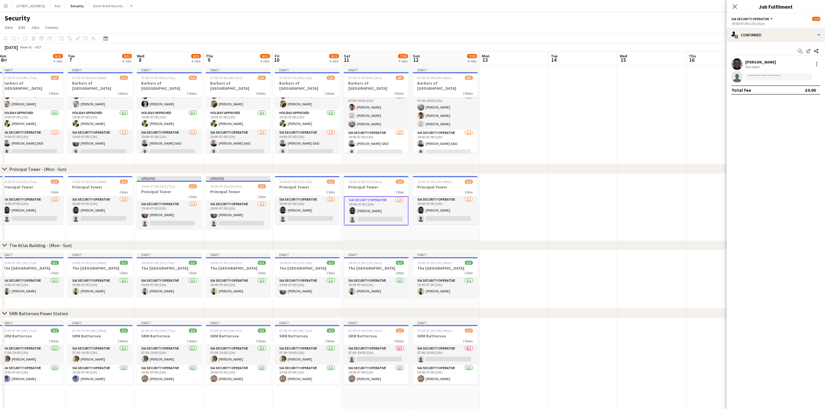
click at [442, 207] on app-card-role "SIA Security Operative [DATE] 19:00-07:00 (12h) [PERSON_NAME] single-neutral-ac…" at bounding box center [445, 210] width 65 height 28
click at [763, 74] on input at bounding box center [778, 76] width 67 height 7
type input "***"
click at [765, 87] on span "[PERSON_NAME]" at bounding box center [766, 85] width 33 height 5
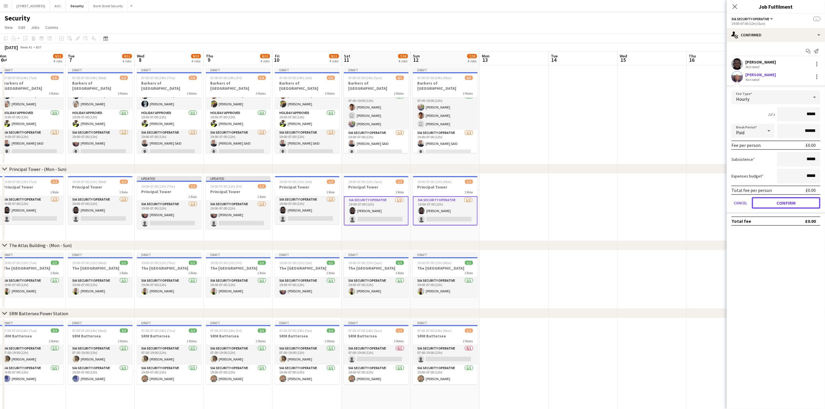
click at [771, 200] on button "Confirm" at bounding box center [786, 203] width 68 height 12
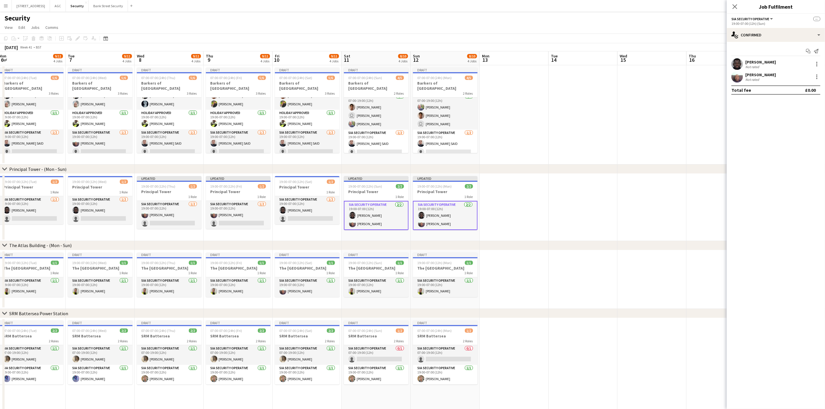
click at [737, 4] on icon "Close pop-in" at bounding box center [735, 6] width 5 height 5
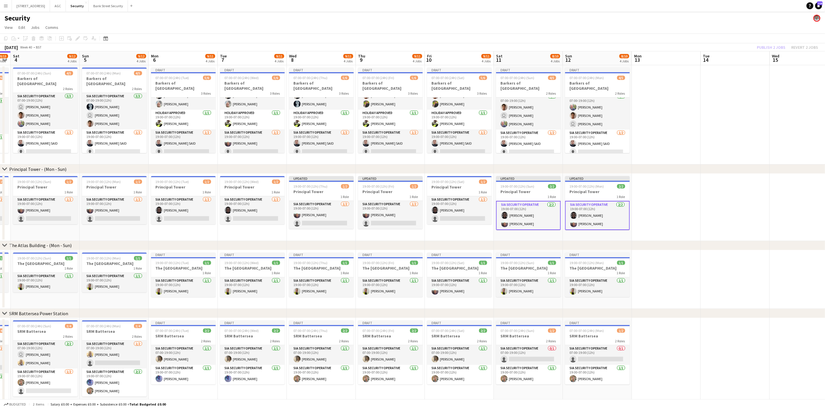
scroll to position [0, 120]
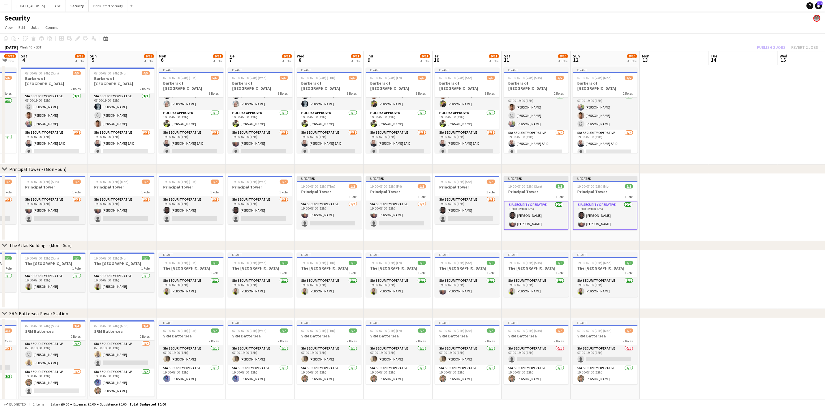
drag, startPoint x: 248, startPoint y: 213, endPoint x: 408, endPoint y: 210, distance: 160.0
click at [408, 210] on app-calendar-viewport "Thu 2 9/13 4 Jobs Fri 3 10/13 4 Jobs Sat 4 9/12 4 Jobs Sun 5 9/12 4 Jobs Mon 6 …" at bounding box center [412, 232] width 825 height 362
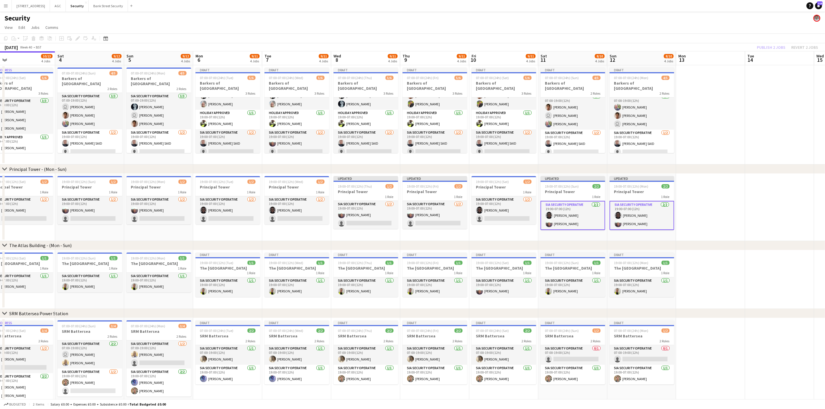
scroll to position [0, 152]
drag, startPoint x: 47, startPoint y: 361, endPoint x: 84, endPoint y: 356, distance: 37.3
click at [84, 356] on app-calendar-viewport "Wed 1 10/13 4 Jobs Thu 2 9/13 4 Jobs Fri 3 10/13 4 Jobs Sat 4 9/12 4 Jobs Sun 5…" at bounding box center [412, 232] width 825 height 362
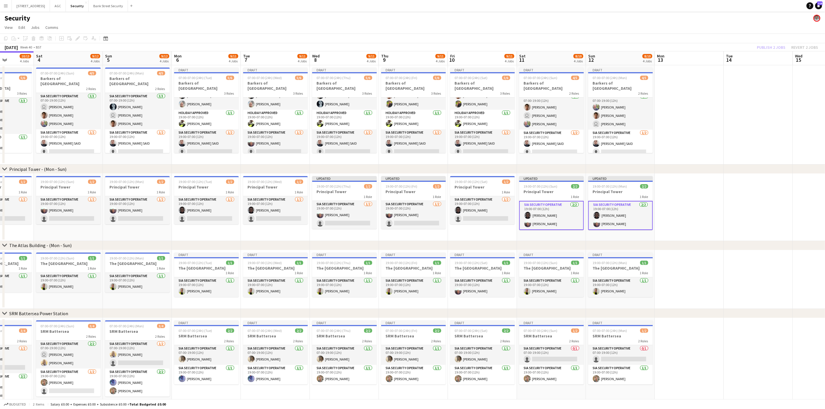
scroll to position [0, 175]
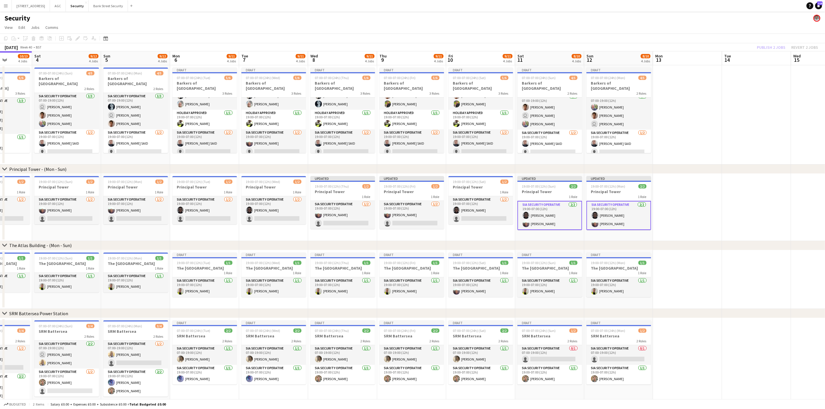
drag, startPoint x: 427, startPoint y: 394, endPoint x: 404, endPoint y: 391, distance: 23.6
click at [404, 391] on app-calendar-viewport "Wed 1 10/13 4 Jobs Thu 2 9/13 4 Jobs Fri 3 10/13 4 Jobs Sat 4 9/12 4 Jobs Sun 5…" at bounding box center [412, 232] width 825 height 362
